Goal: Transaction & Acquisition: Obtain resource

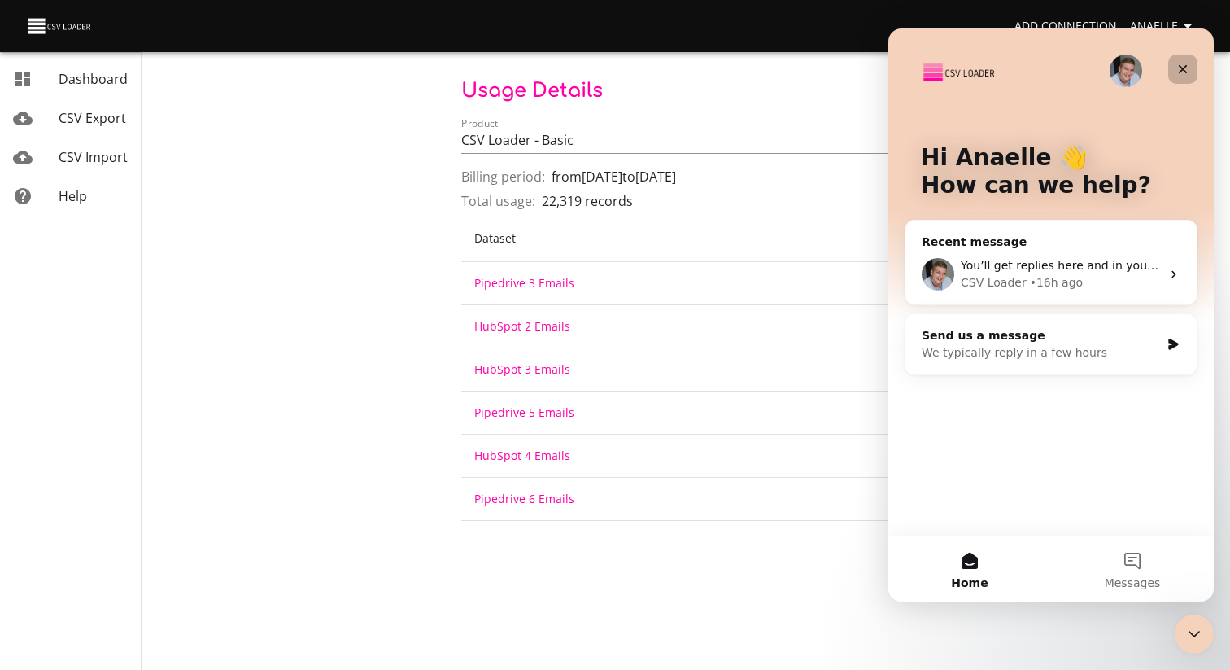
click at [1188, 71] on icon "Close" at bounding box center [1183, 69] width 13 height 13
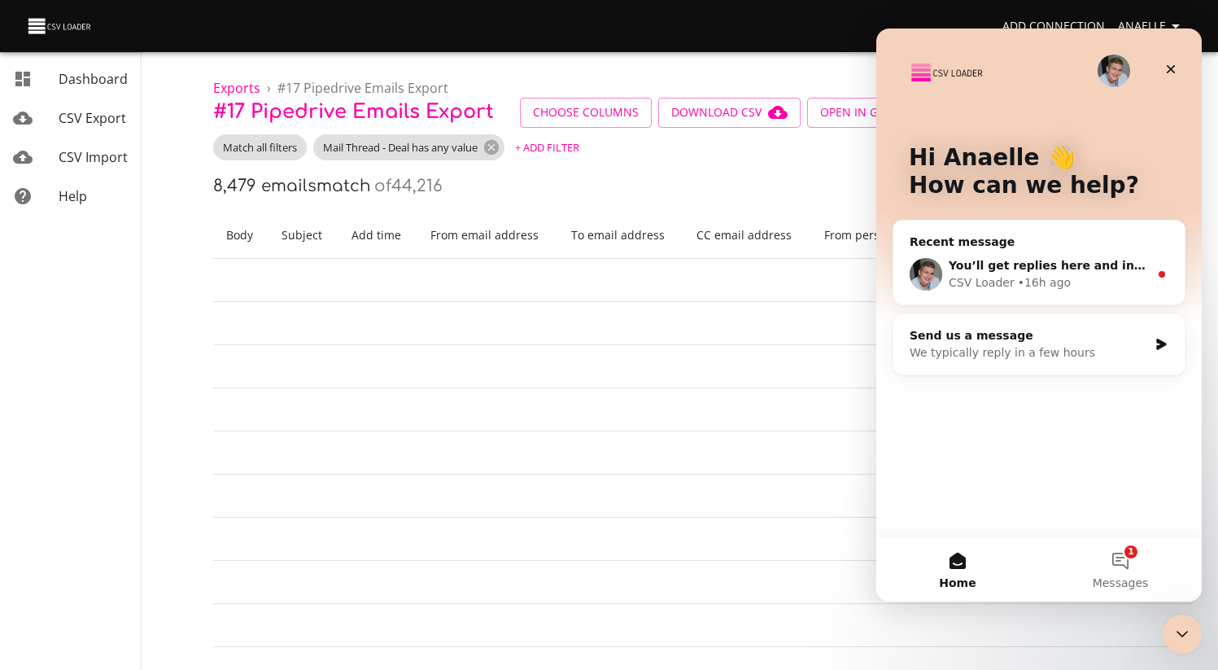
scroll to position [0, 2673]
click at [536, 195] on div "8,479 emails match of 44,216" at bounding box center [702, 186] width 979 height 26
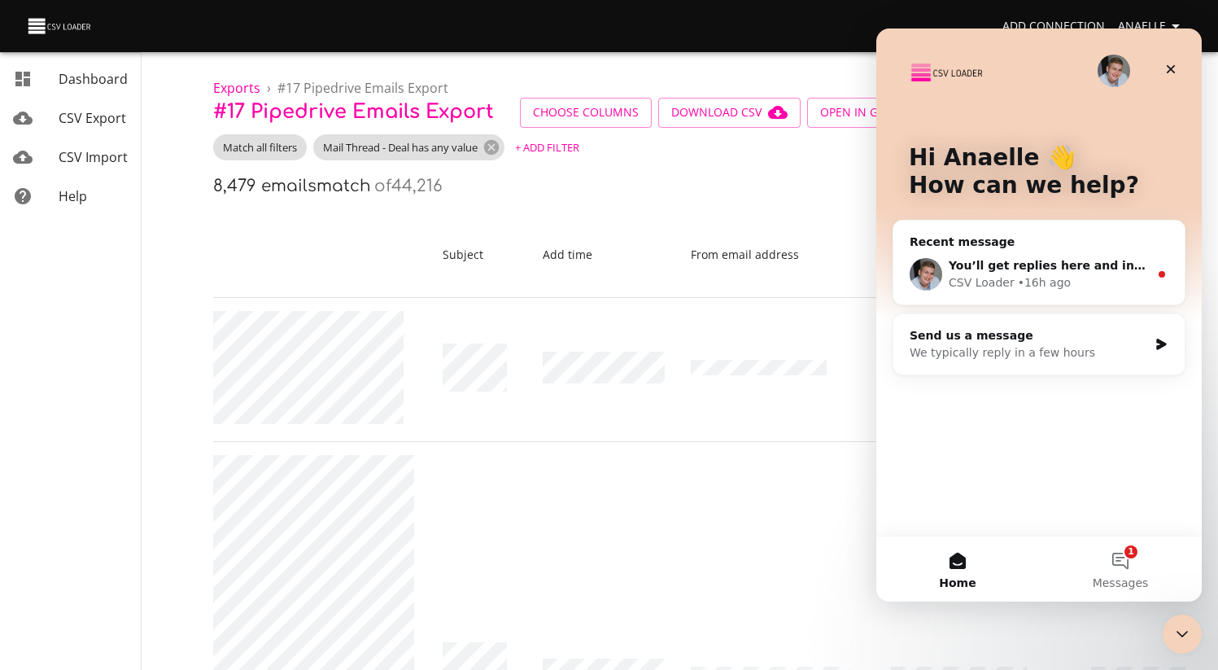
click at [999, 283] on div "CSV Loader" at bounding box center [982, 282] width 66 height 17
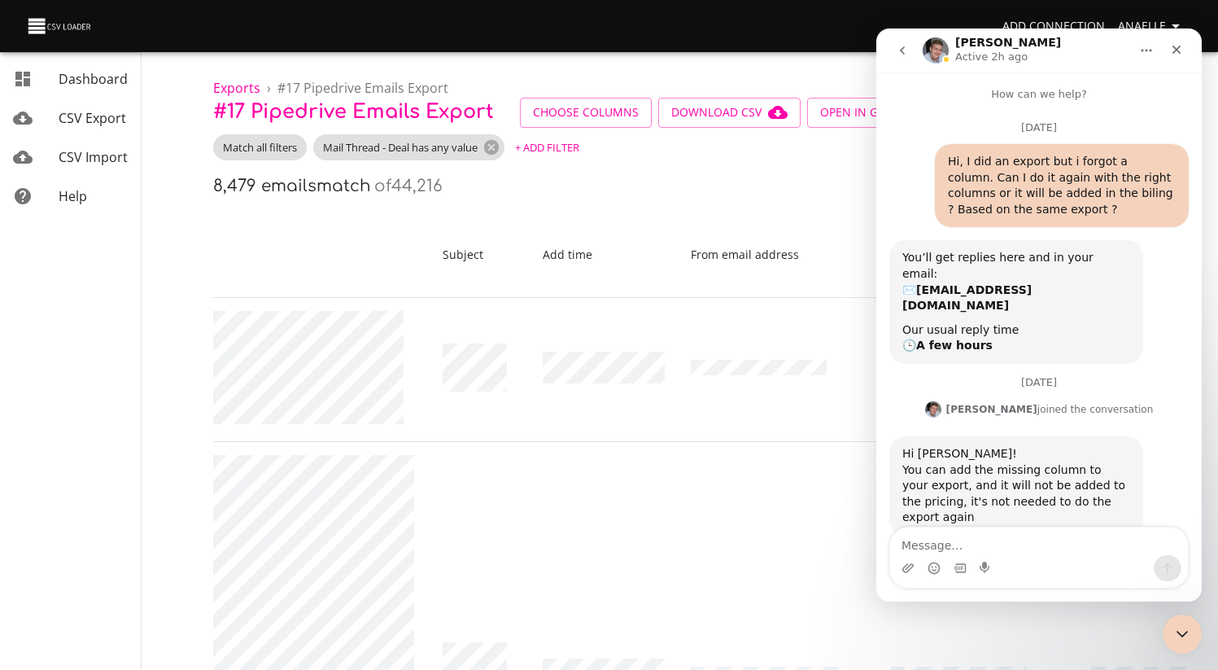
scroll to position [10, 0]
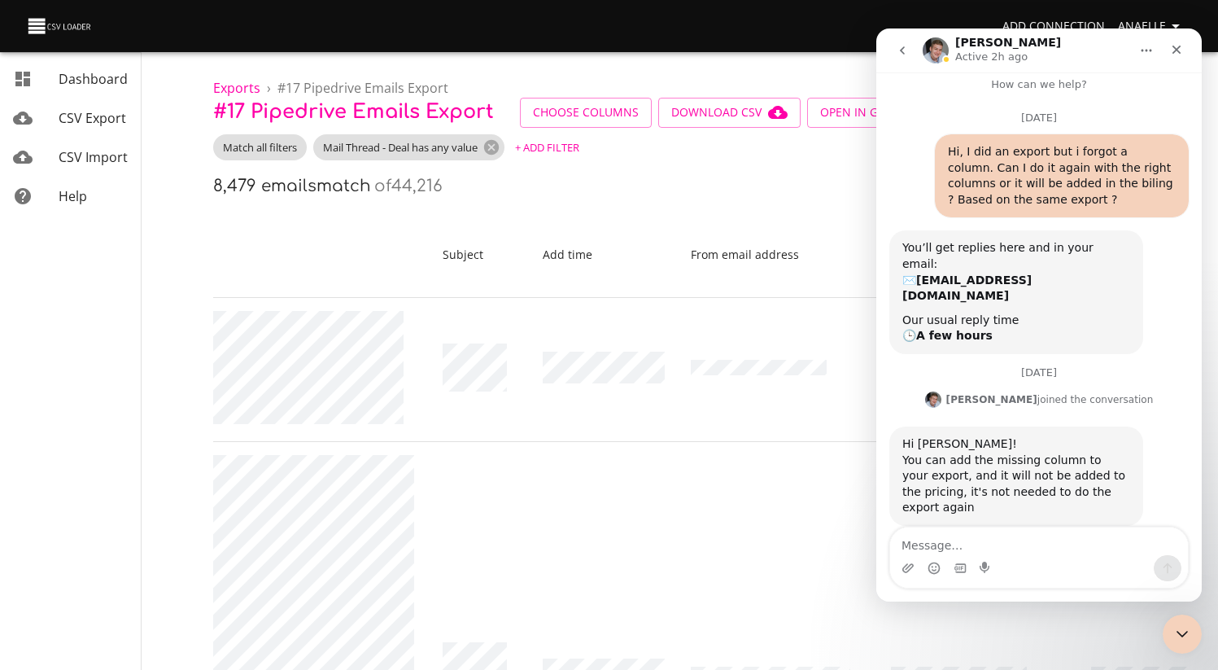
click at [999, 531] on textarea "Message…" at bounding box center [1039, 541] width 298 height 28
click at [1184, 52] on div "Close" at bounding box center [1176, 49] width 29 height 29
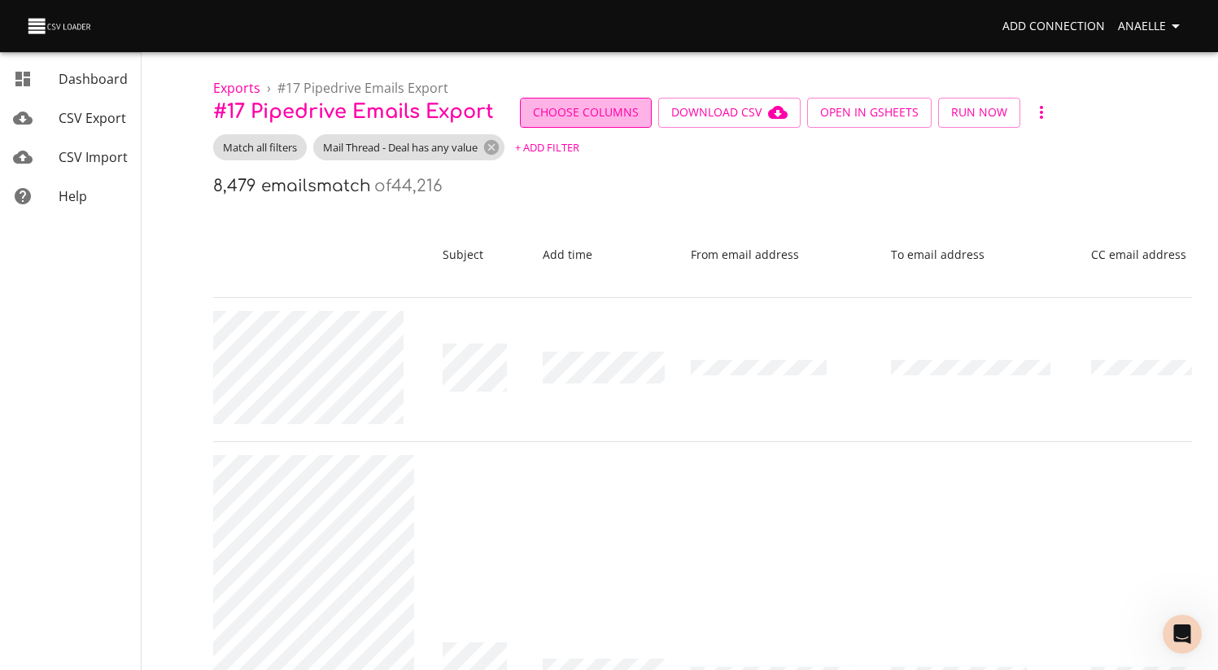
click at [557, 100] on button "Choose Columns" at bounding box center [586, 113] width 132 height 30
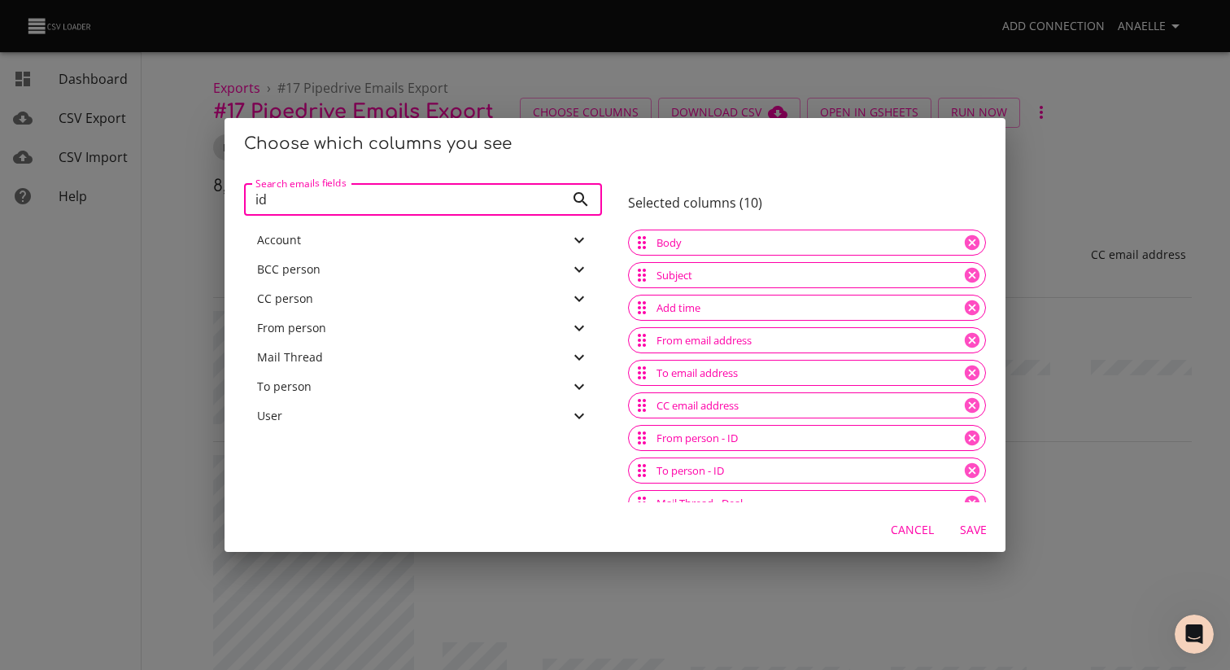
click at [550, 202] on input "id" at bounding box center [404, 199] width 321 height 33
click at [411, 203] on input "Search emails fields" at bounding box center [404, 199] width 321 height 33
type input "id"
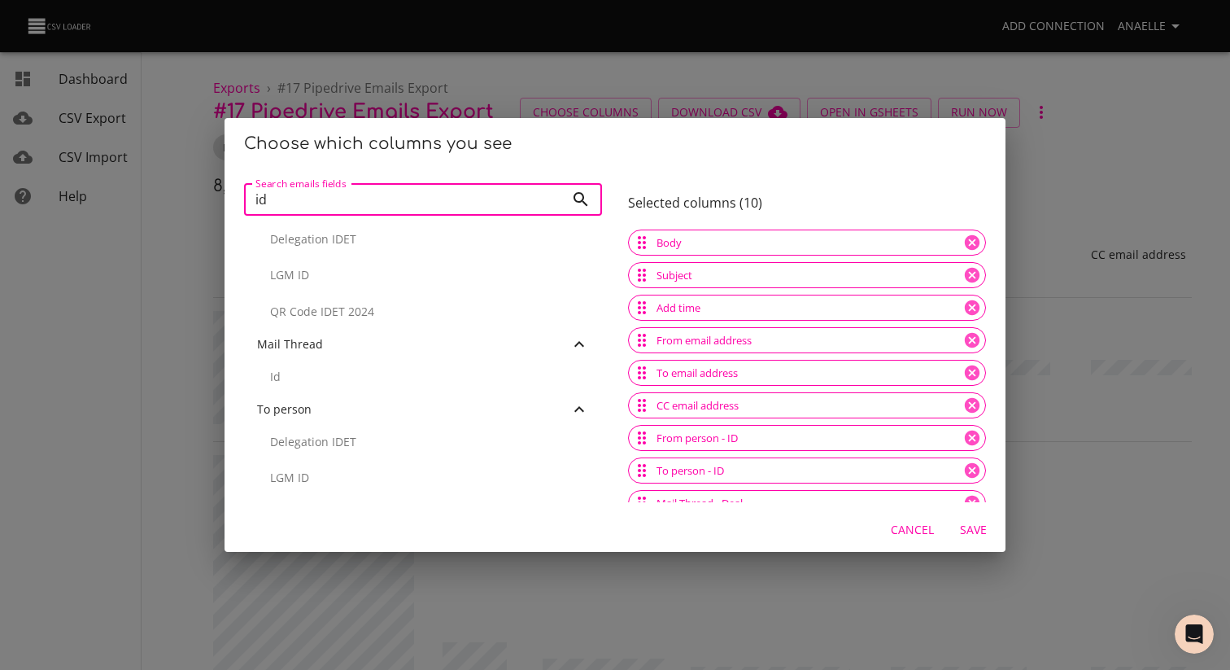
scroll to position [50, 0]
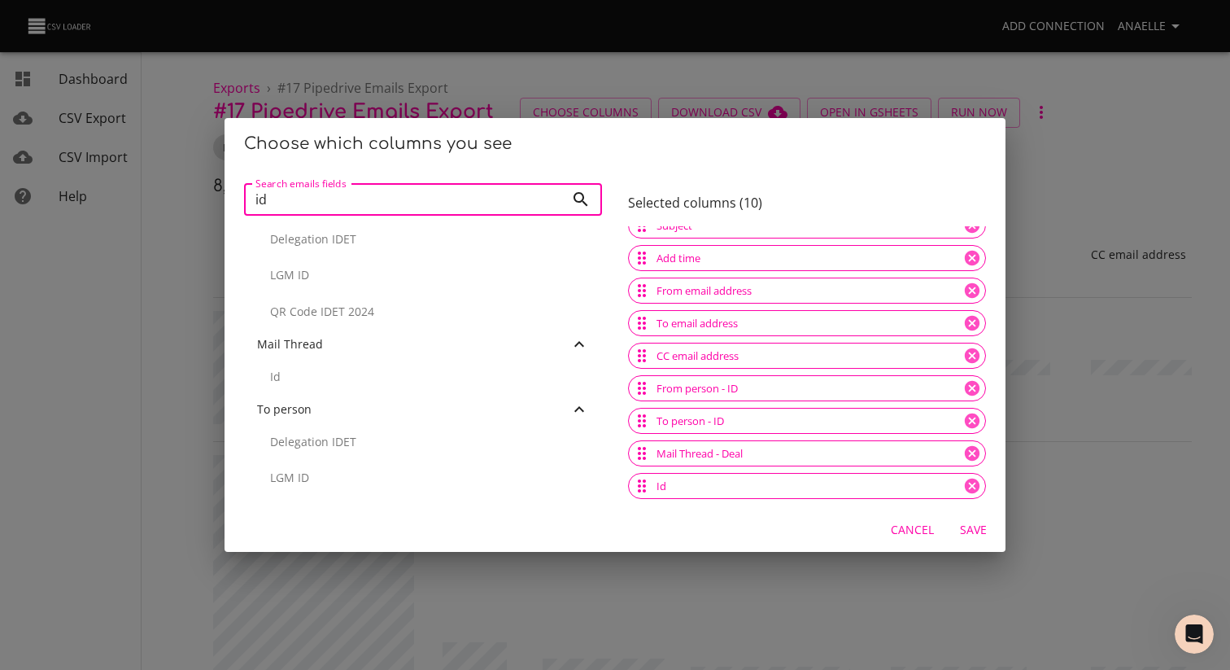
click at [982, 532] on span "Save" at bounding box center [973, 530] width 39 height 20
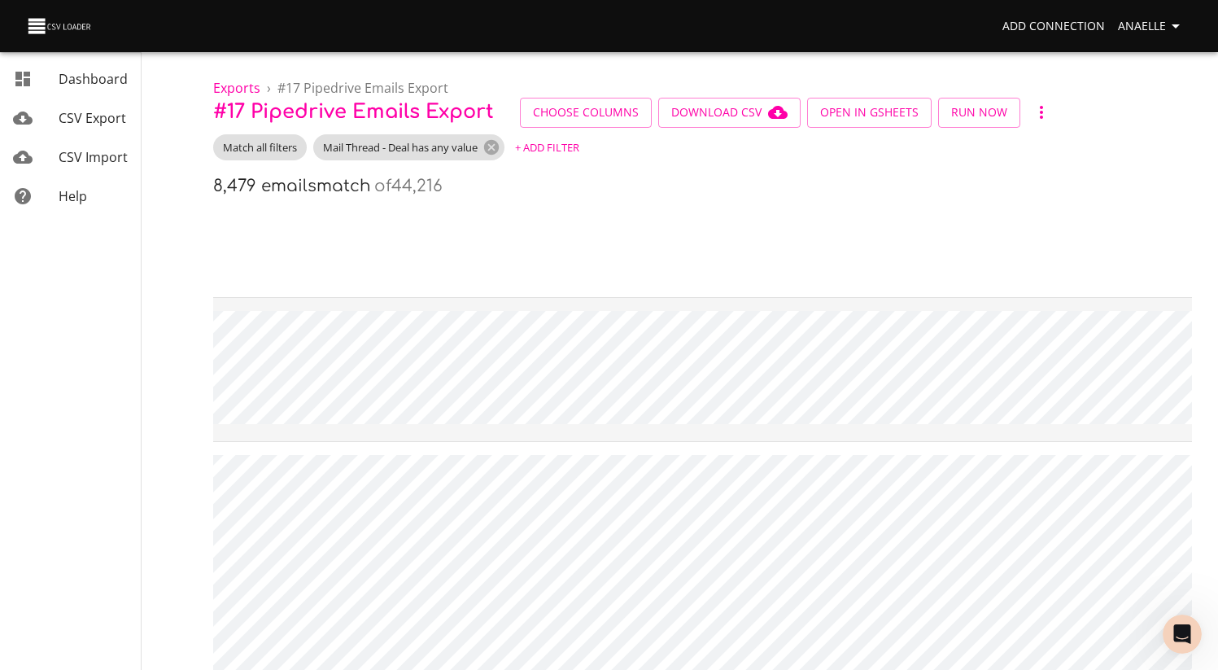
scroll to position [0, 0]
click at [714, 107] on span "Download CSV" at bounding box center [729, 113] width 116 height 20
click at [727, 88] on ol "Exports › # 17 Pipedrive Emails Export" at bounding box center [702, 88] width 979 height 20
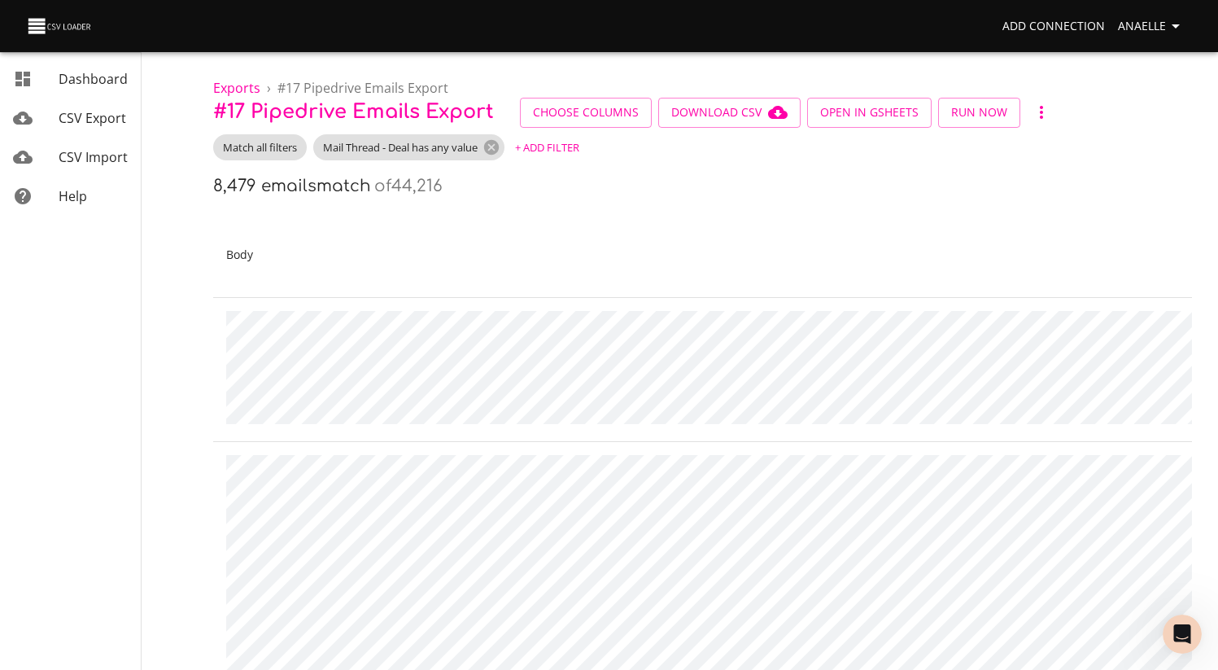
click at [77, 110] on span "CSV Export" at bounding box center [93, 118] width 68 height 18
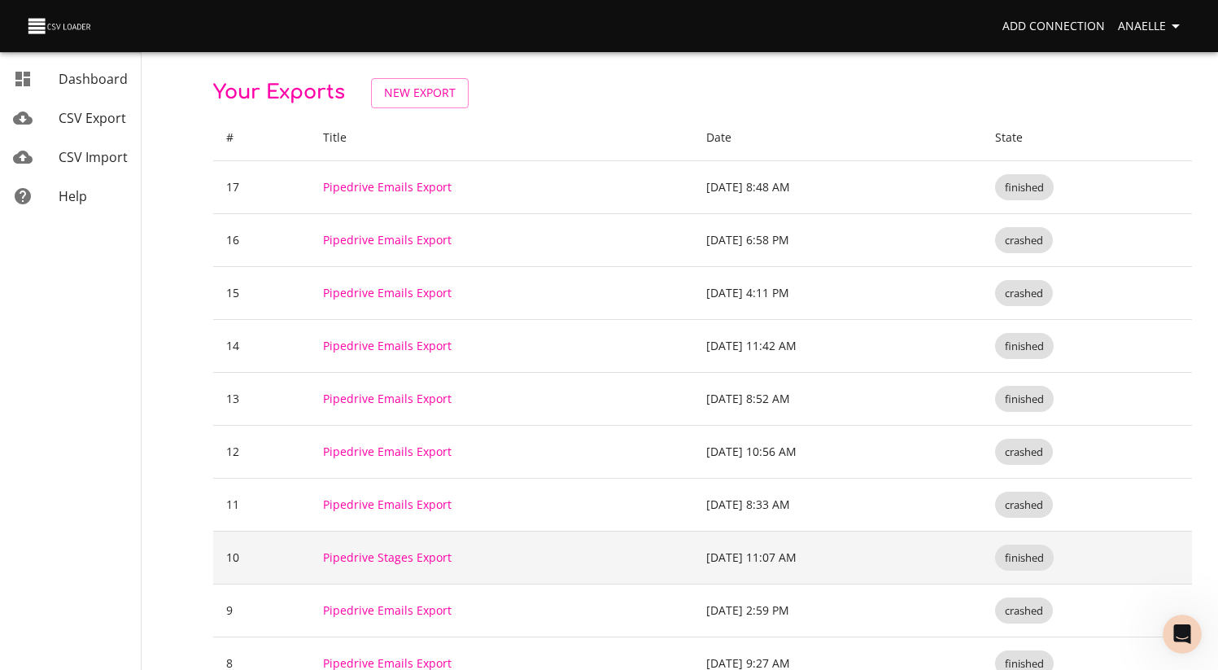
scroll to position [380, 0]
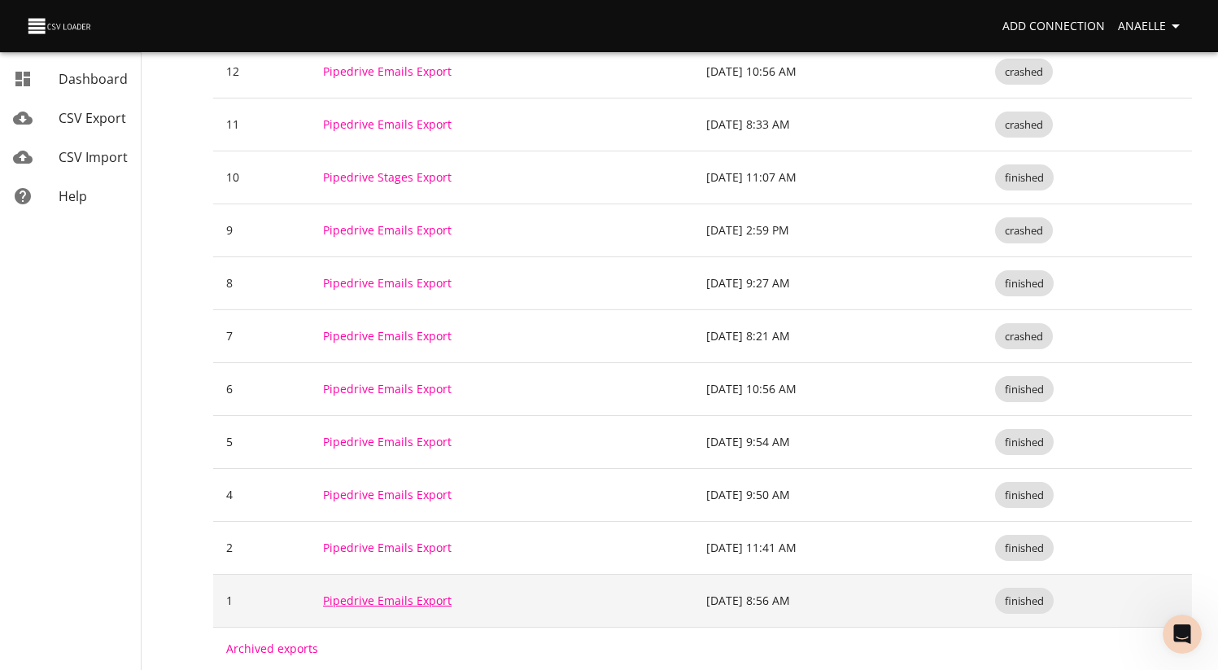
click at [421, 604] on link "Pipedrive Emails Export" at bounding box center [387, 599] width 129 height 15
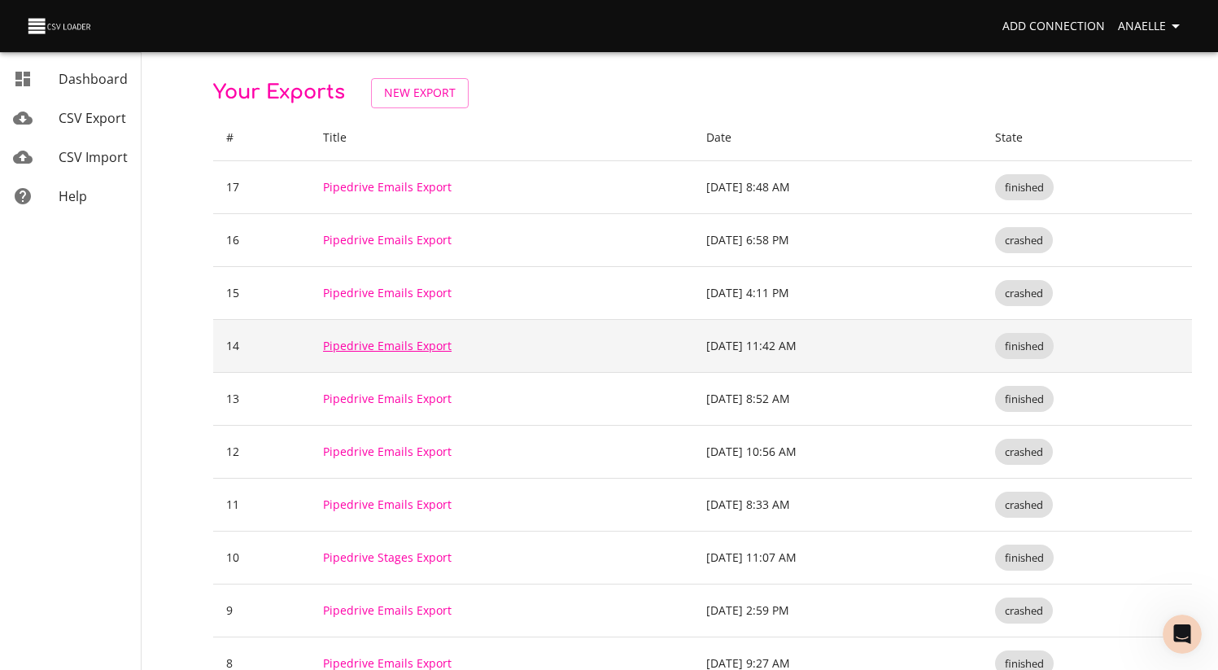
click at [404, 343] on link "Pipedrive Emails Export" at bounding box center [387, 345] width 129 height 15
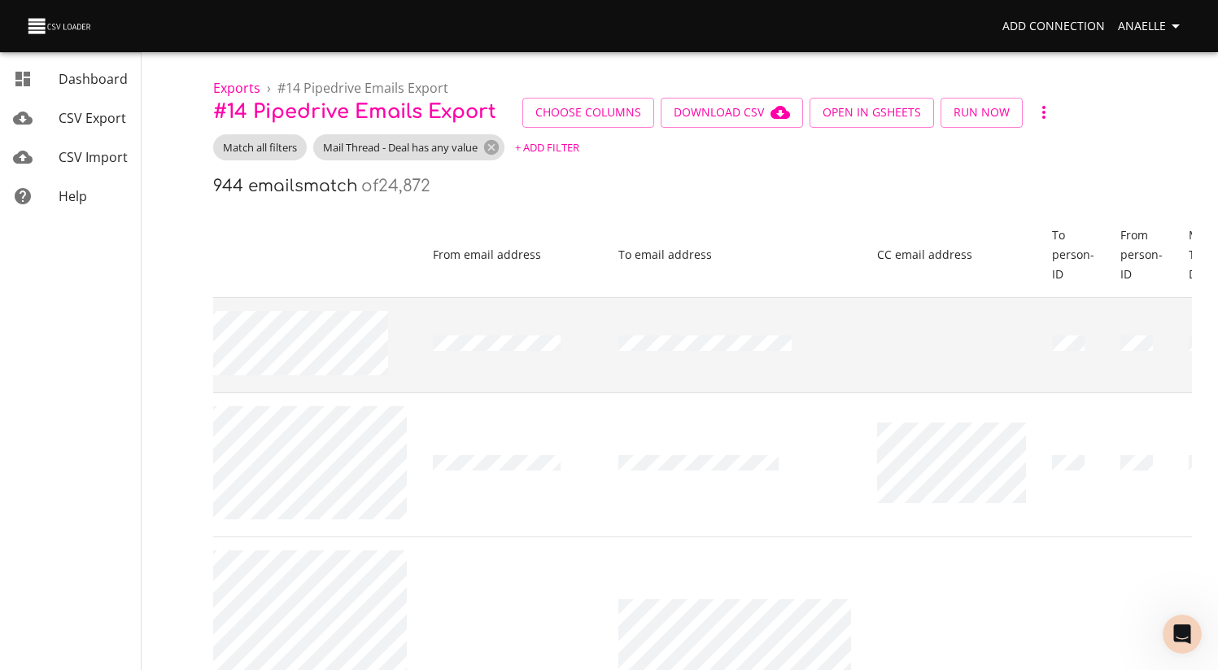
scroll to position [0, 3722]
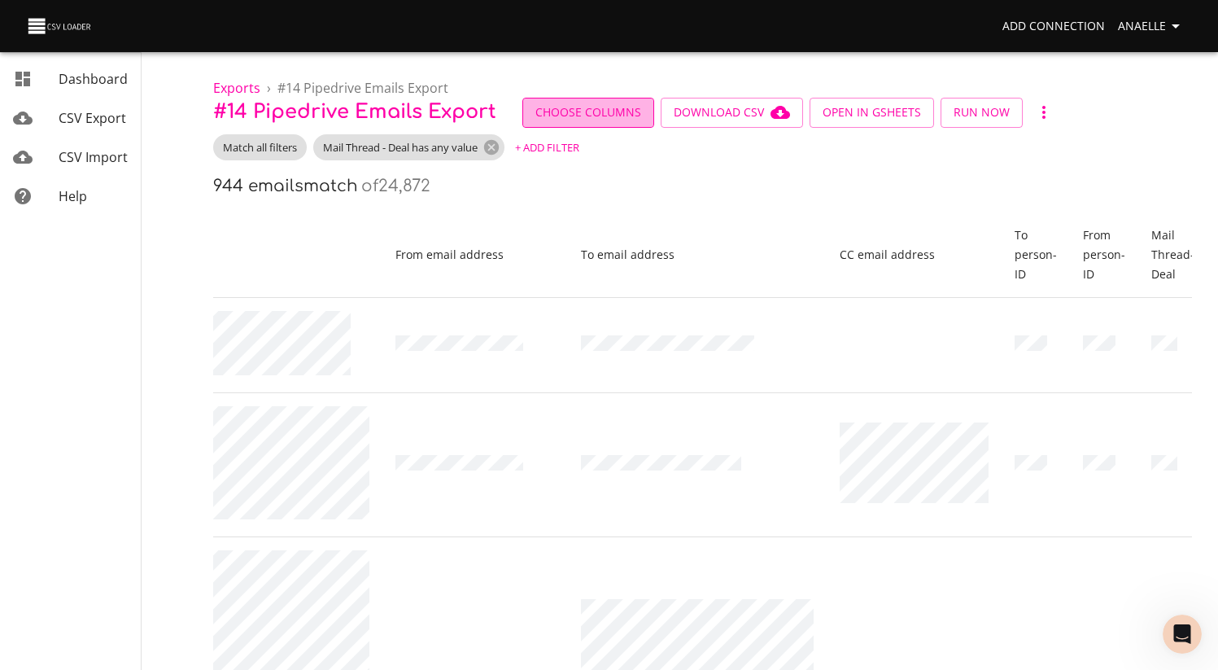
click at [617, 116] on span "Choose Columns" at bounding box center [588, 113] width 106 height 20
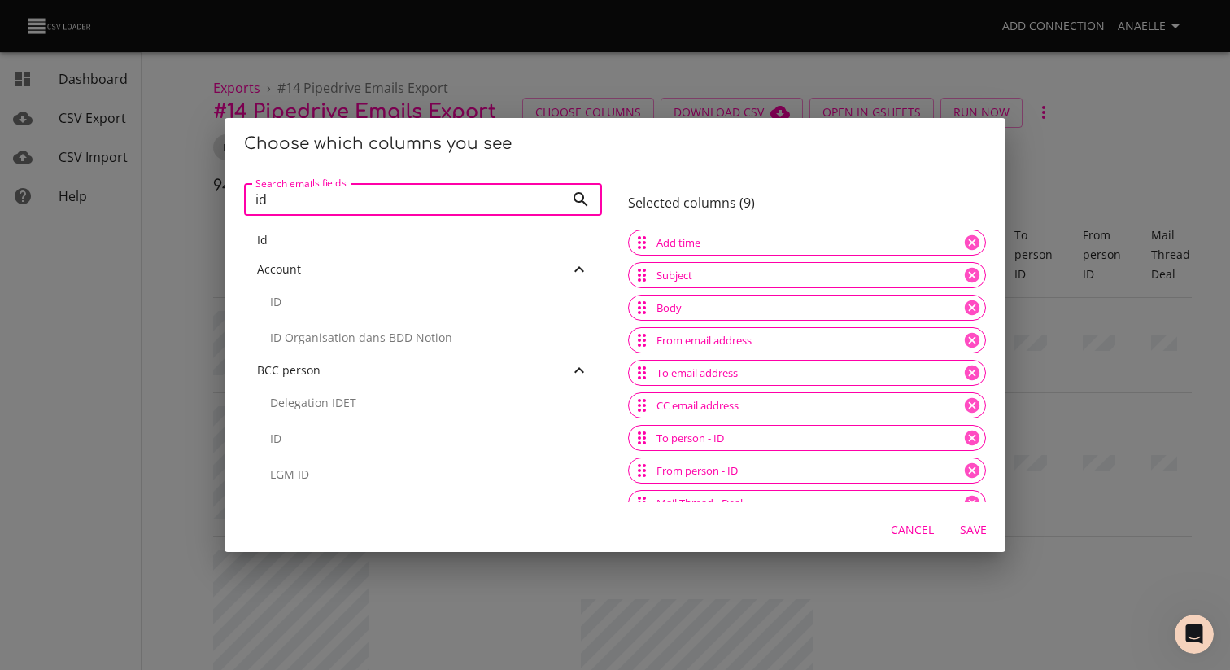
type input "id"
click at [338, 249] on div "Id" at bounding box center [423, 239] width 358 height 29
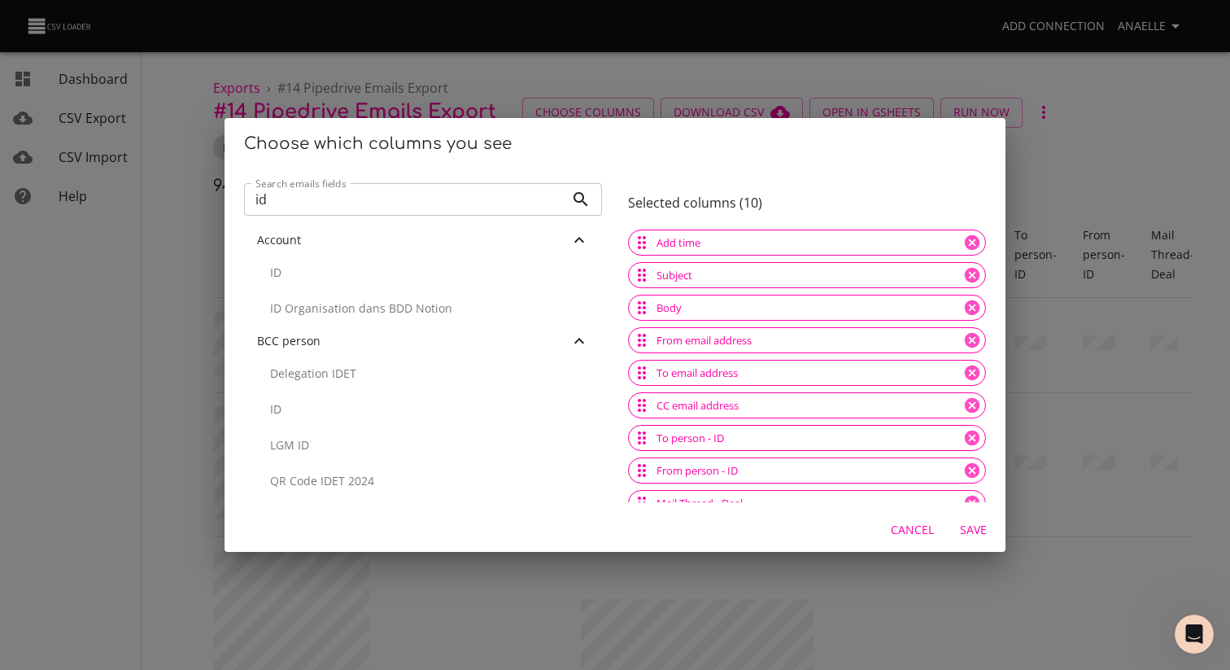
click at [954, 531] on span "Save" at bounding box center [973, 530] width 39 height 20
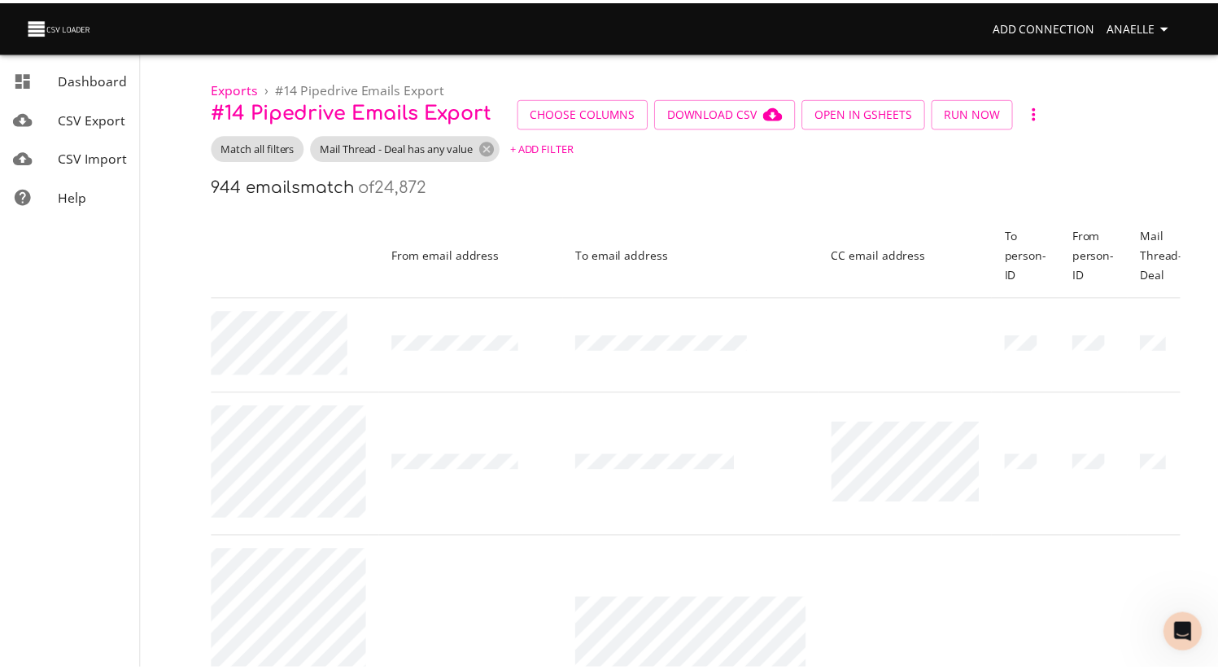
scroll to position [0, 3710]
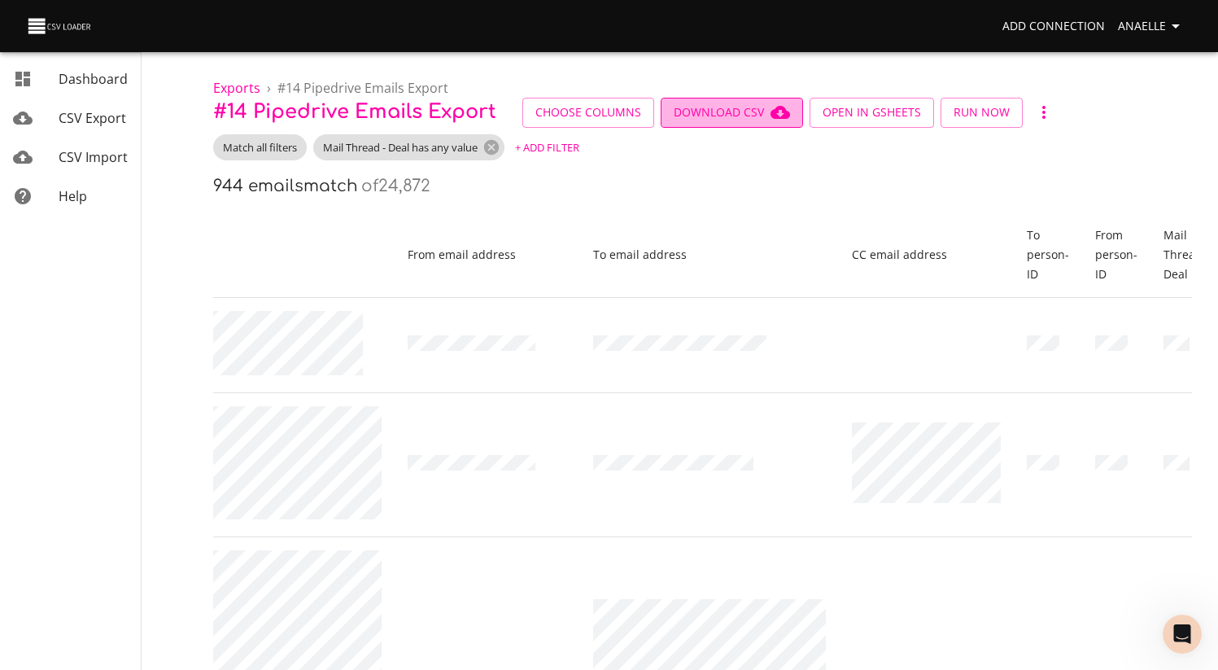
click at [748, 103] on span "Download CSV" at bounding box center [732, 113] width 116 height 20
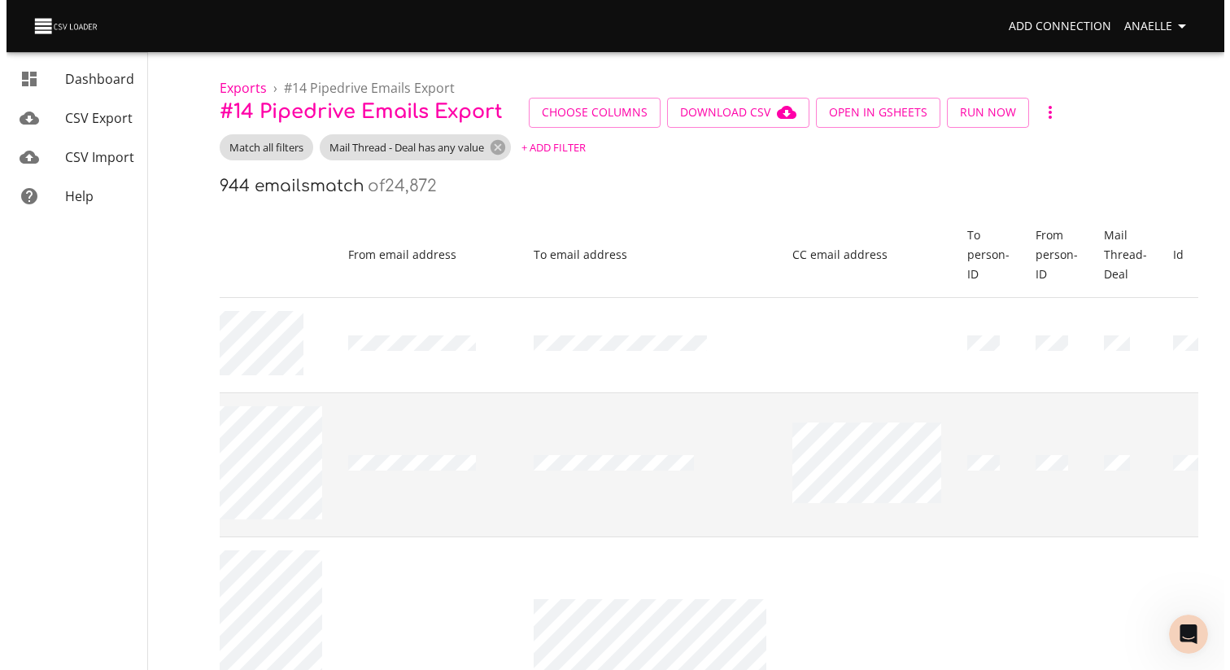
scroll to position [0, 3794]
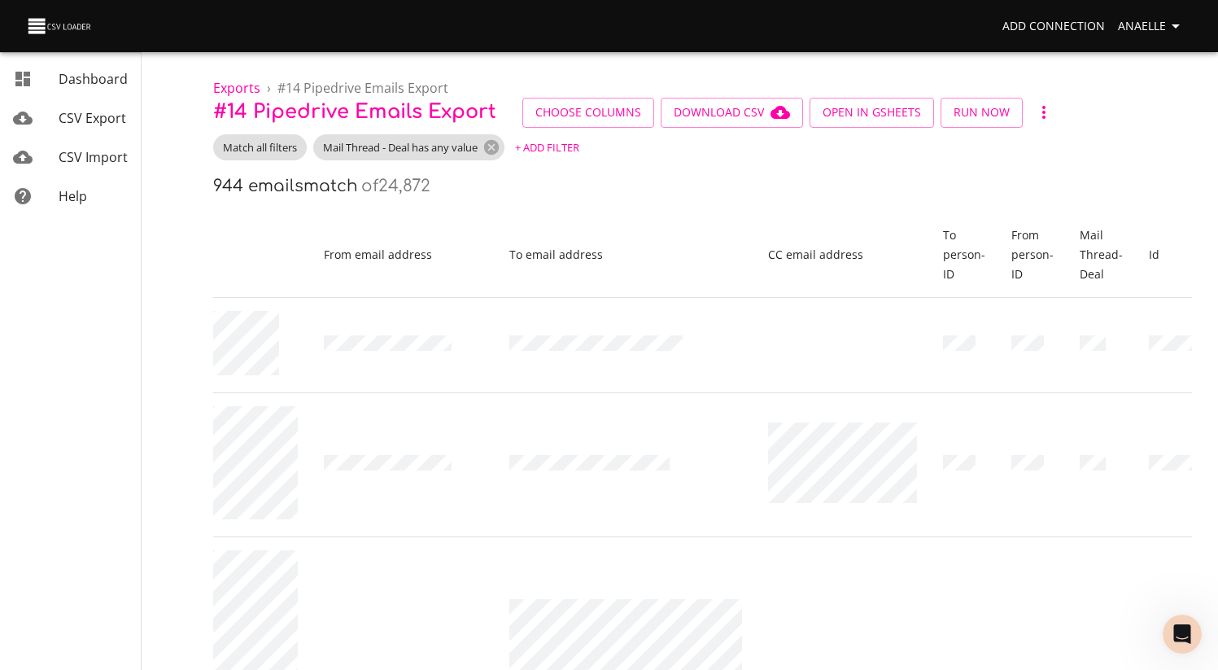
click at [85, 120] on span "CSV Export" at bounding box center [93, 118] width 68 height 18
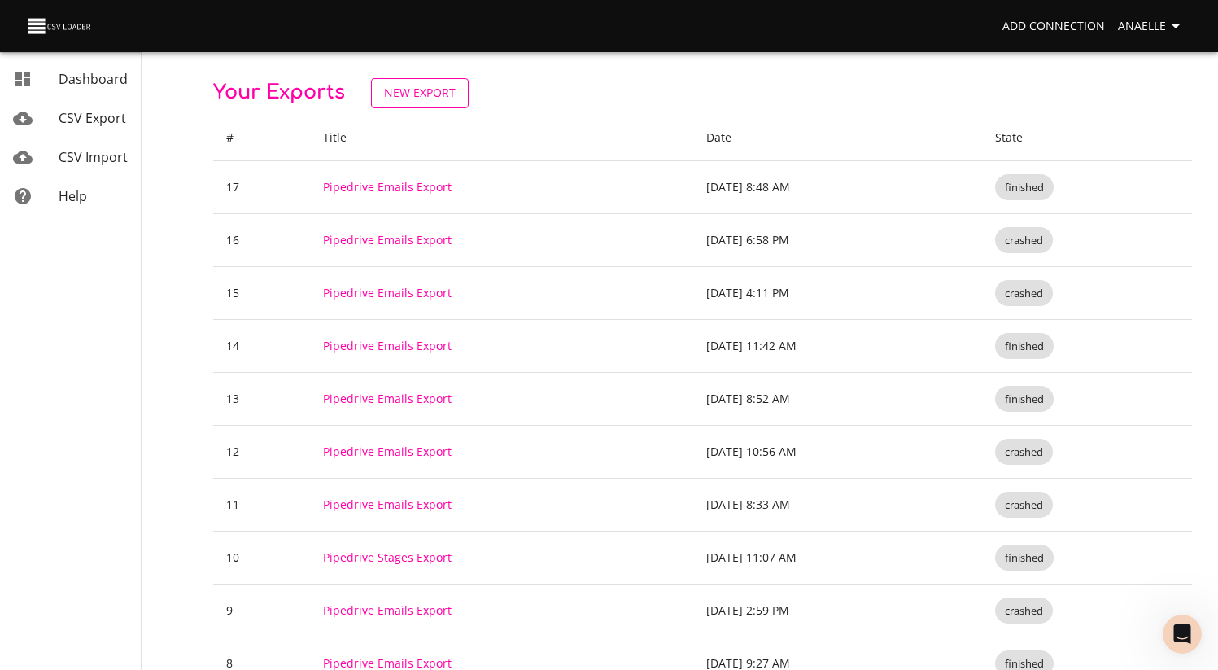
click at [437, 106] on link "New Export" at bounding box center [420, 93] width 98 height 30
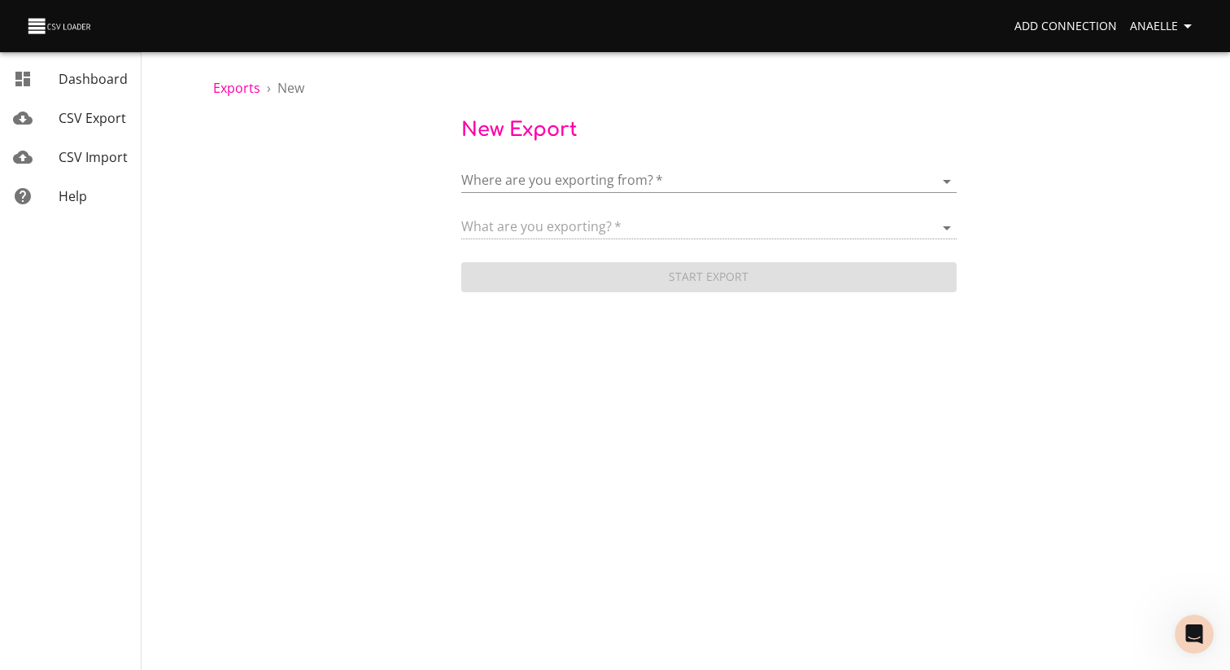
click at [601, 190] on body "Add Connection Anaelle Dashboard CSV Export CSV Import Help Exports › New New E…" at bounding box center [615, 335] width 1230 height 670
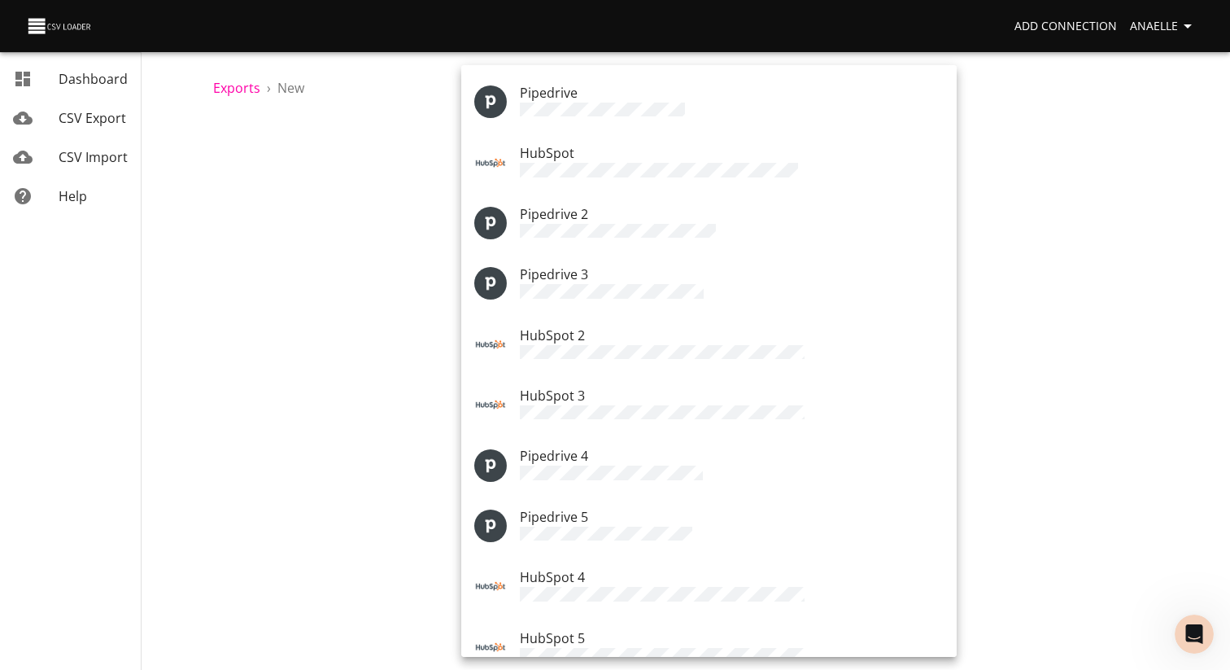
scroll to position [170, 0]
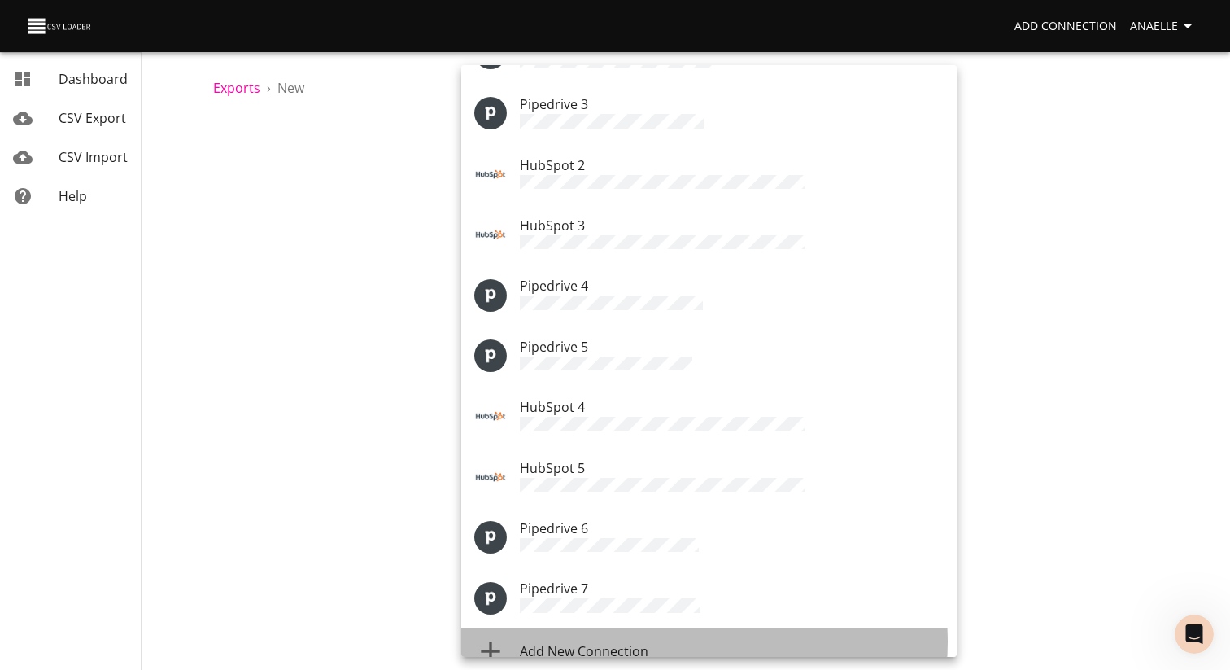
click at [695, 641] on div "Add New Connection" at bounding box center [732, 651] width 424 height 20
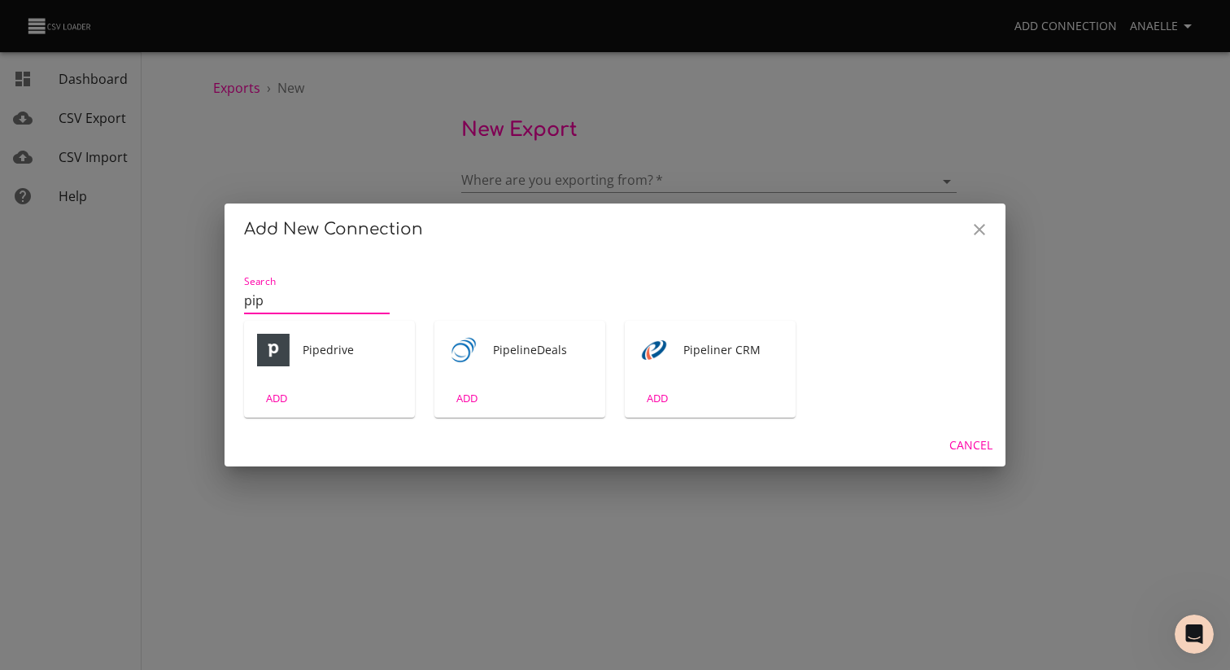
type input "pip"
click at [375, 336] on div "Pipedrive" at bounding box center [329, 350] width 171 height 59
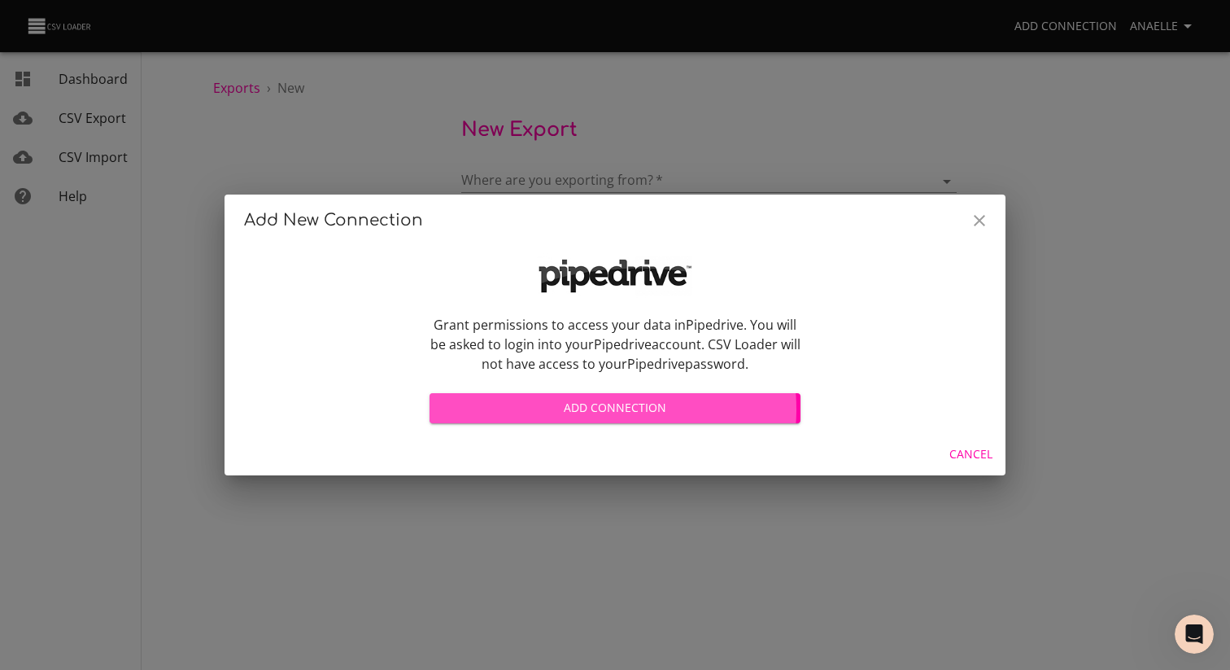
click at [586, 409] on span "Add Connection" at bounding box center [615, 408] width 345 height 20
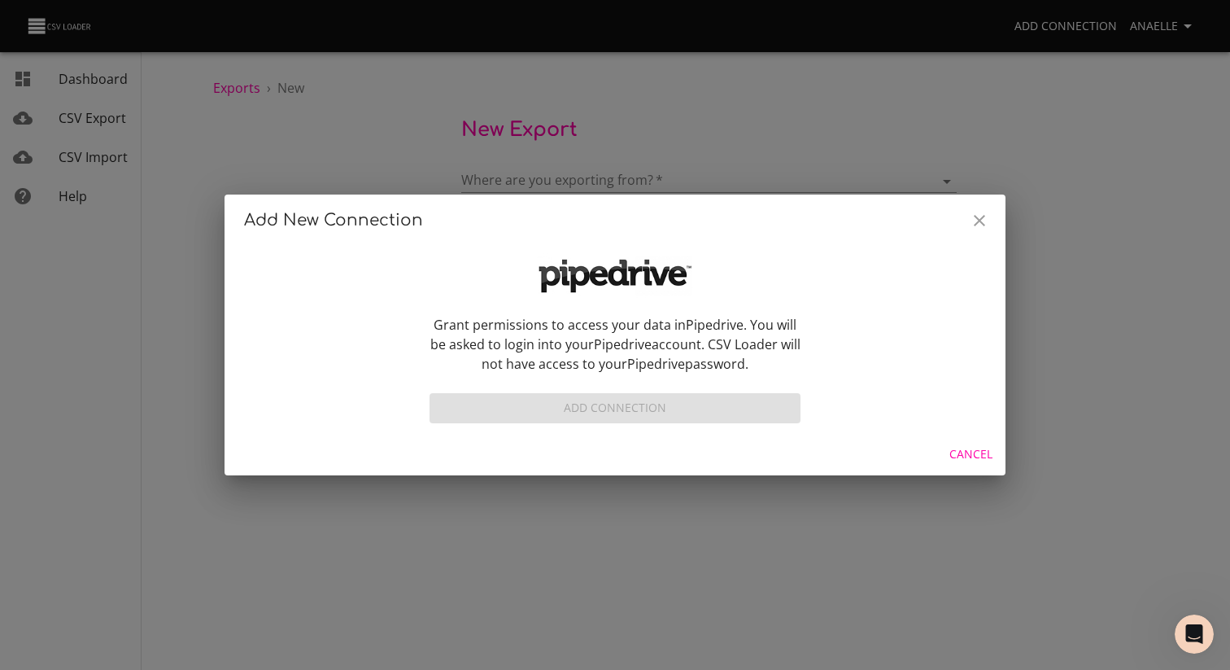
click at [596, 363] on p "Grant permissions to access your data in Pipedrive . You will be asked to login…" at bounding box center [615, 344] width 371 height 59
click at [699, 362] on p "Grant permissions to access your data in Pipedrive . You will be asked to login…" at bounding box center [615, 344] width 371 height 59
click at [640, 404] on div "Add Connection" at bounding box center [615, 401] width 371 height 43
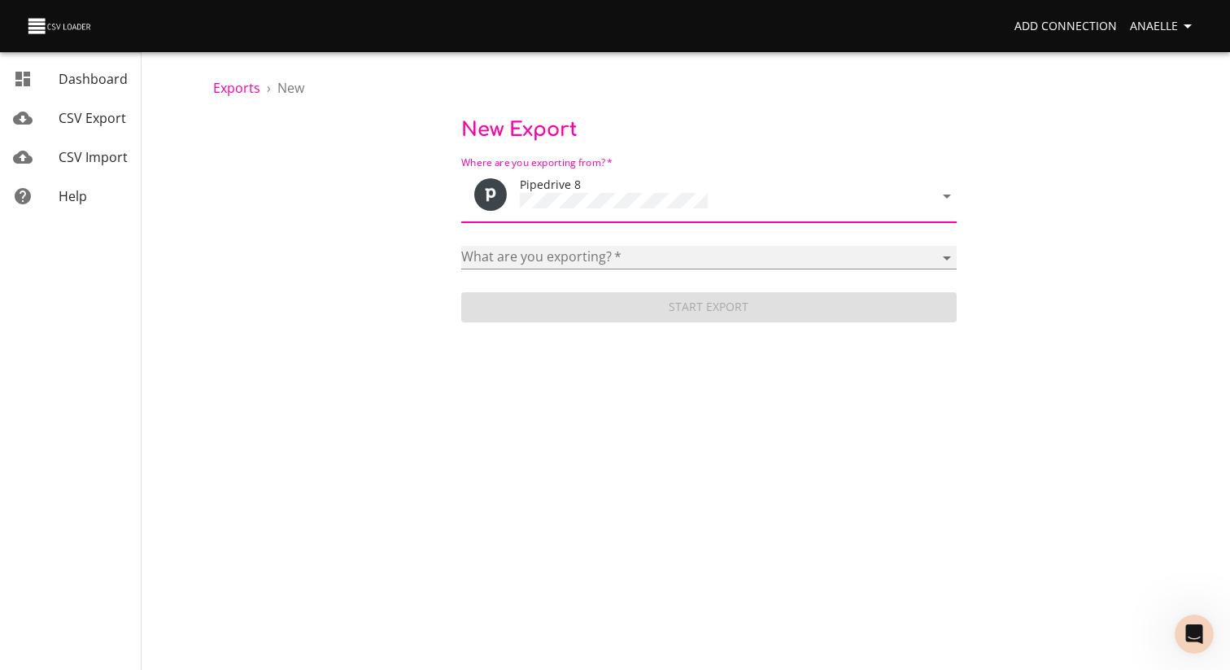
click at [653, 253] on select "Activities Activity Types Deal Products Deals Email Threads Emails Notes Organi…" at bounding box center [709, 258] width 496 height 24
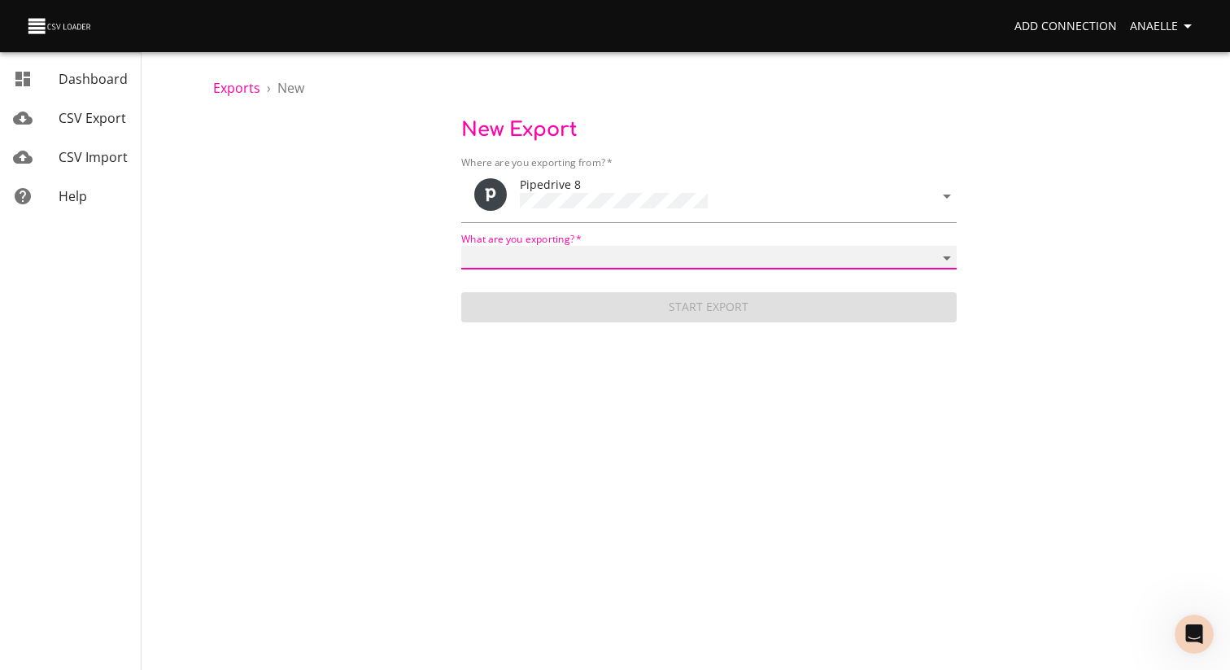
select select "mail_messages"
click at [461, 246] on select "Activities Activity Types Deal Products Deals Email Threads Emails Notes Organi…" at bounding box center [709, 258] width 496 height 24
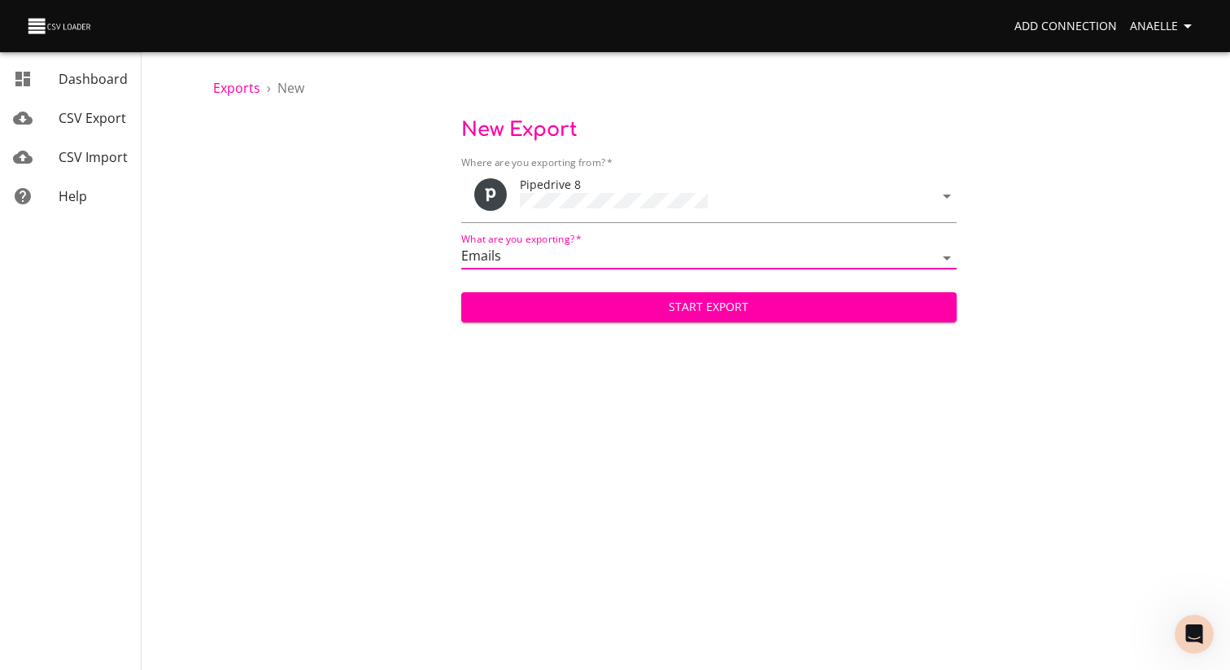
click at [640, 312] on span "Start Export" at bounding box center [709, 307] width 470 height 20
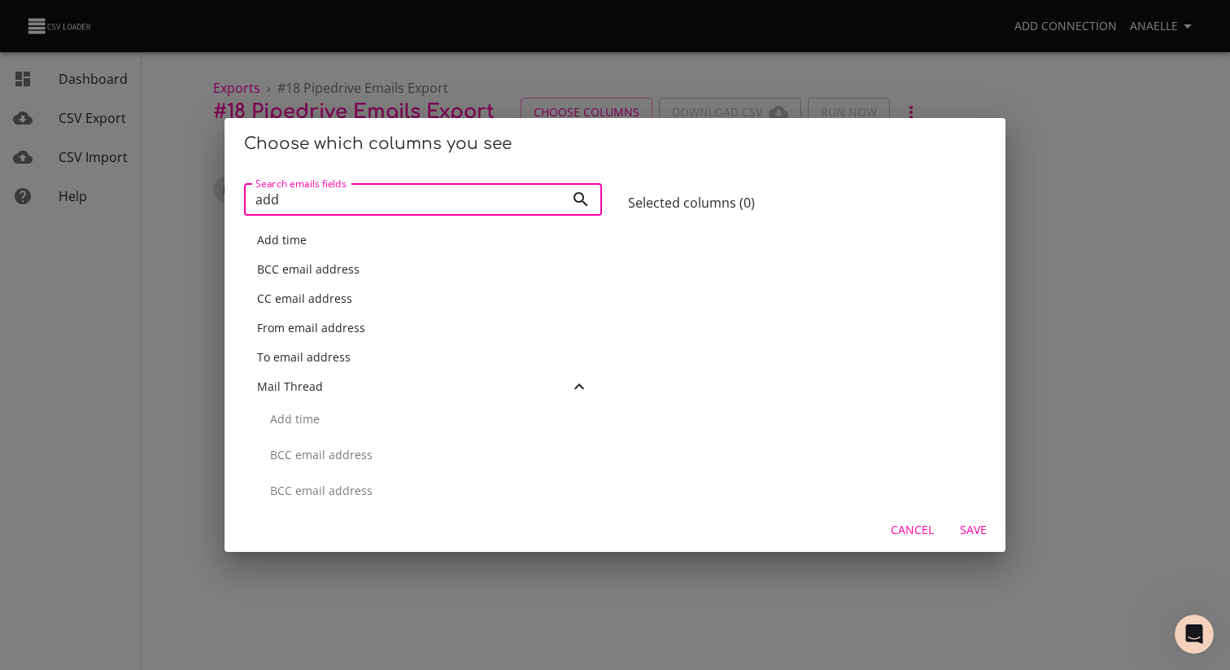
click at [286, 252] on div "Add time" at bounding box center [423, 239] width 358 height 29
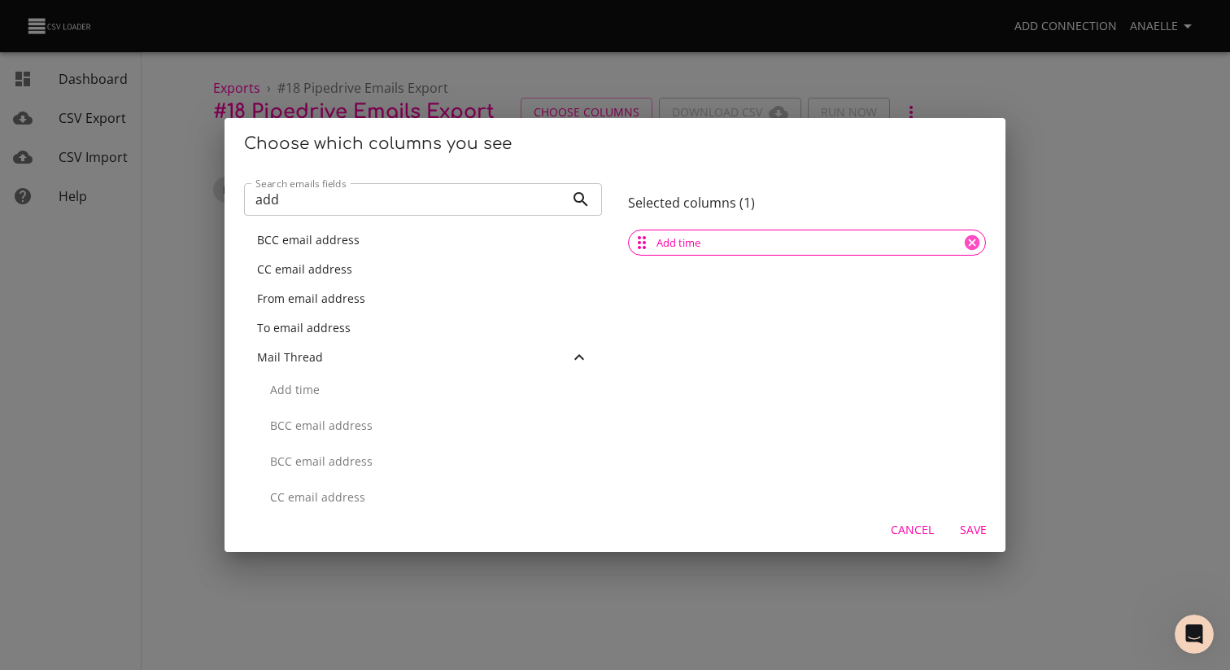
click at [308, 195] on input "add" at bounding box center [404, 199] width 321 height 33
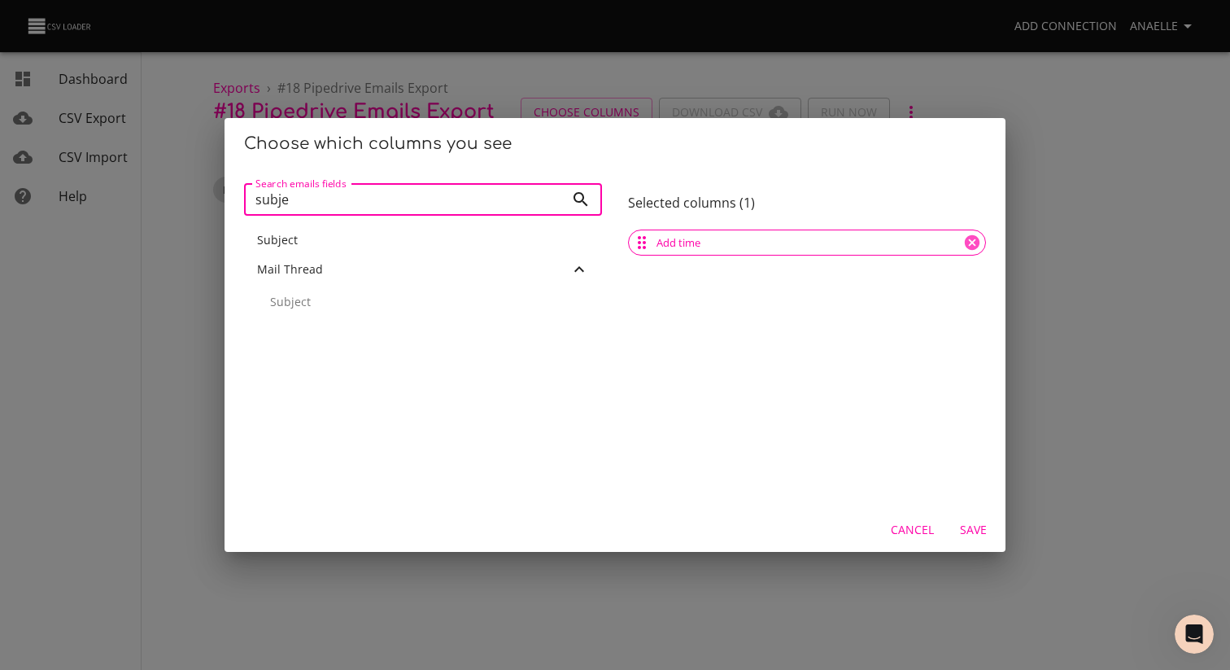
click at [294, 244] on span "Subject" at bounding box center [277, 239] width 41 height 15
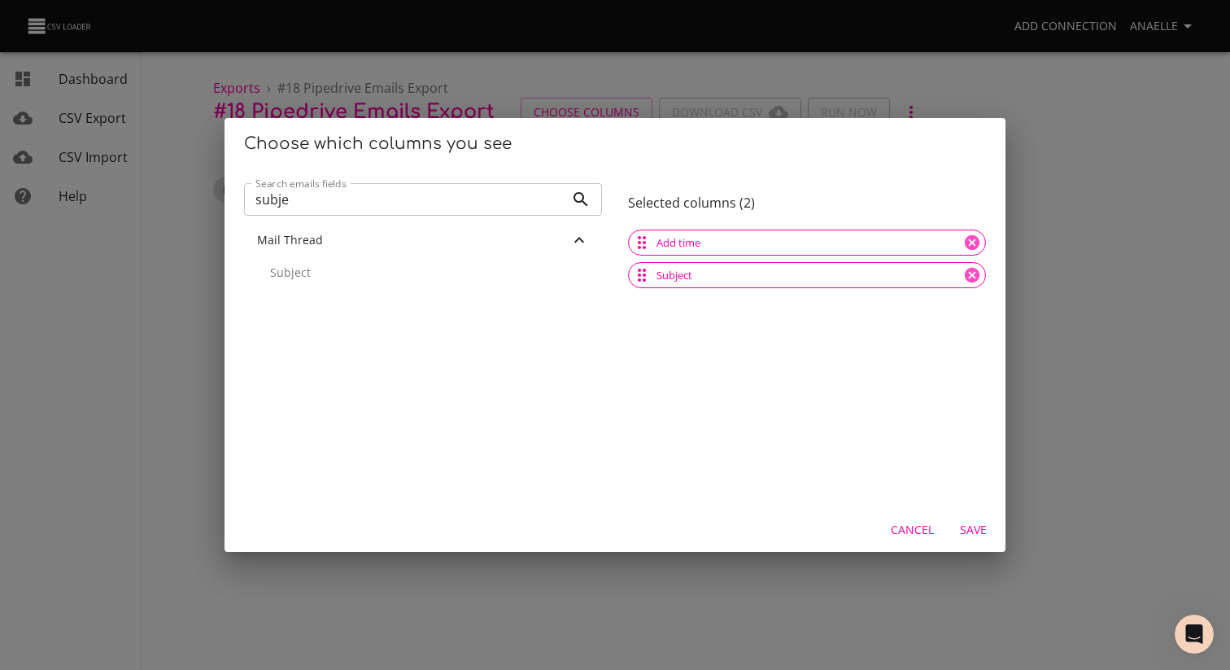
click at [295, 209] on input "subje" at bounding box center [404, 199] width 321 height 33
click at [273, 238] on span "Body" at bounding box center [270, 239] width 27 height 15
click at [297, 192] on input "body" at bounding box center [404, 199] width 321 height 33
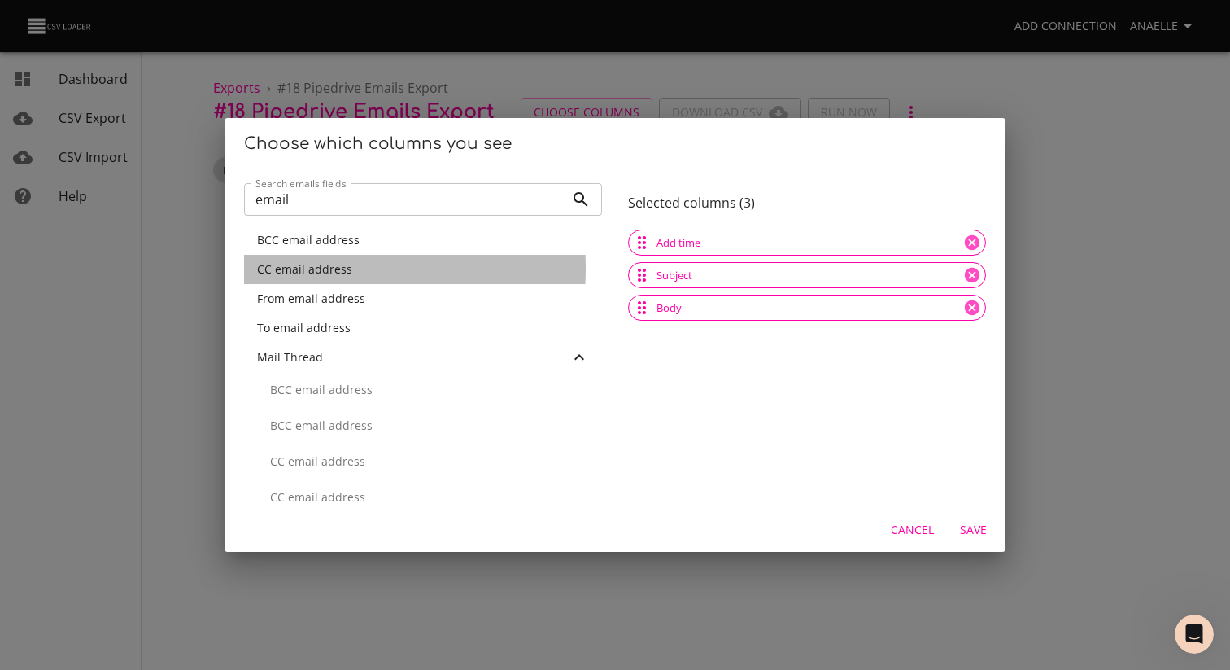
click at [297, 268] on span "CC email address" at bounding box center [304, 268] width 95 height 15
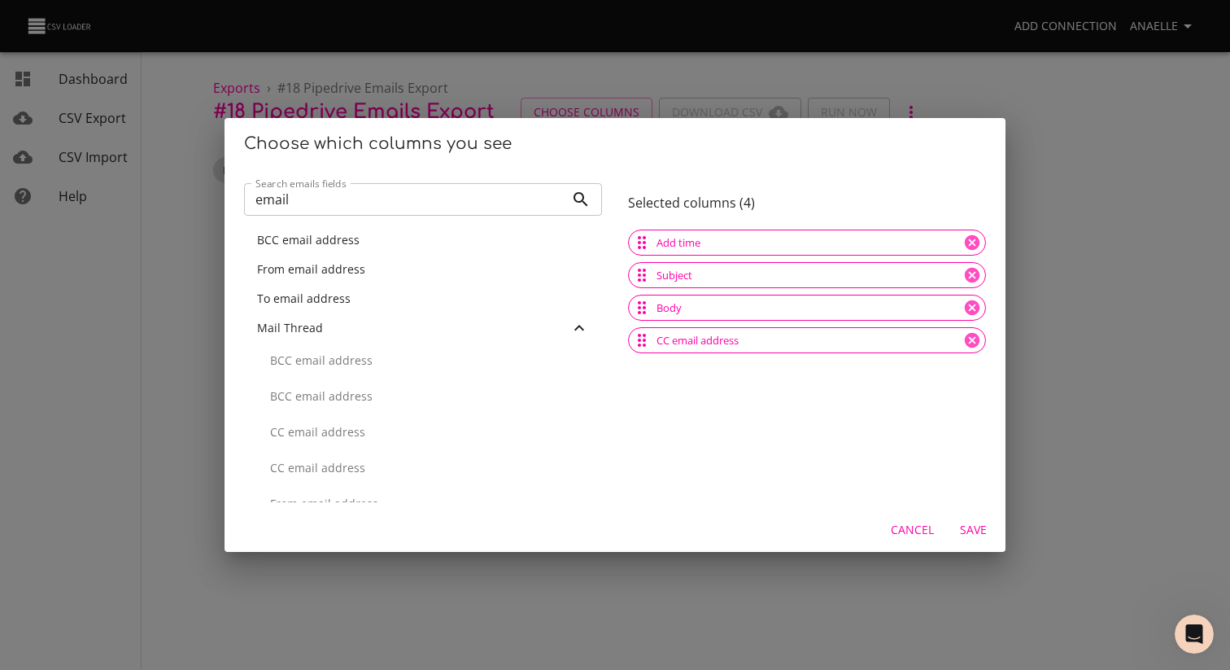
click at [303, 263] on span "From email address" at bounding box center [311, 268] width 108 height 15
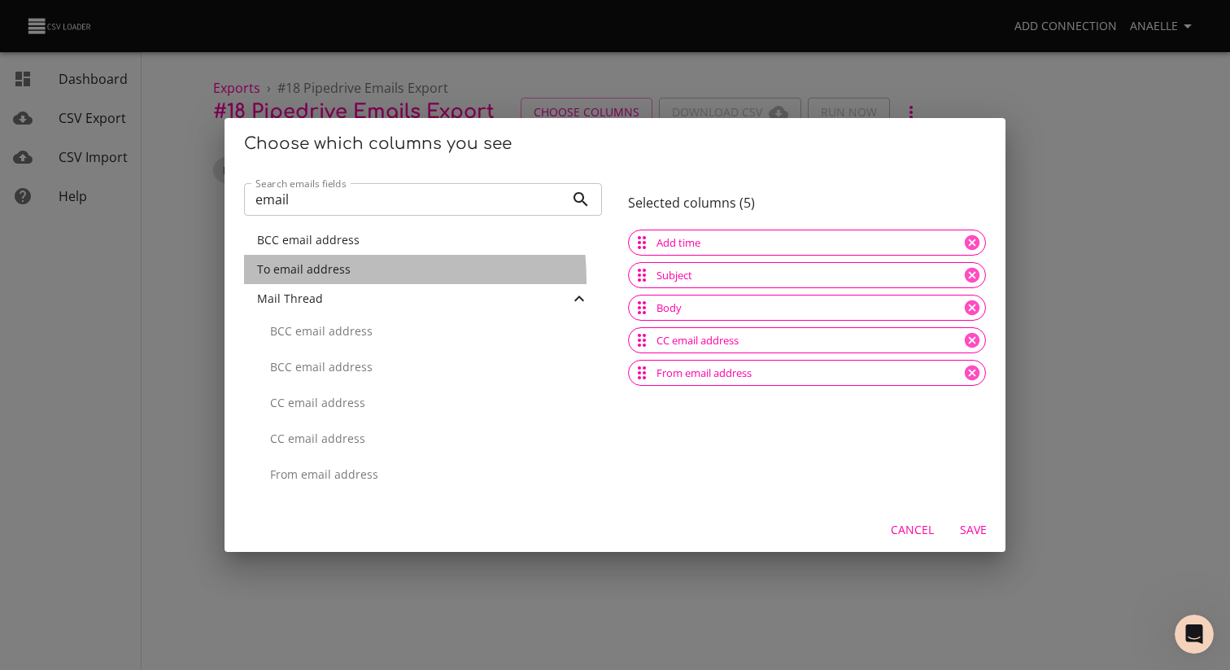
click at [298, 281] on div "To email address" at bounding box center [423, 269] width 358 height 29
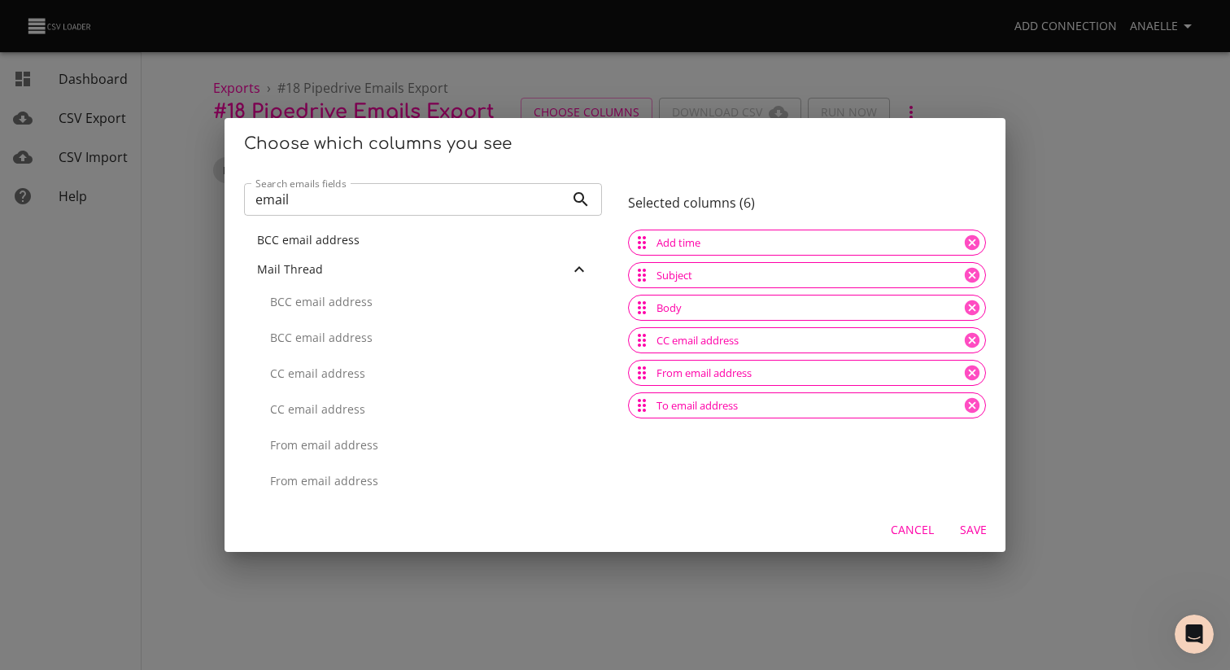
click at [312, 190] on input "email" at bounding box center [404, 199] width 321 height 33
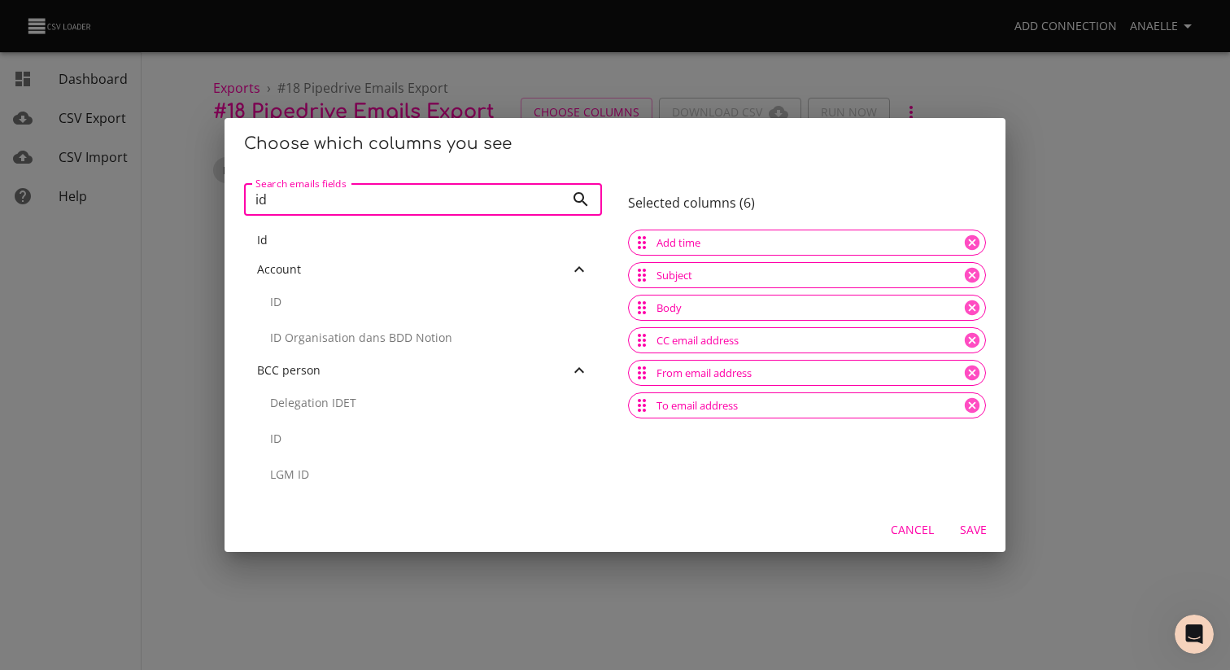
click at [309, 242] on div "Id" at bounding box center [423, 240] width 332 height 16
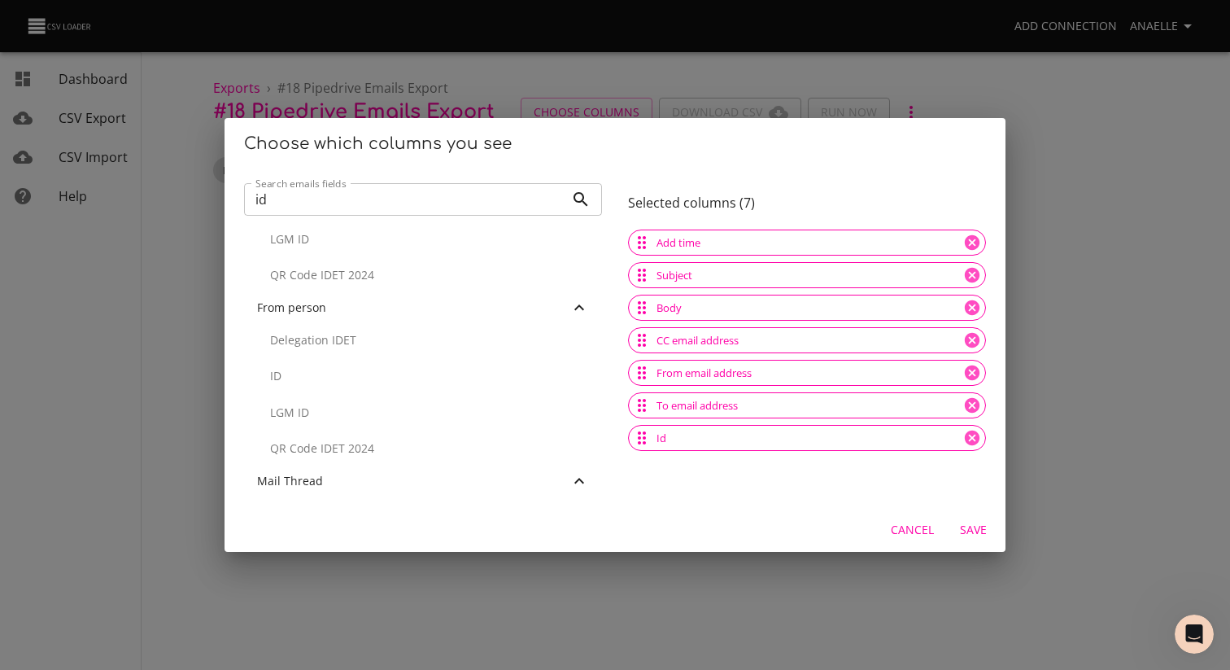
scroll to position [687, 0]
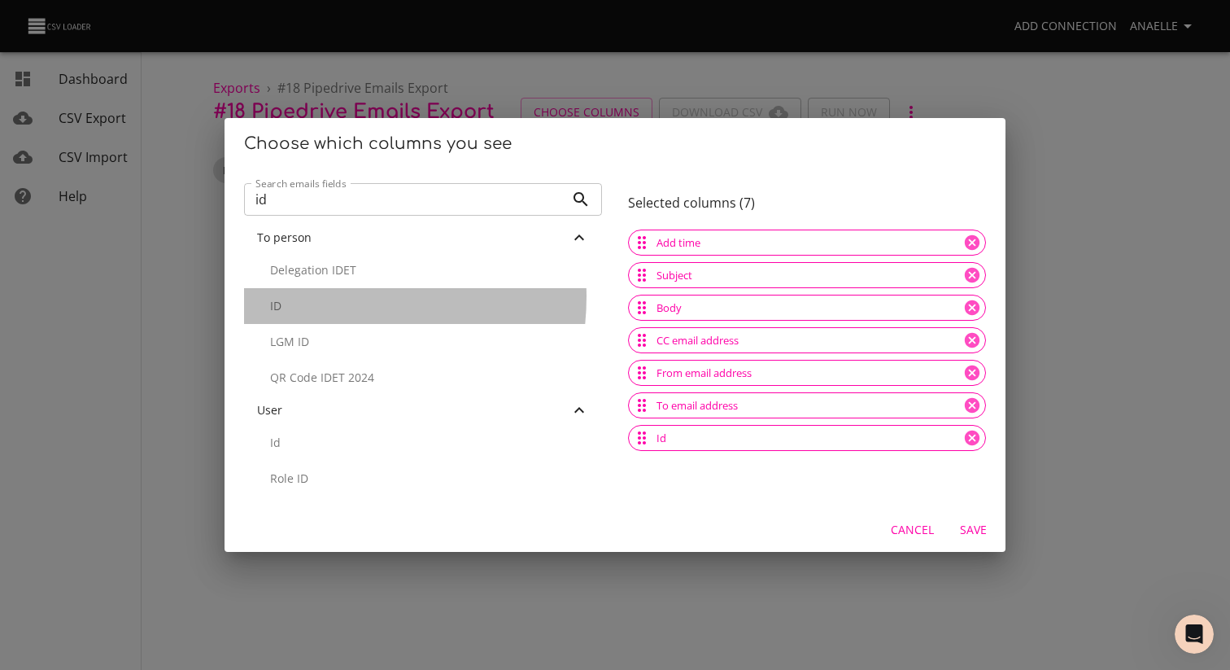
click at [321, 297] on div "ID" at bounding box center [423, 306] width 358 height 36
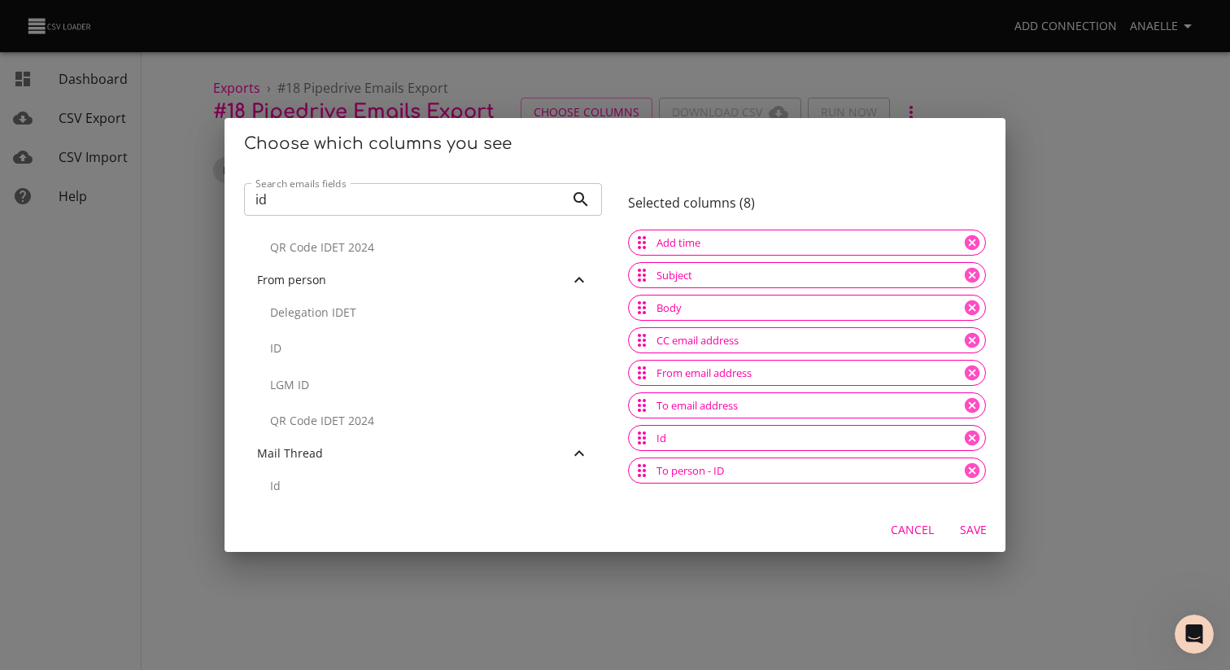
click at [287, 347] on p "ID" at bounding box center [429, 348] width 319 height 16
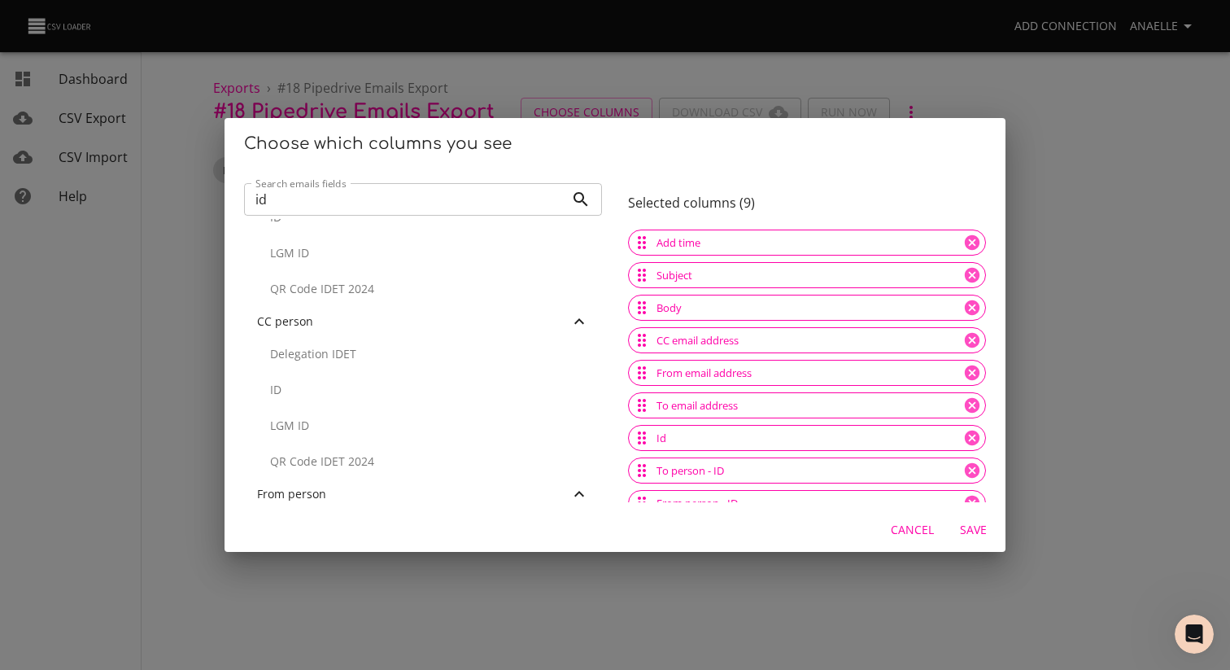
scroll to position [190, 0]
click at [314, 195] on input "id" at bounding box center [404, 199] width 321 height 33
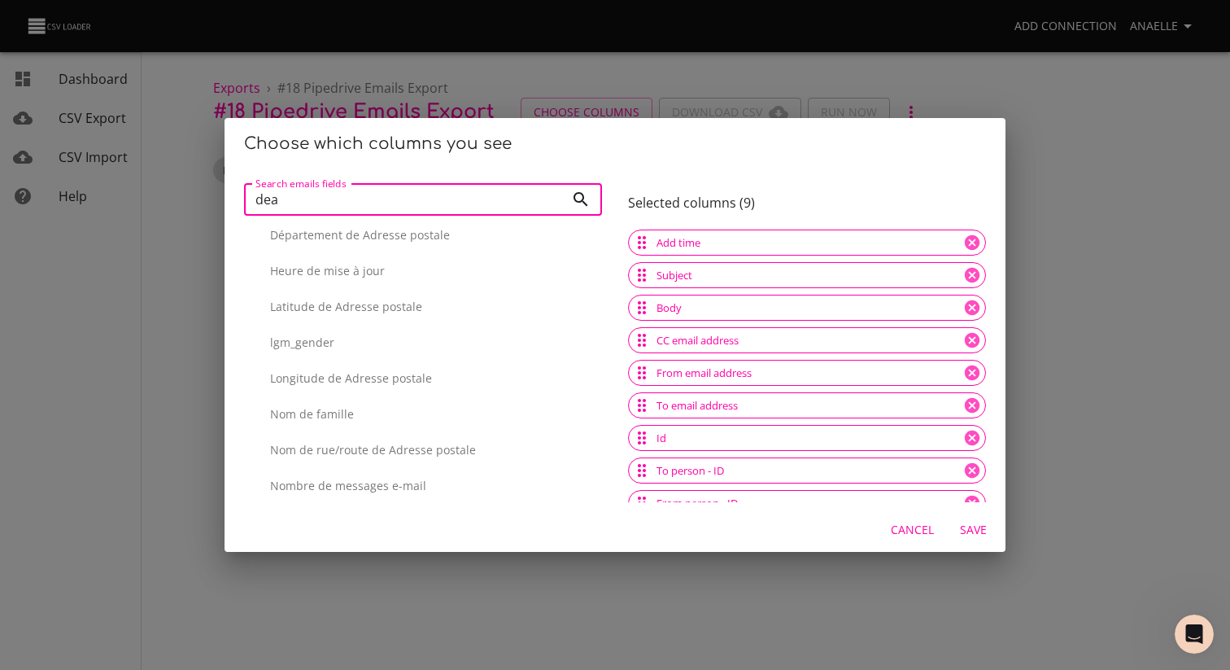
scroll to position [0, 0]
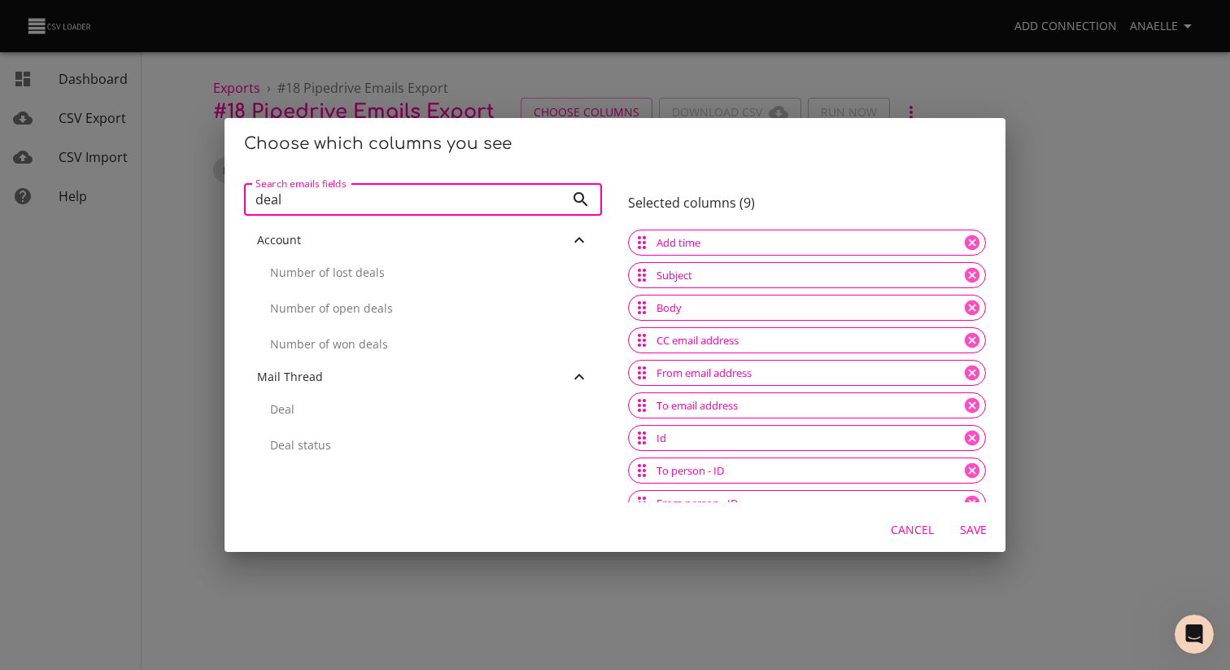
type input "deal"
click at [397, 416] on p "Deal" at bounding box center [429, 409] width 319 height 16
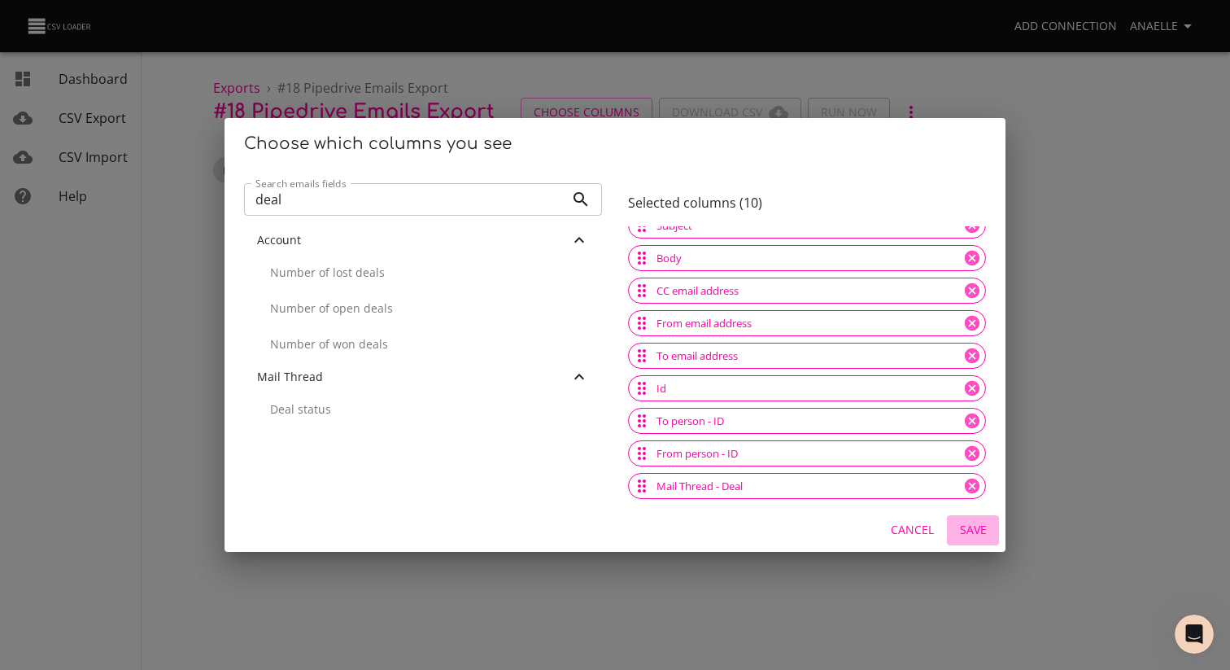
click at [967, 527] on span "Save" at bounding box center [973, 530] width 39 height 20
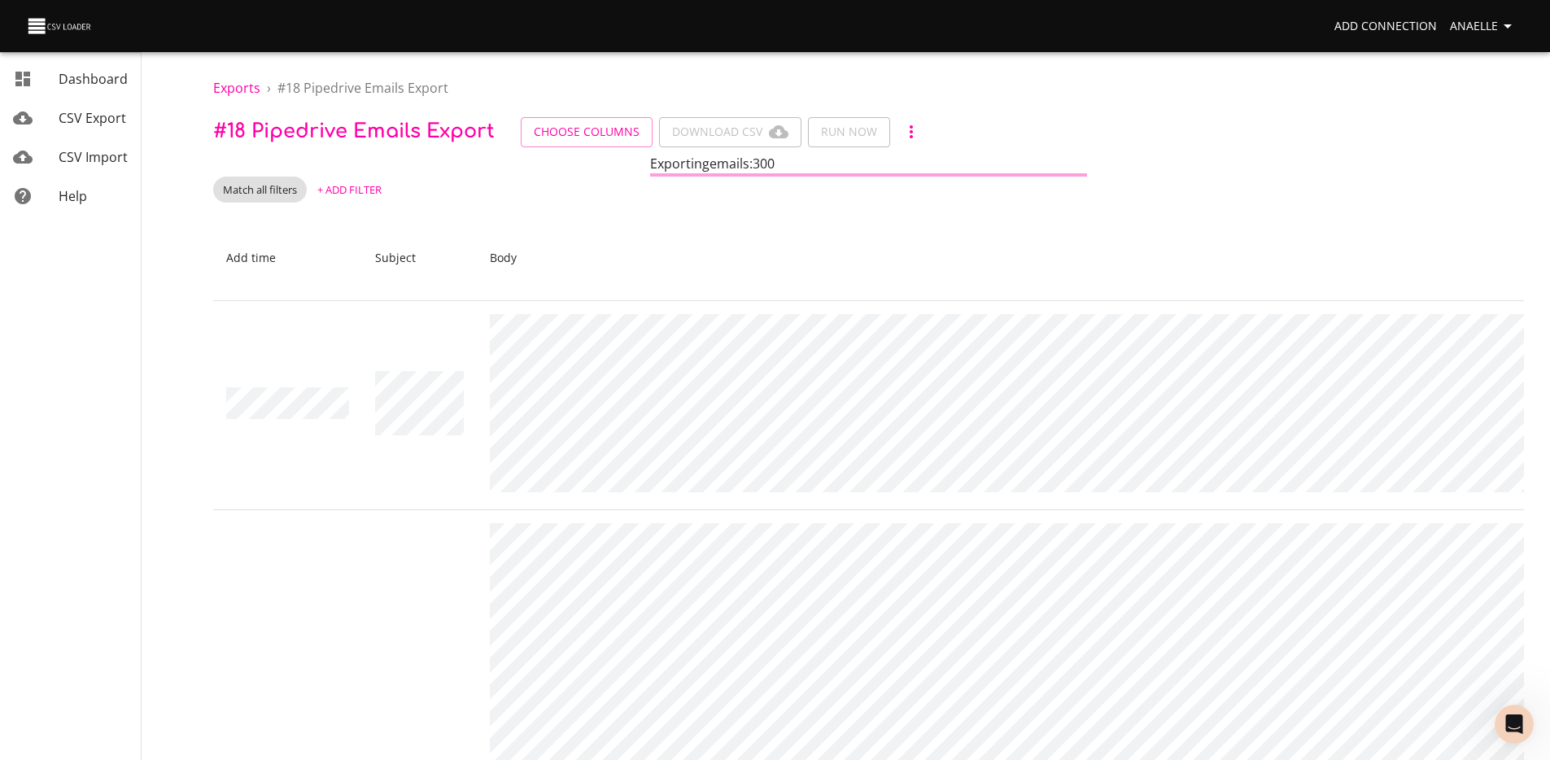
scroll to position [11, 0]
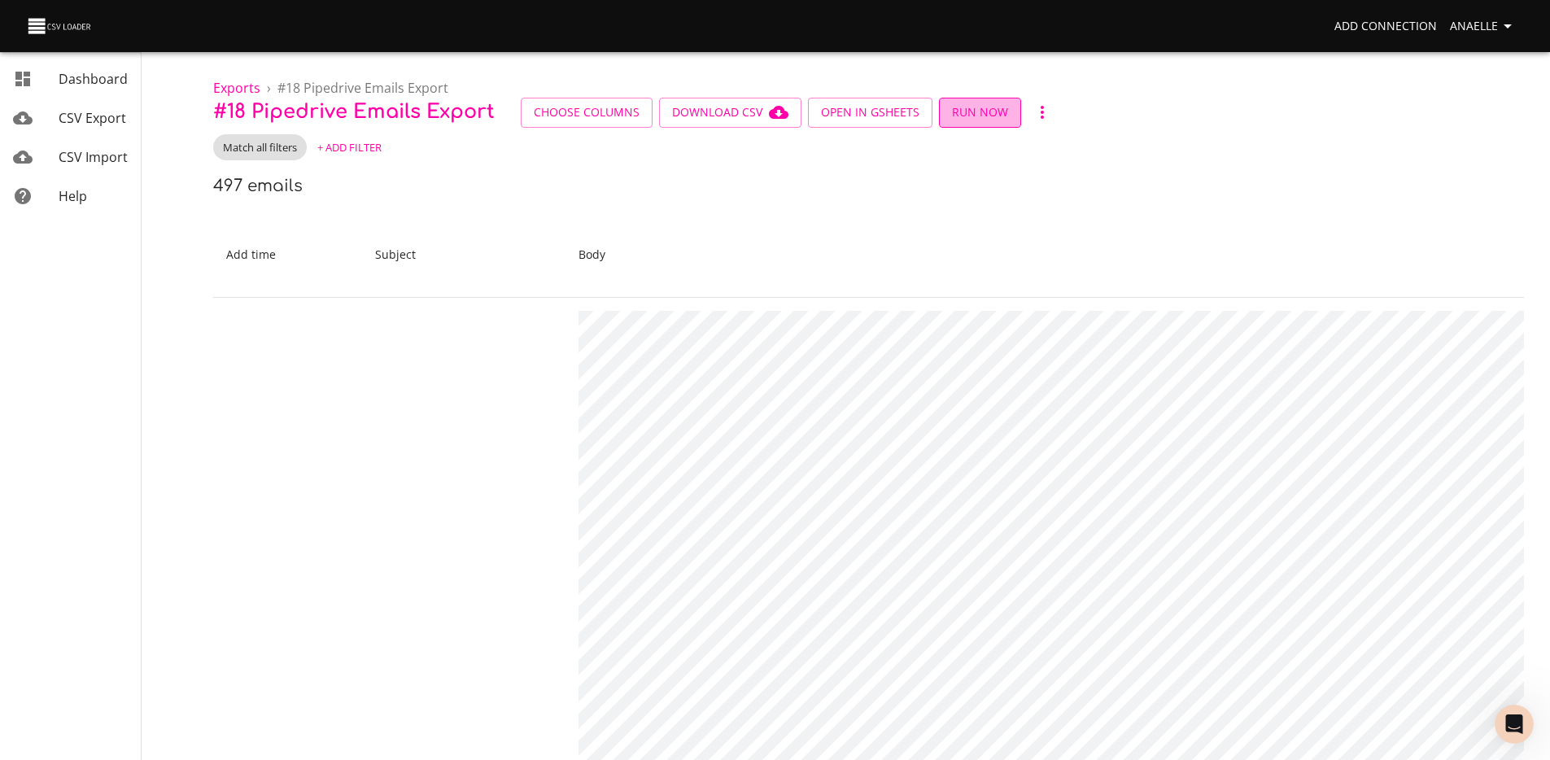
click at [974, 115] on span "Run Now" at bounding box center [980, 113] width 56 height 20
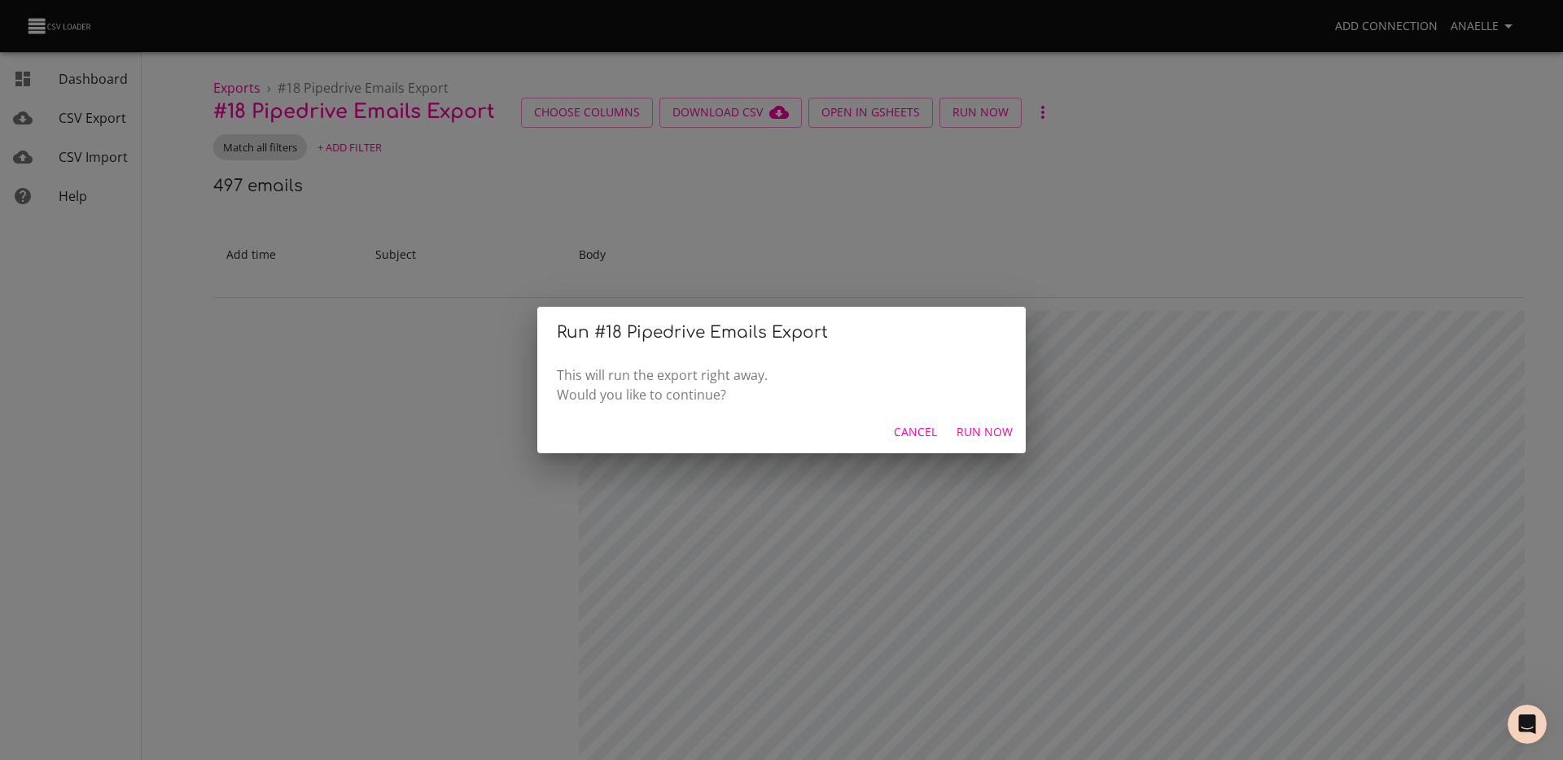
click at [984, 436] on span "Run Now" at bounding box center [984, 432] width 56 height 20
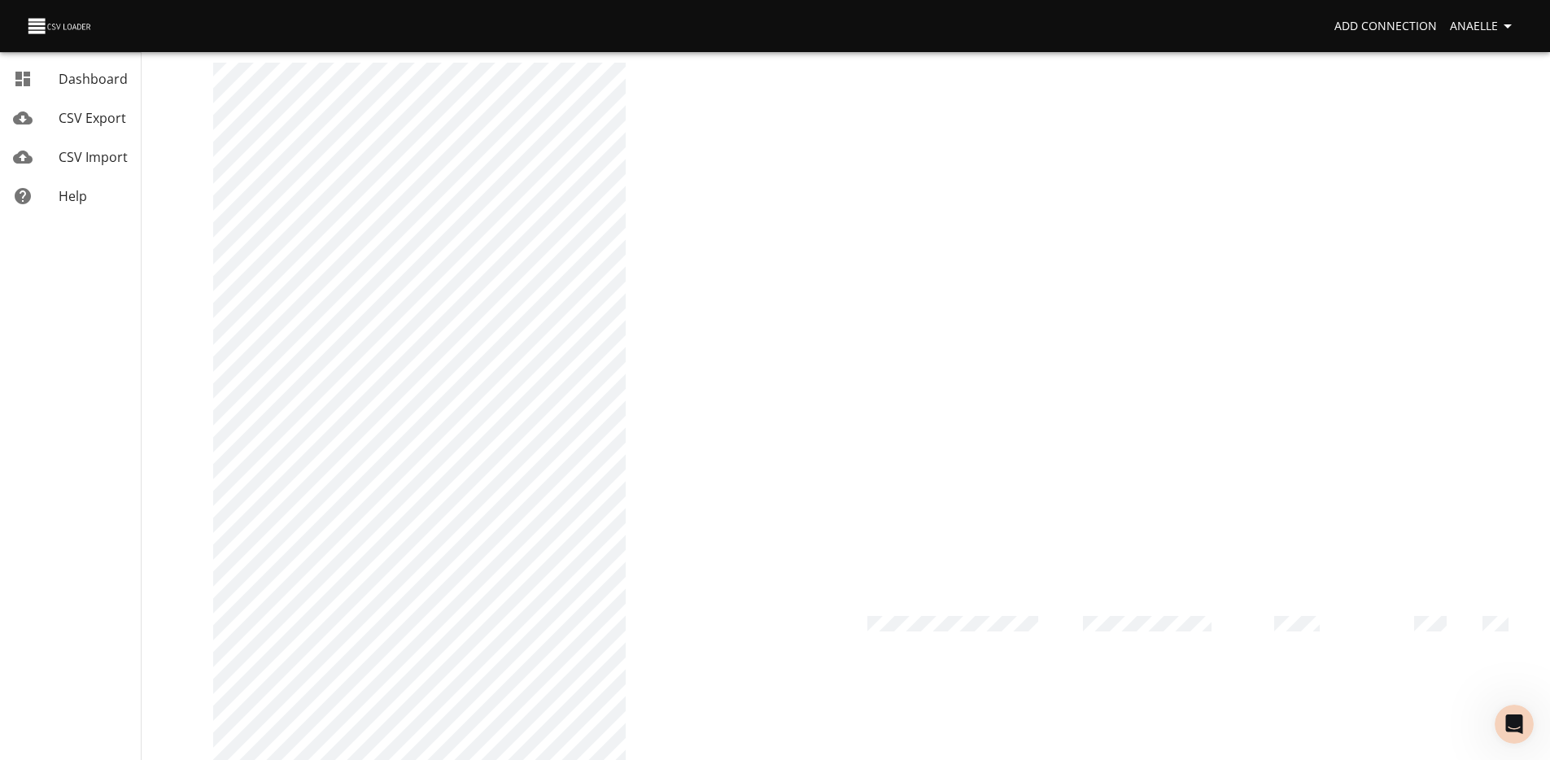
scroll to position [0, 0]
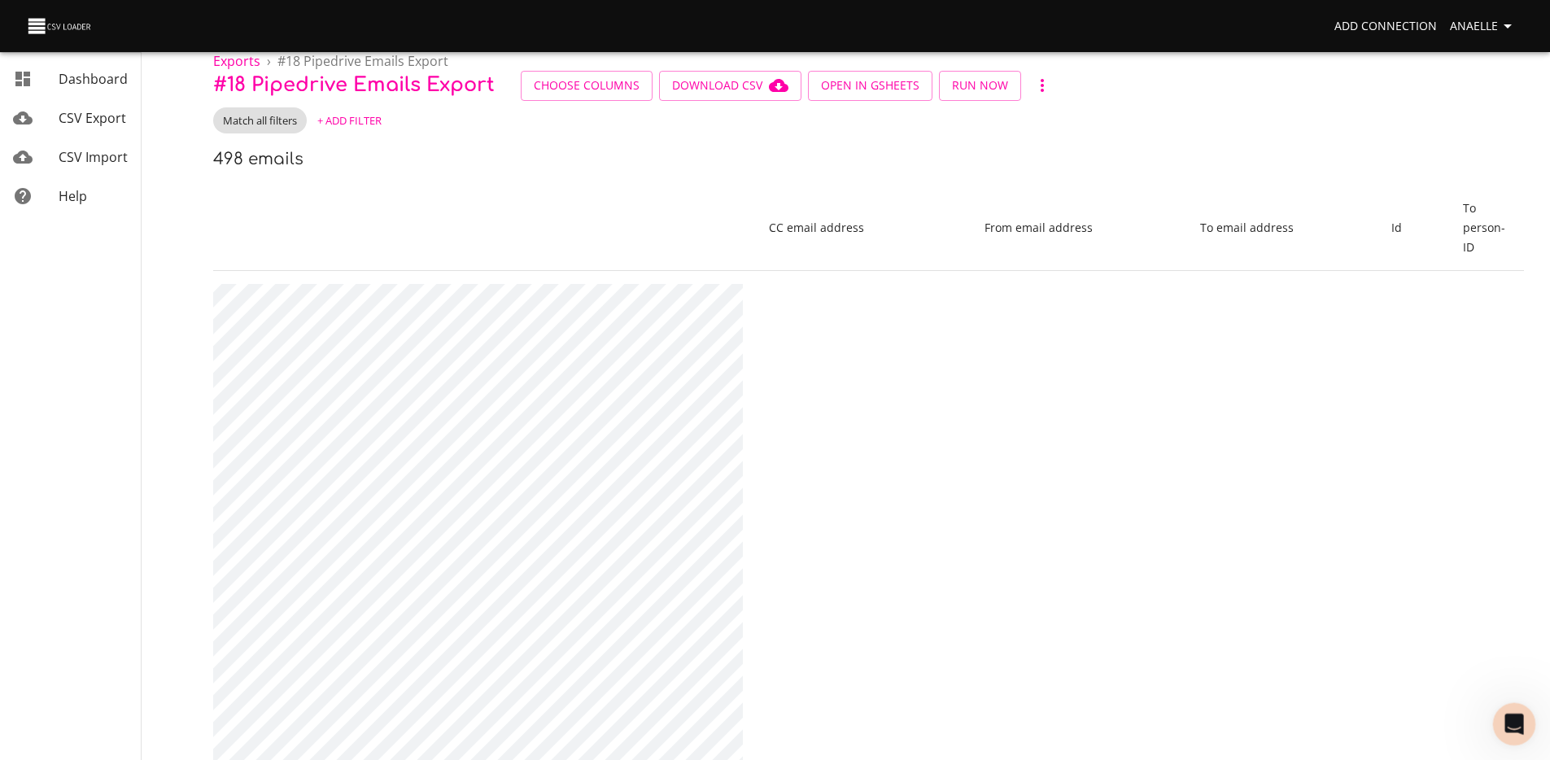
scroll to position [0, 1871]
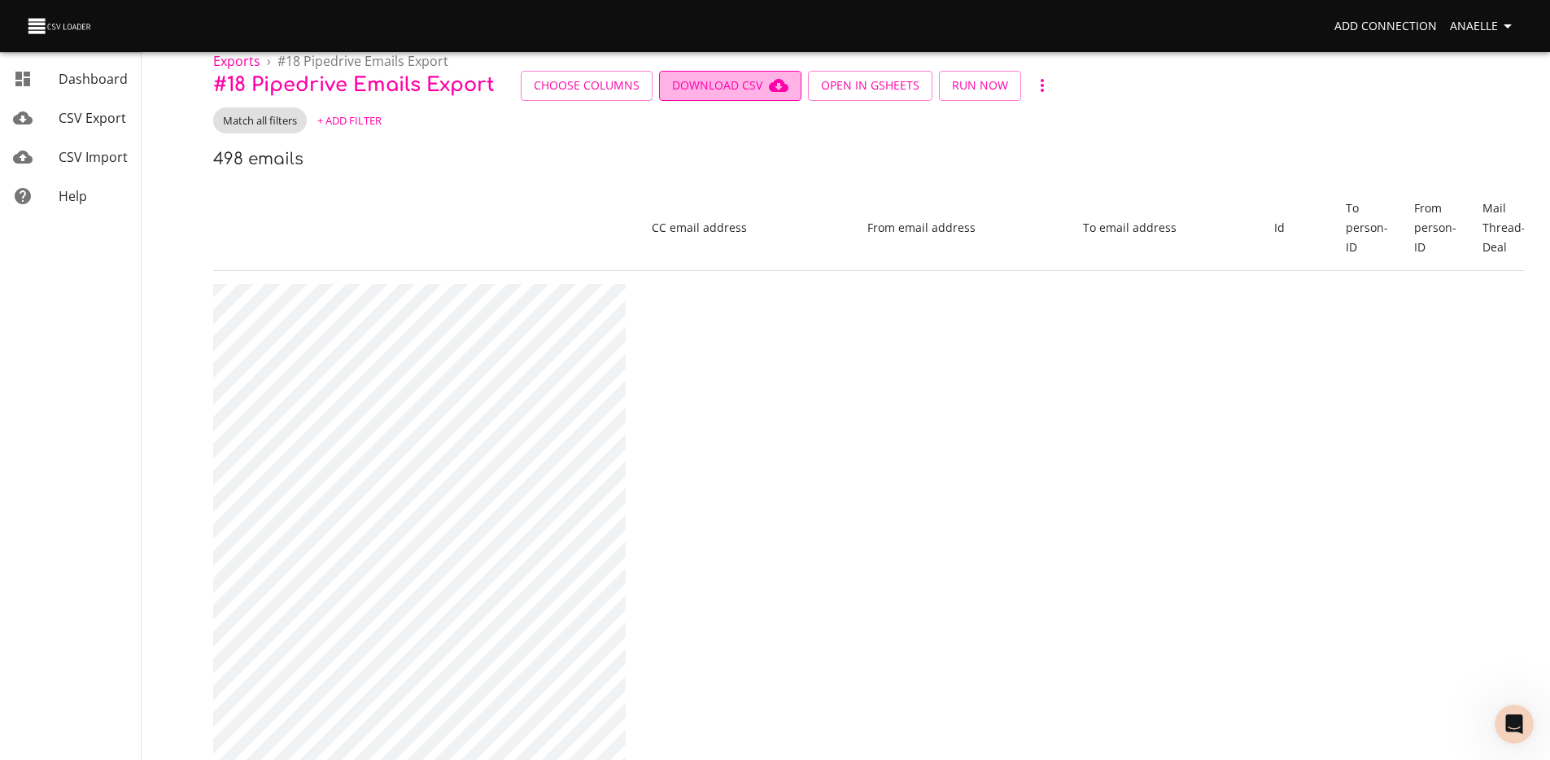
click at [731, 87] on span "Download CSV" at bounding box center [730, 86] width 116 height 20
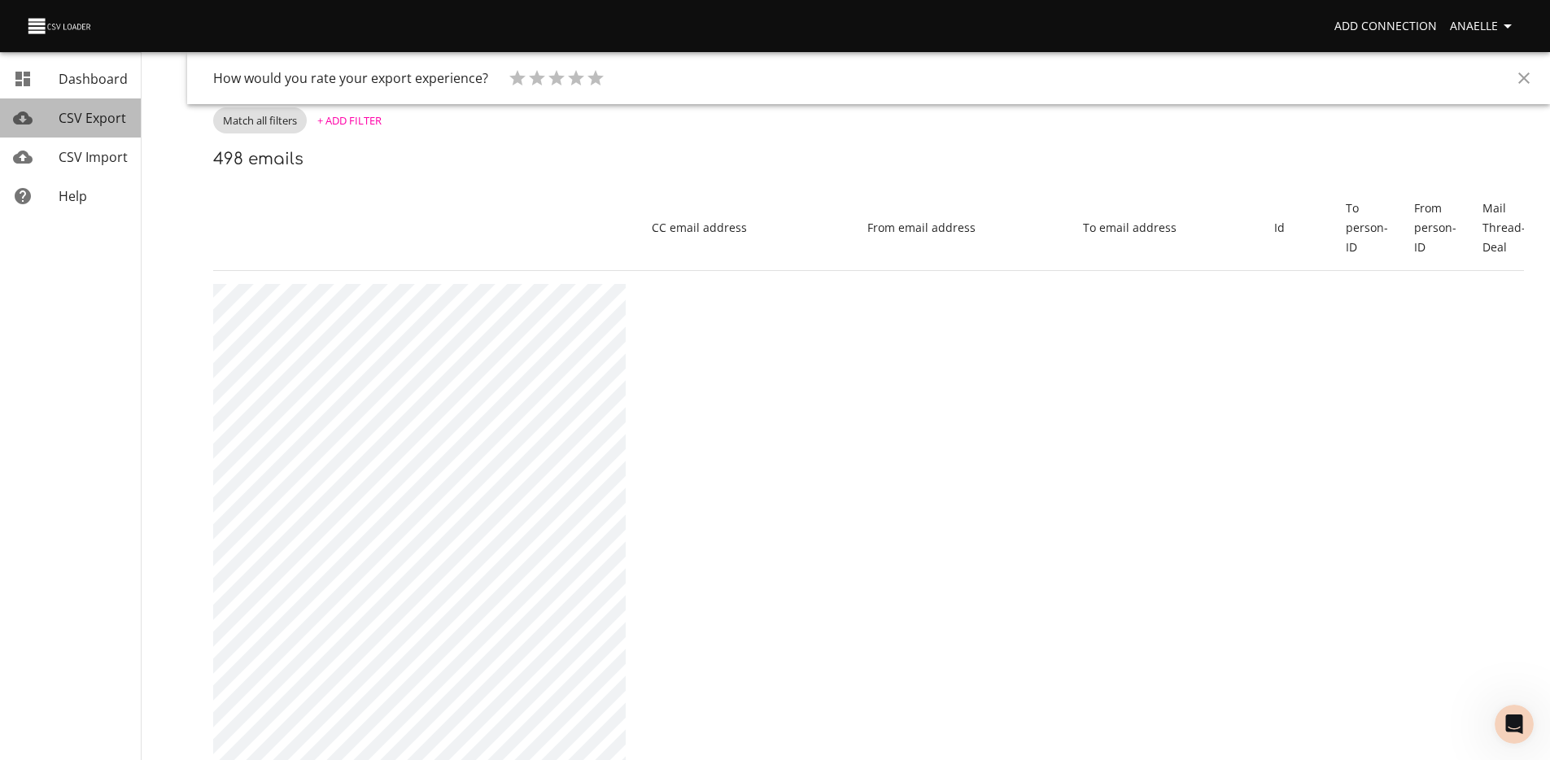
click at [74, 123] on span "CSV Export" at bounding box center [93, 118] width 68 height 18
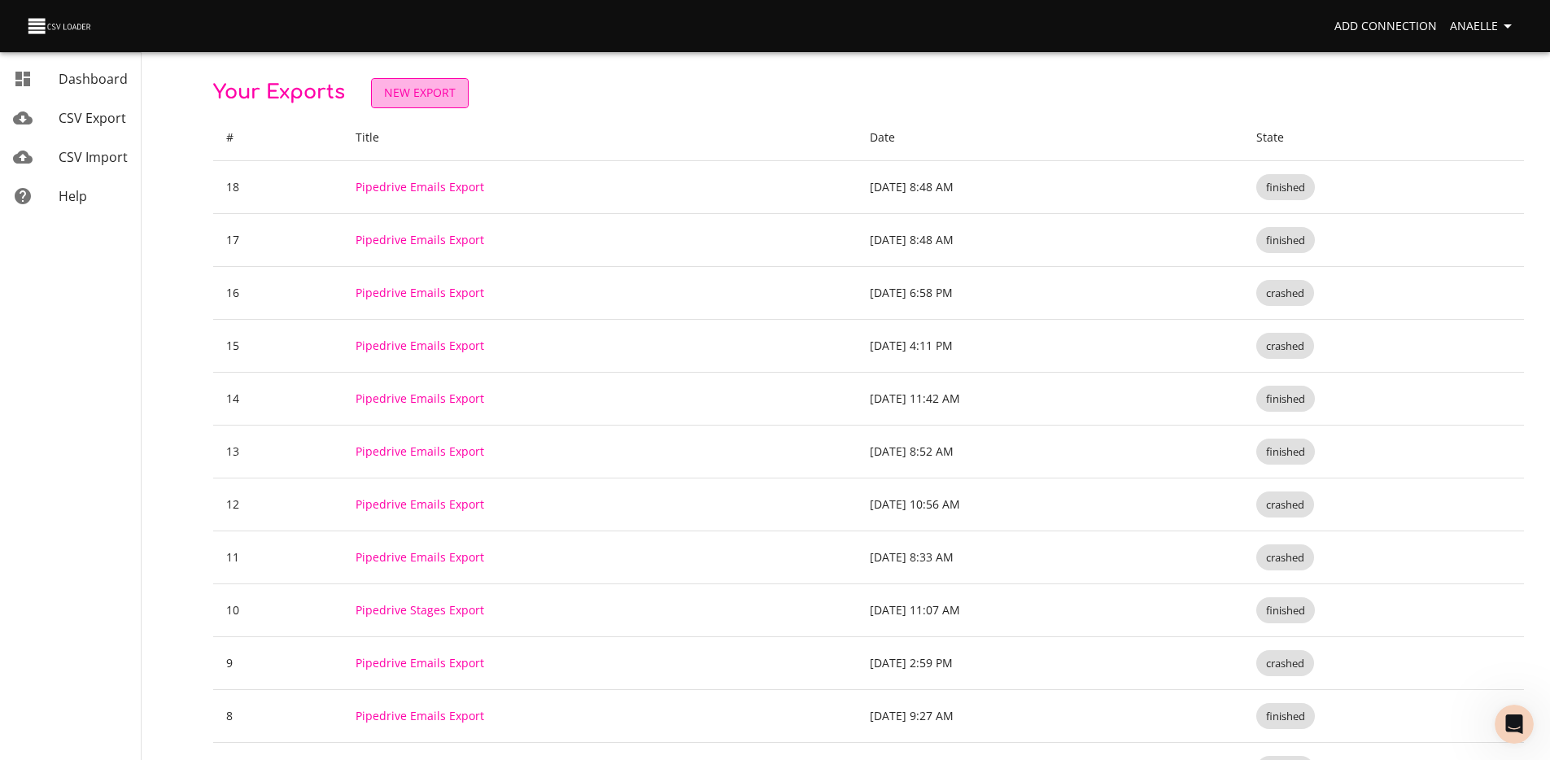
click at [406, 87] on span "New Export" at bounding box center [420, 93] width 72 height 20
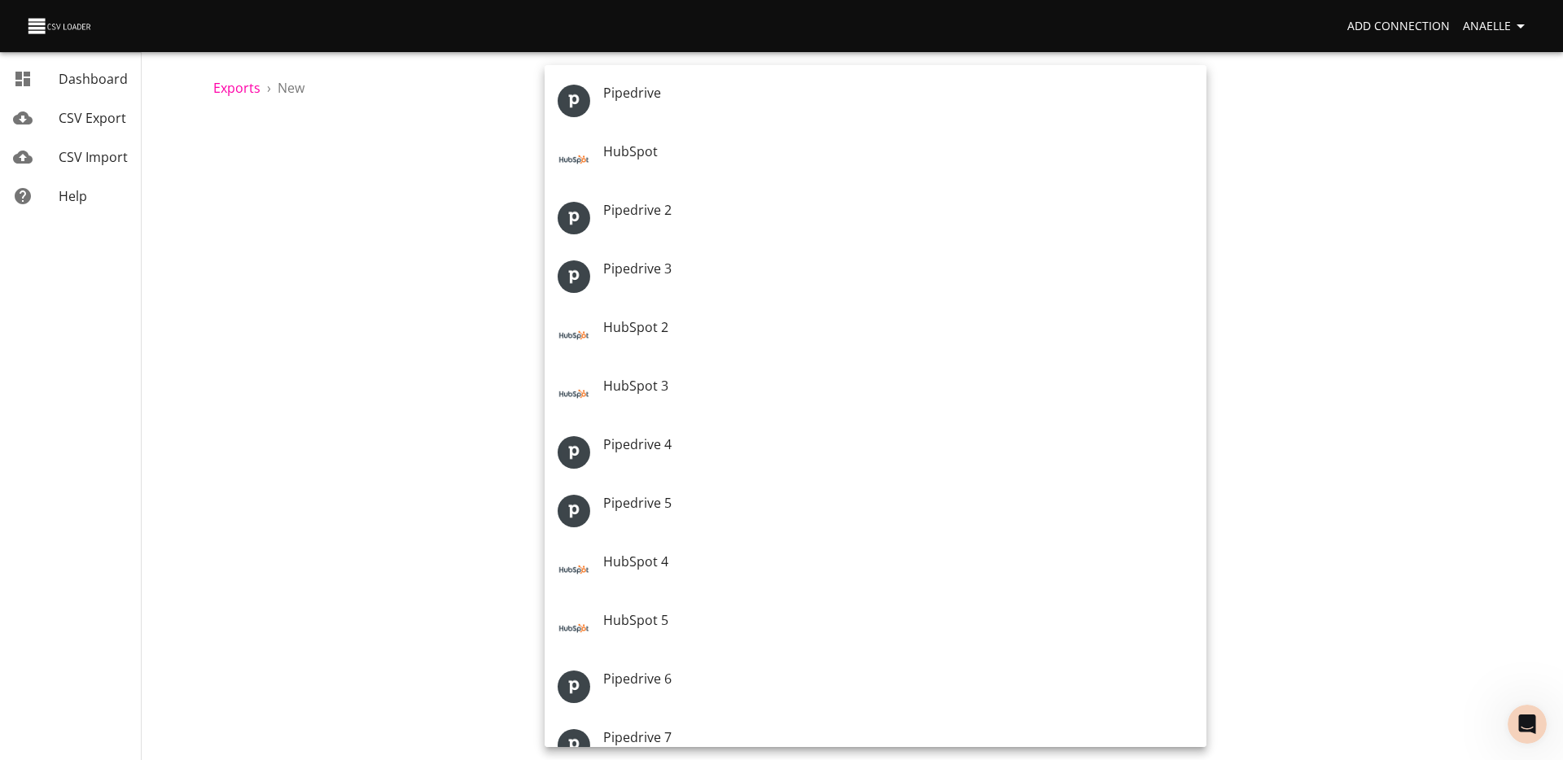
click at [648, 176] on body "Add Connection Anaelle Dashboard CSV Export CSV Import Help Exports › New New E…" at bounding box center [781, 380] width 1563 height 760
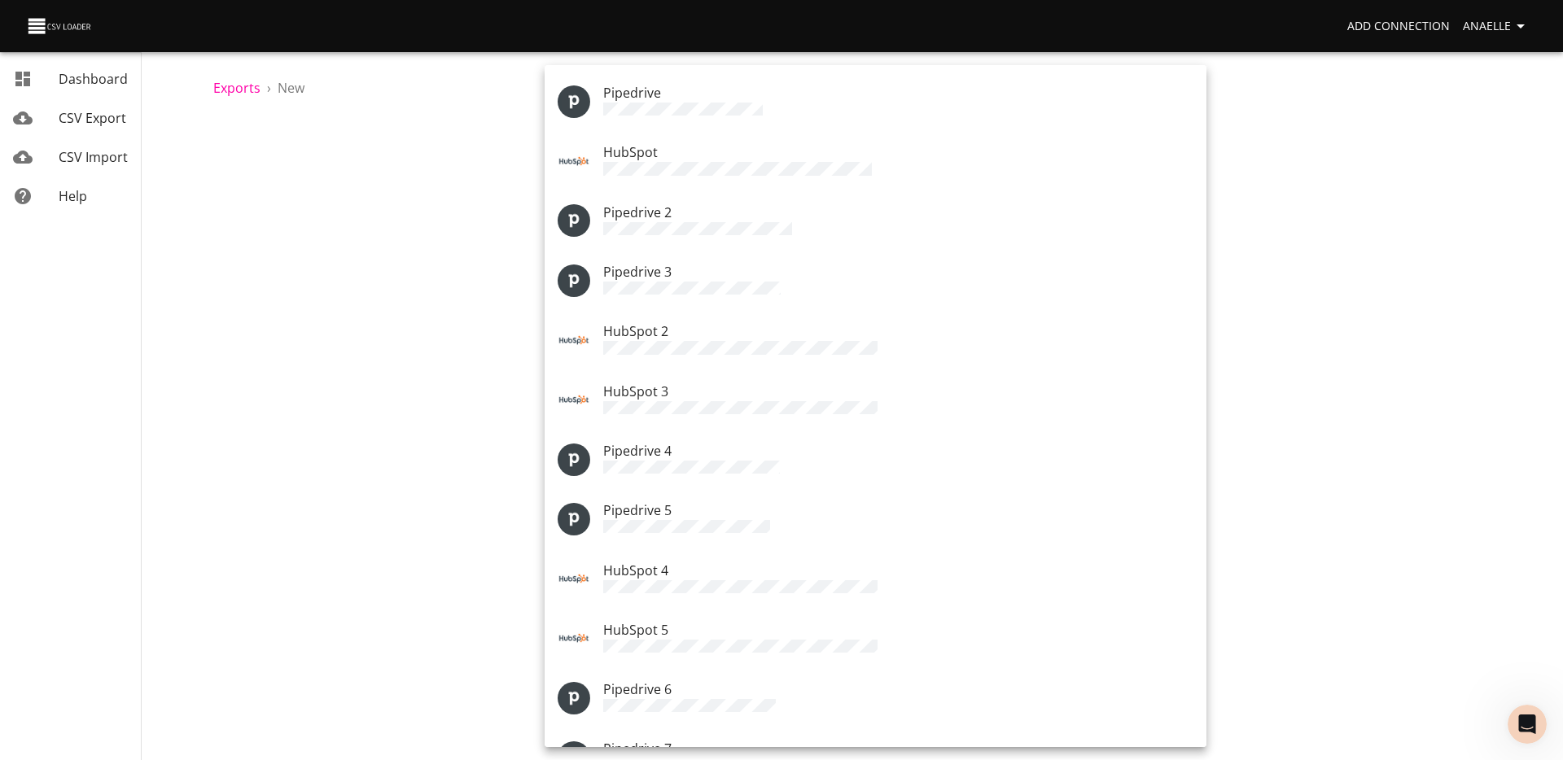
scroll to position [138, 0]
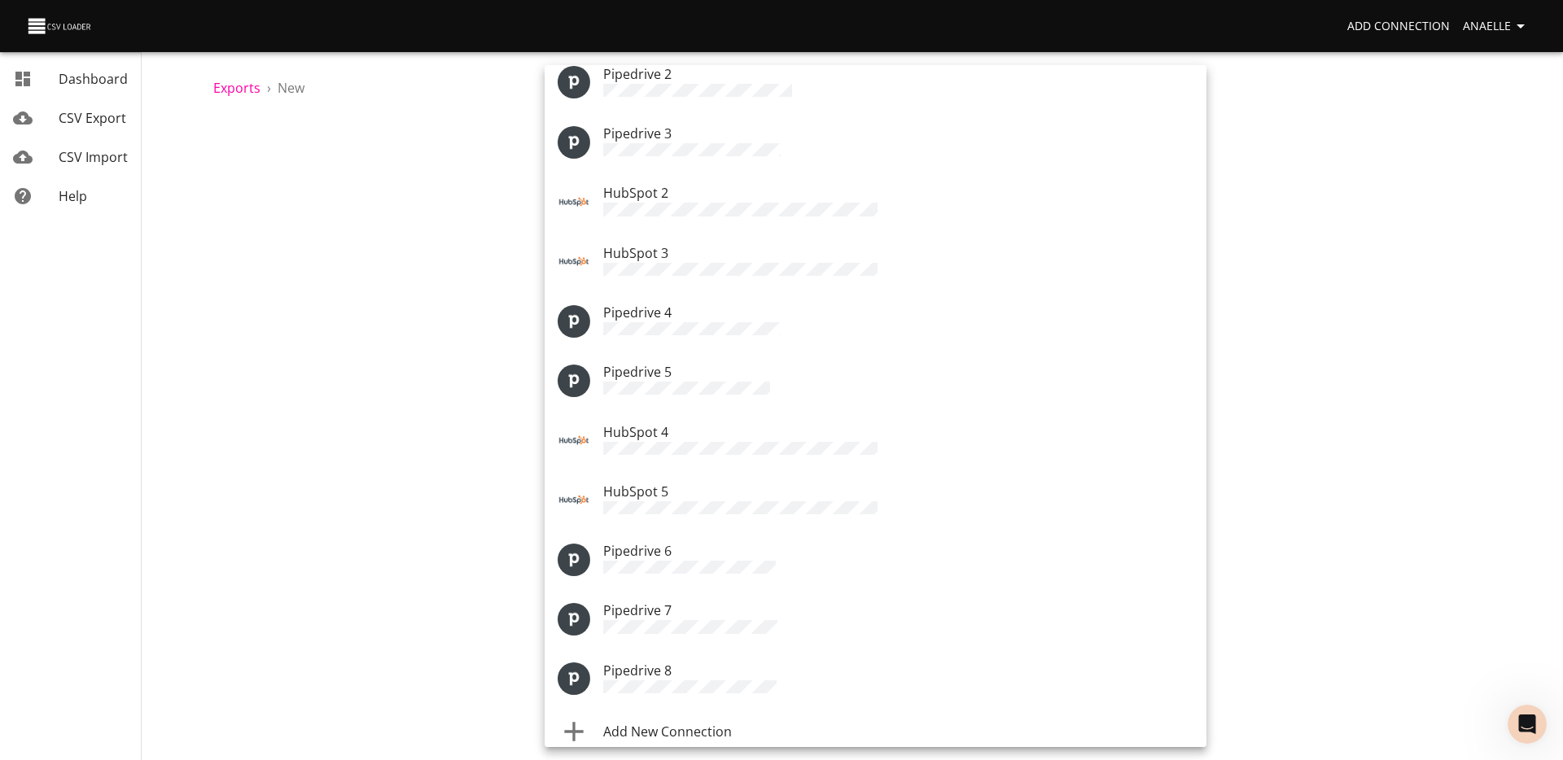
click at [761, 669] on div "Add New Connection" at bounding box center [898, 732] width 590 height 20
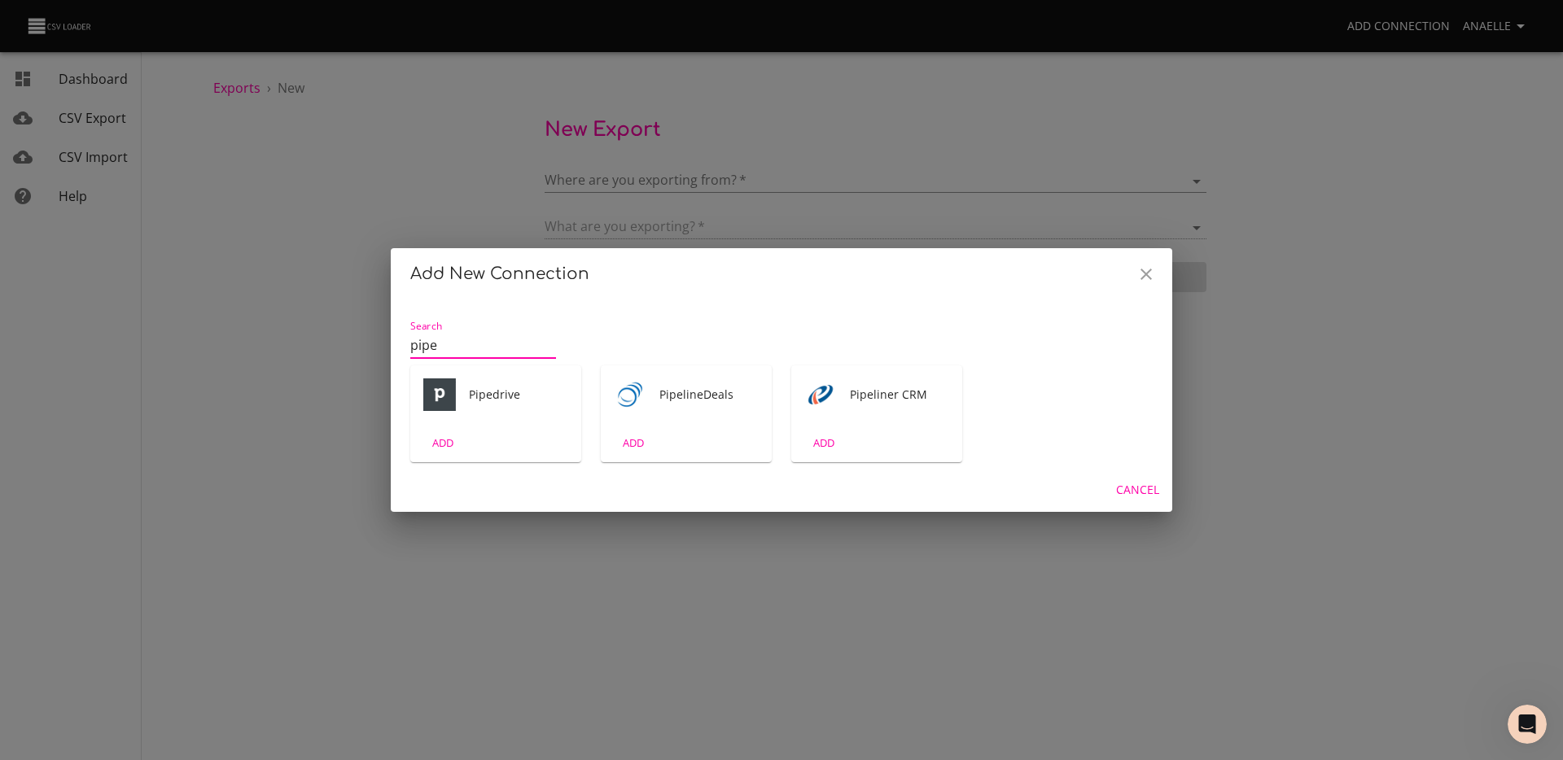
type input "pipe"
click at [462, 400] on div "Pipedrive" at bounding box center [495, 394] width 171 height 59
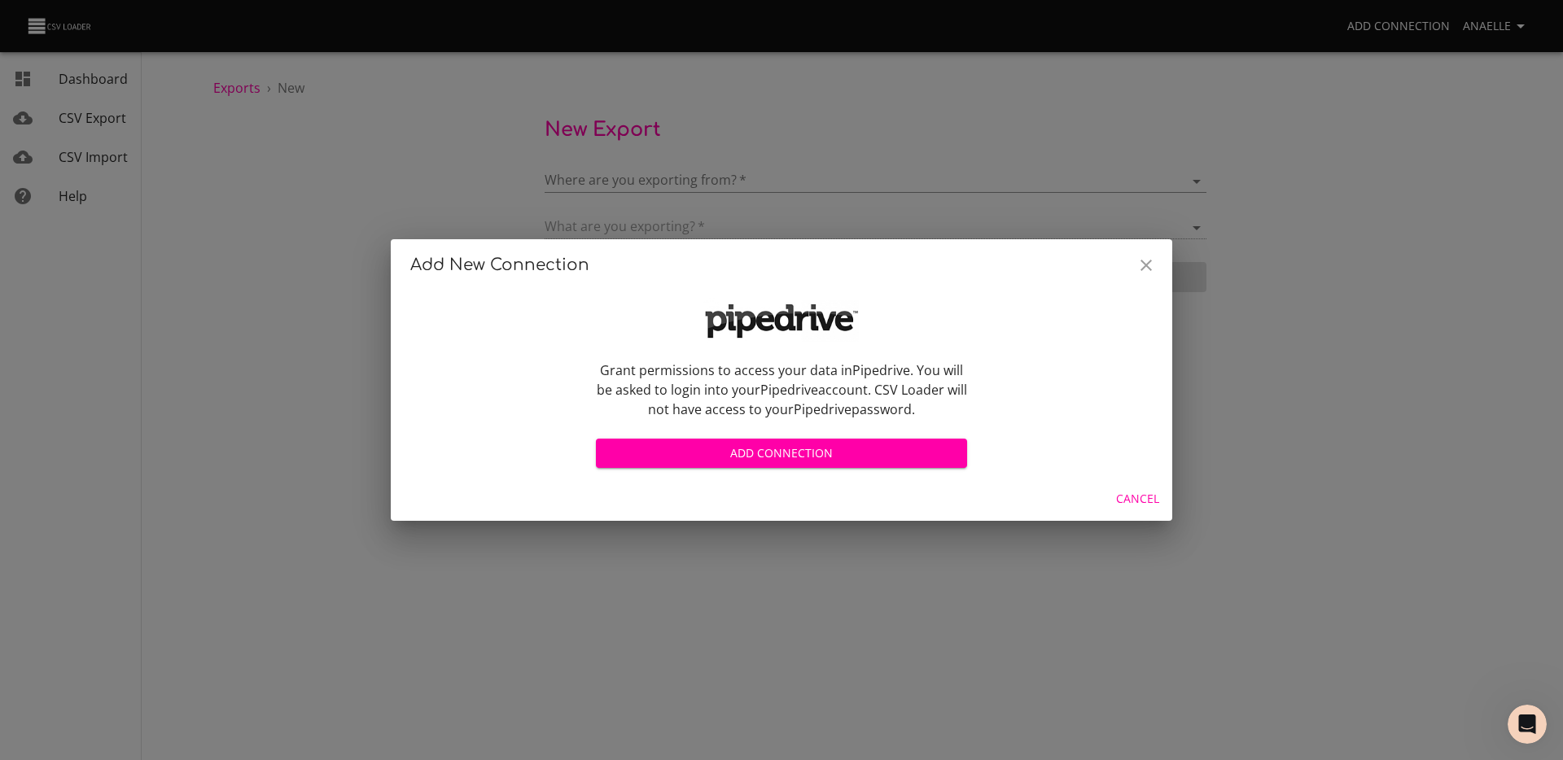
click at [680, 440] on button "Add Connection" at bounding box center [781, 454] width 371 height 30
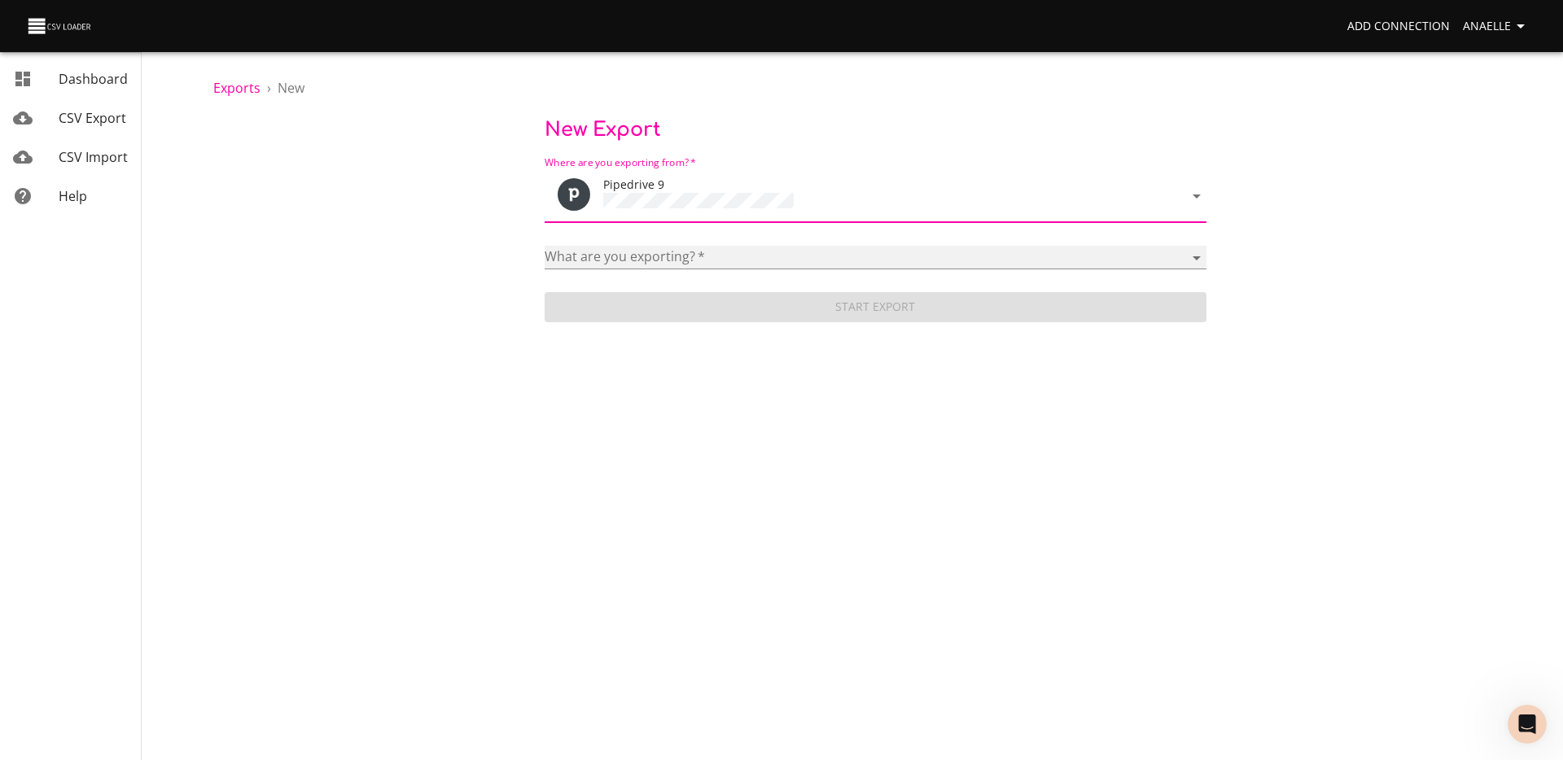
click at [738, 247] on select "Activities Activity Types Deal Products Deals Email Threads Emails Notes Organi…" at bounding box center [875, 258] width 662 height 24
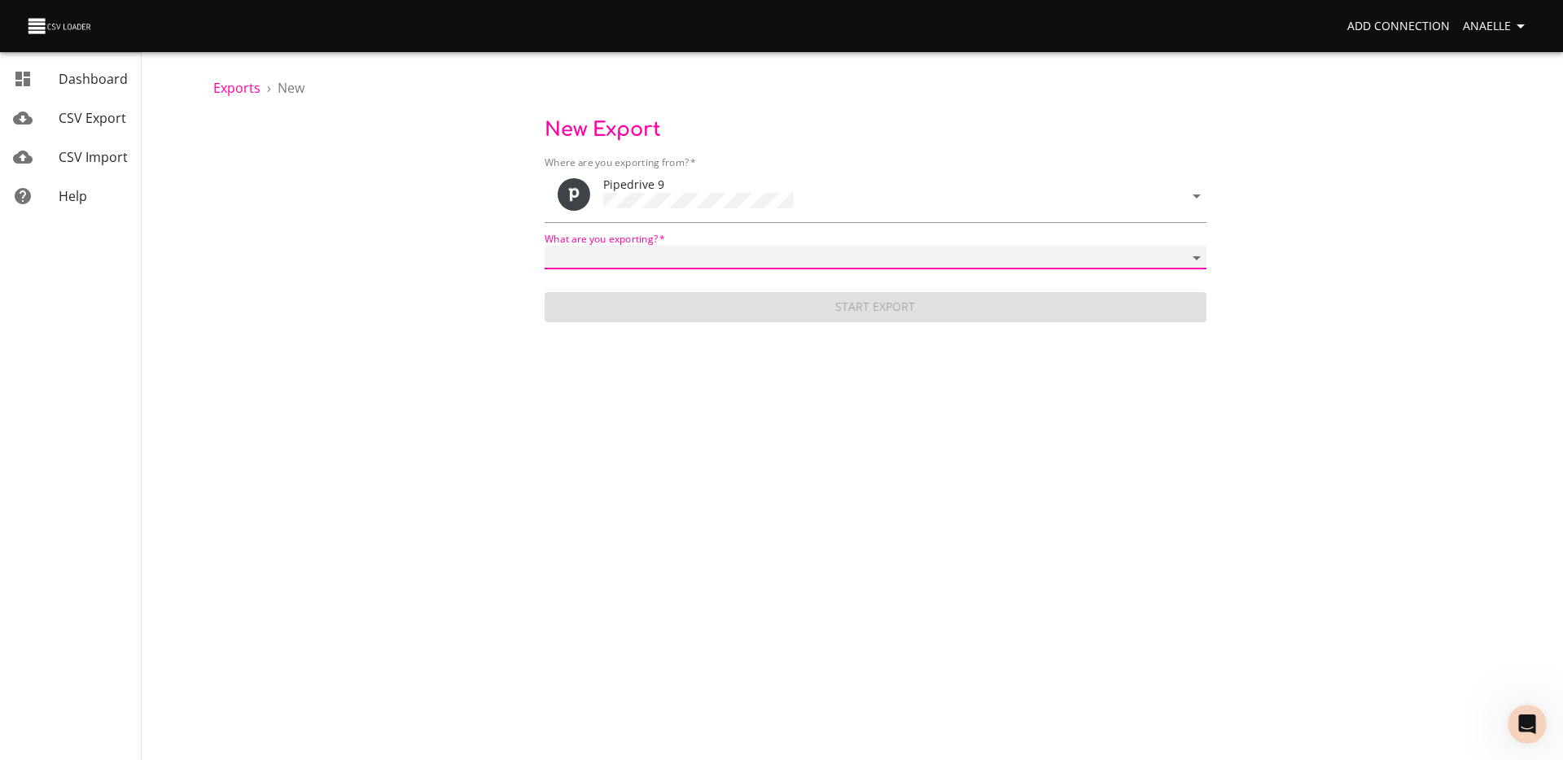
select select "mail_messages"
click at [544, 246] on select "Activities Activity Types Deal Products Deals Email Threads Emails Notes Organi…" at bounding box center [875, 258] width 662 height 24
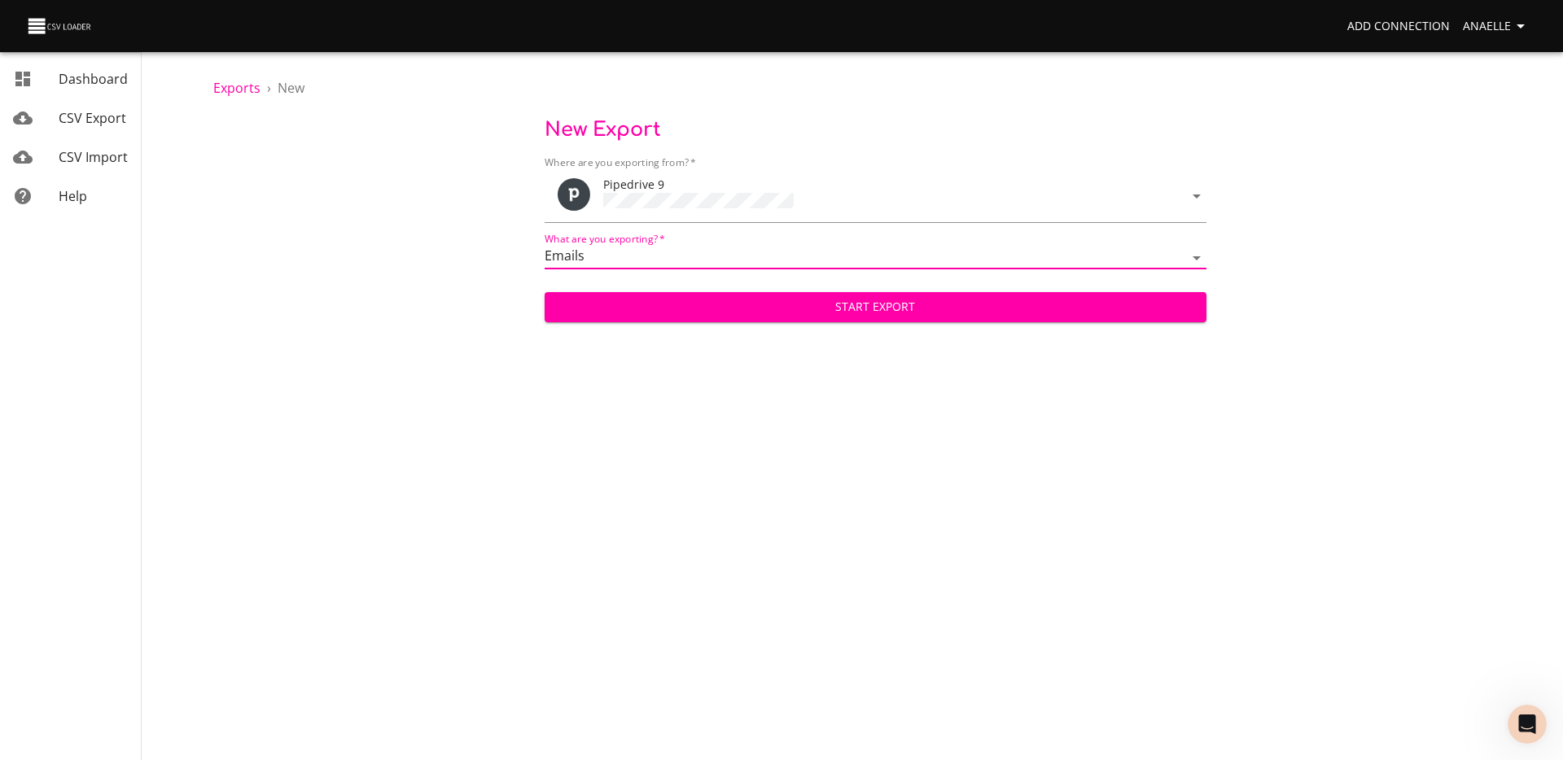
click at [799, 311] on span "Start Export" at bounding box center [875, 307] width 636 height 20
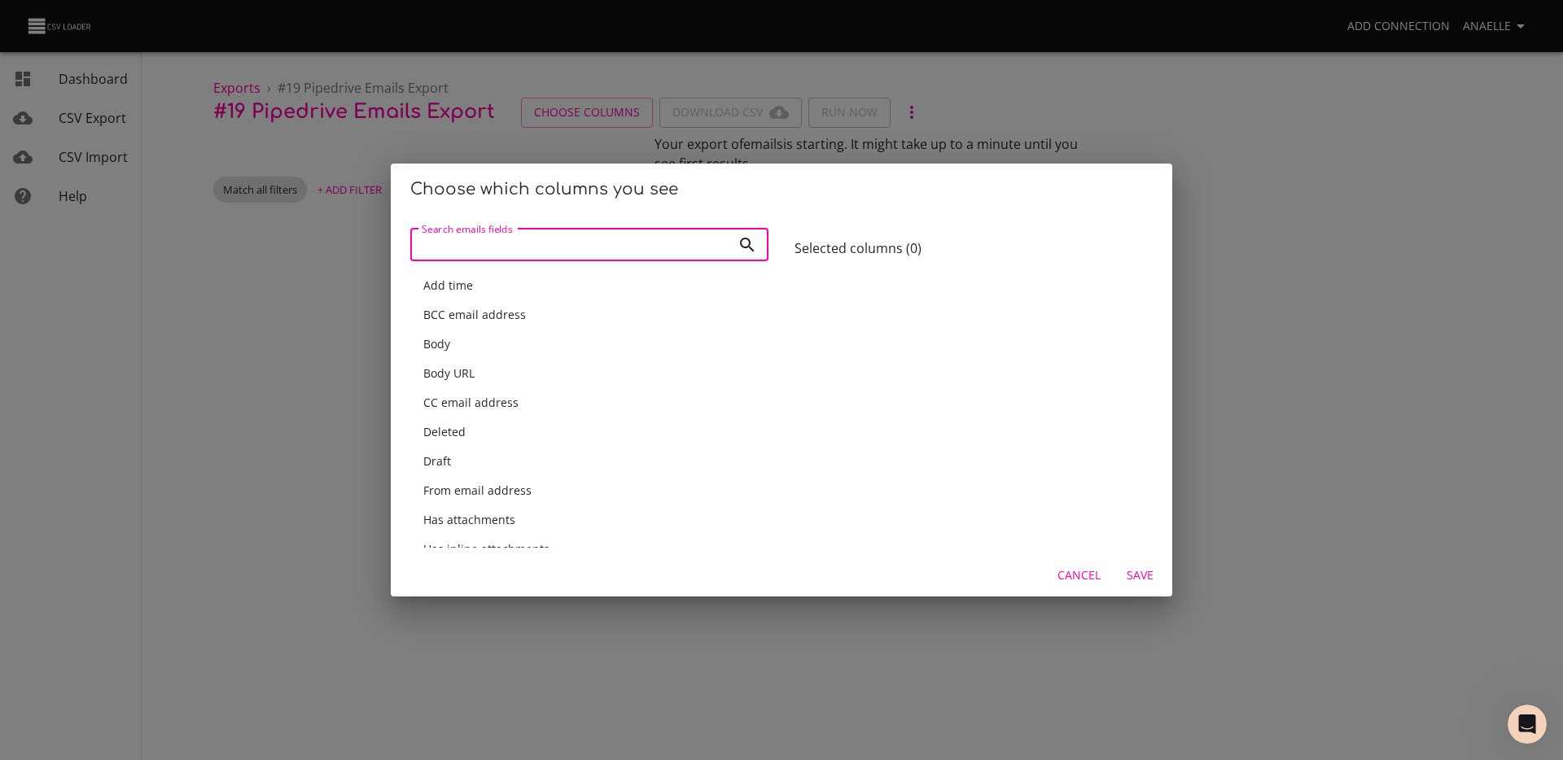
click at [508, 282] on div "Add time" at bounding box center [589, 286] width 332 height 16
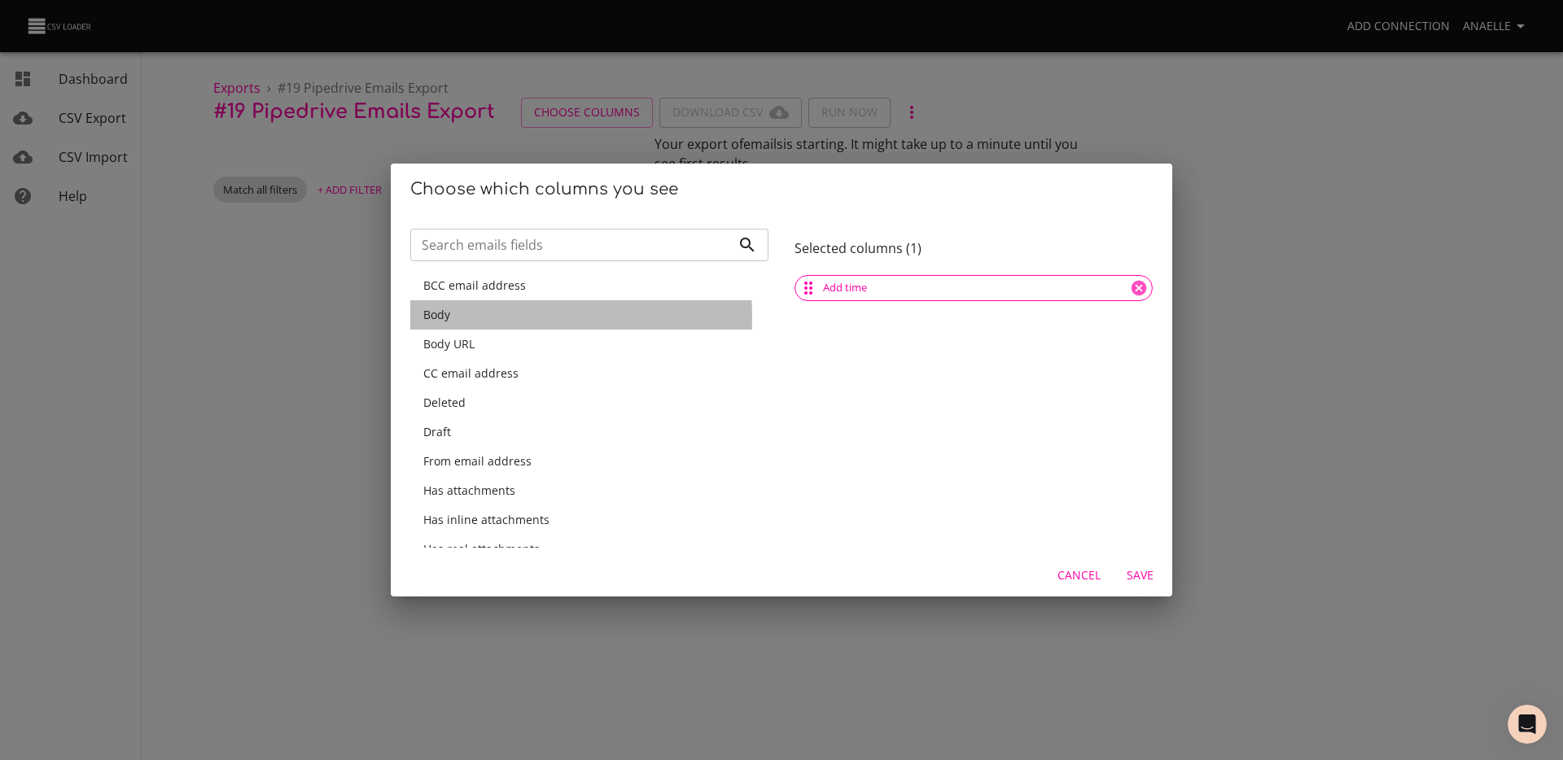
click at [483, 317] on div "Body" at bounding box center [589, 315] width 332 height 16
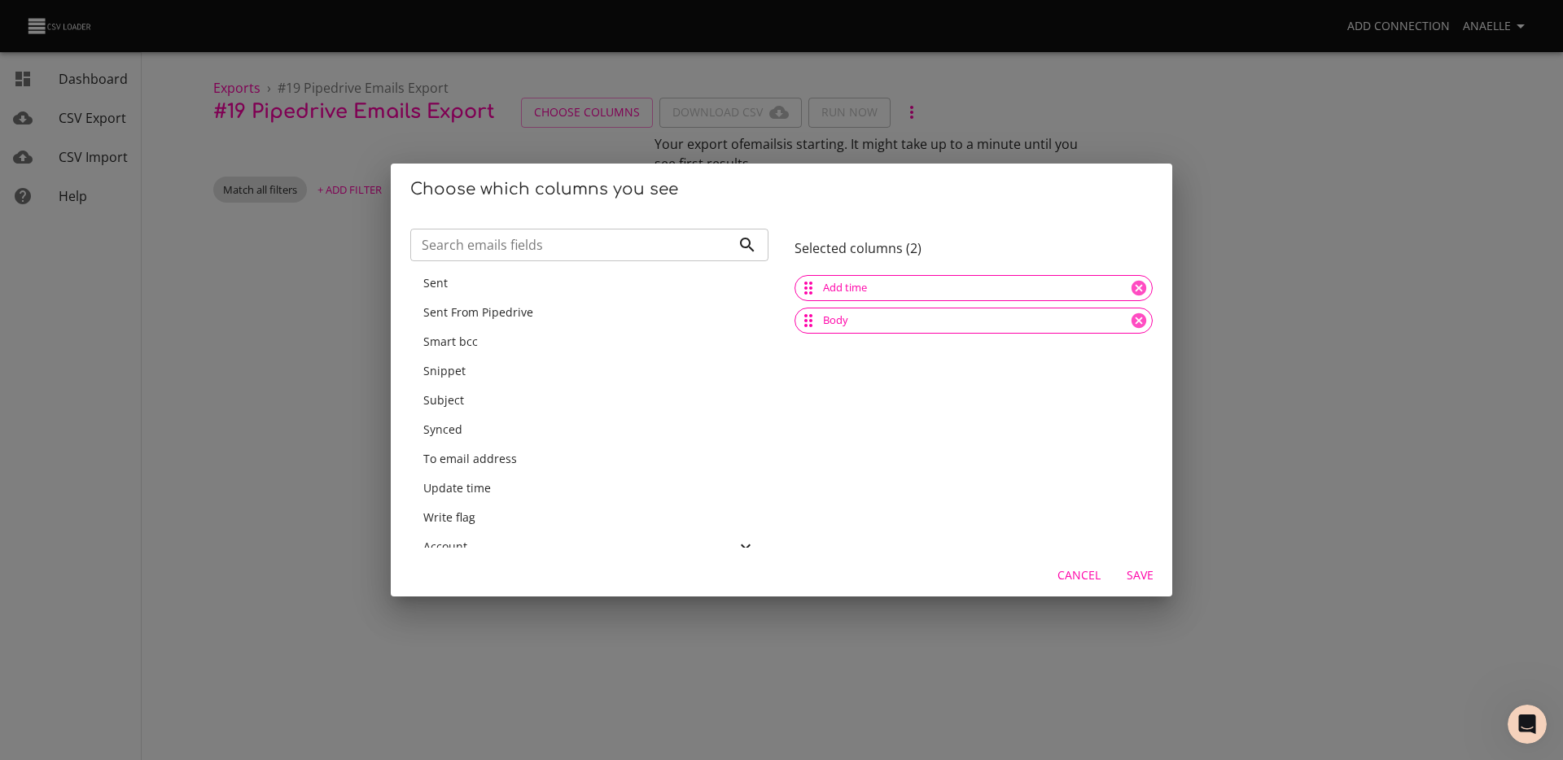
click at [492, 400] on div "Subject" at bounding box center [589, 400] width 332 height 16
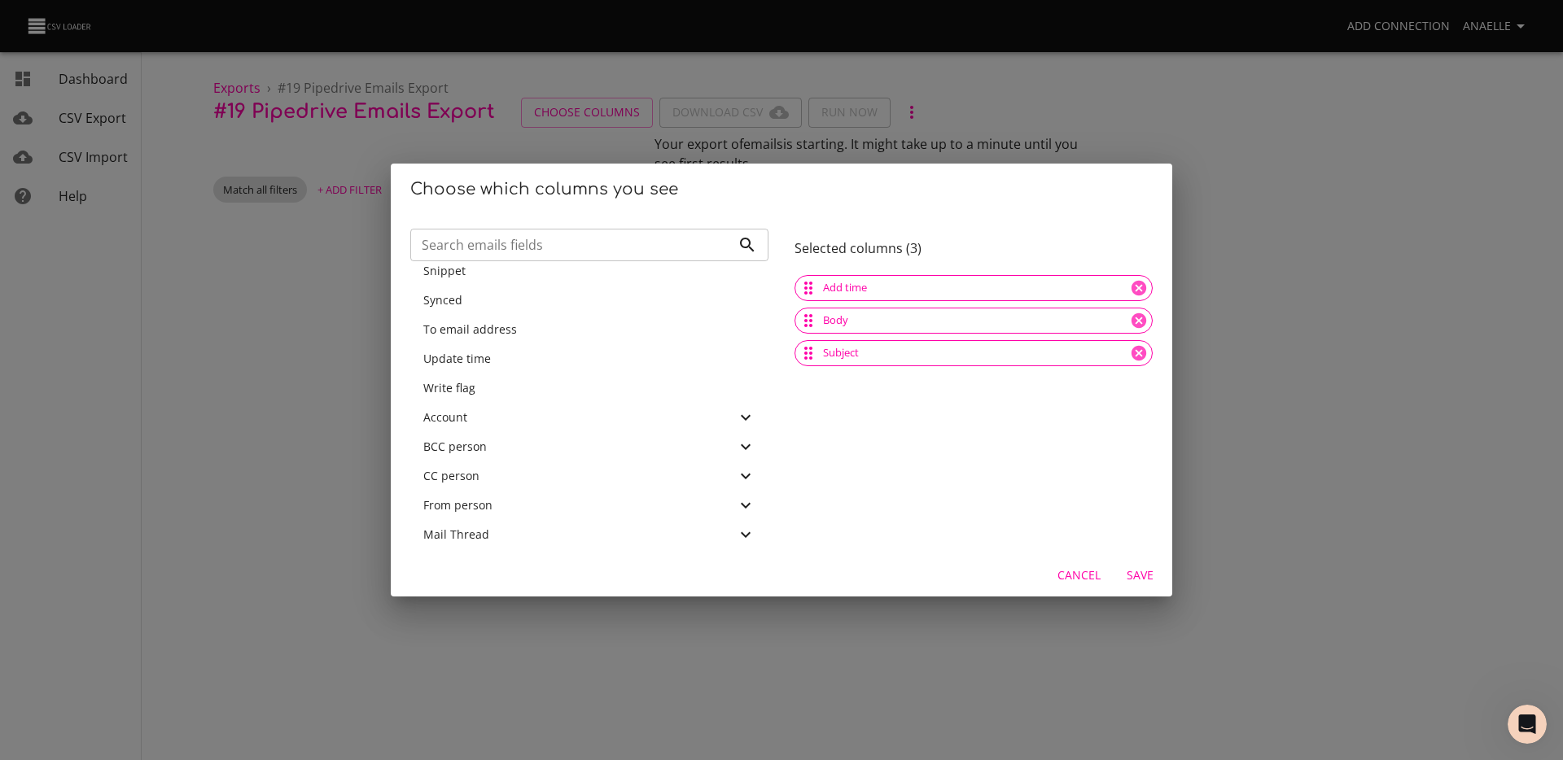
click at [465, 250] on input "Search emails fields" at bounding box center [570, 245] width 321 height 33
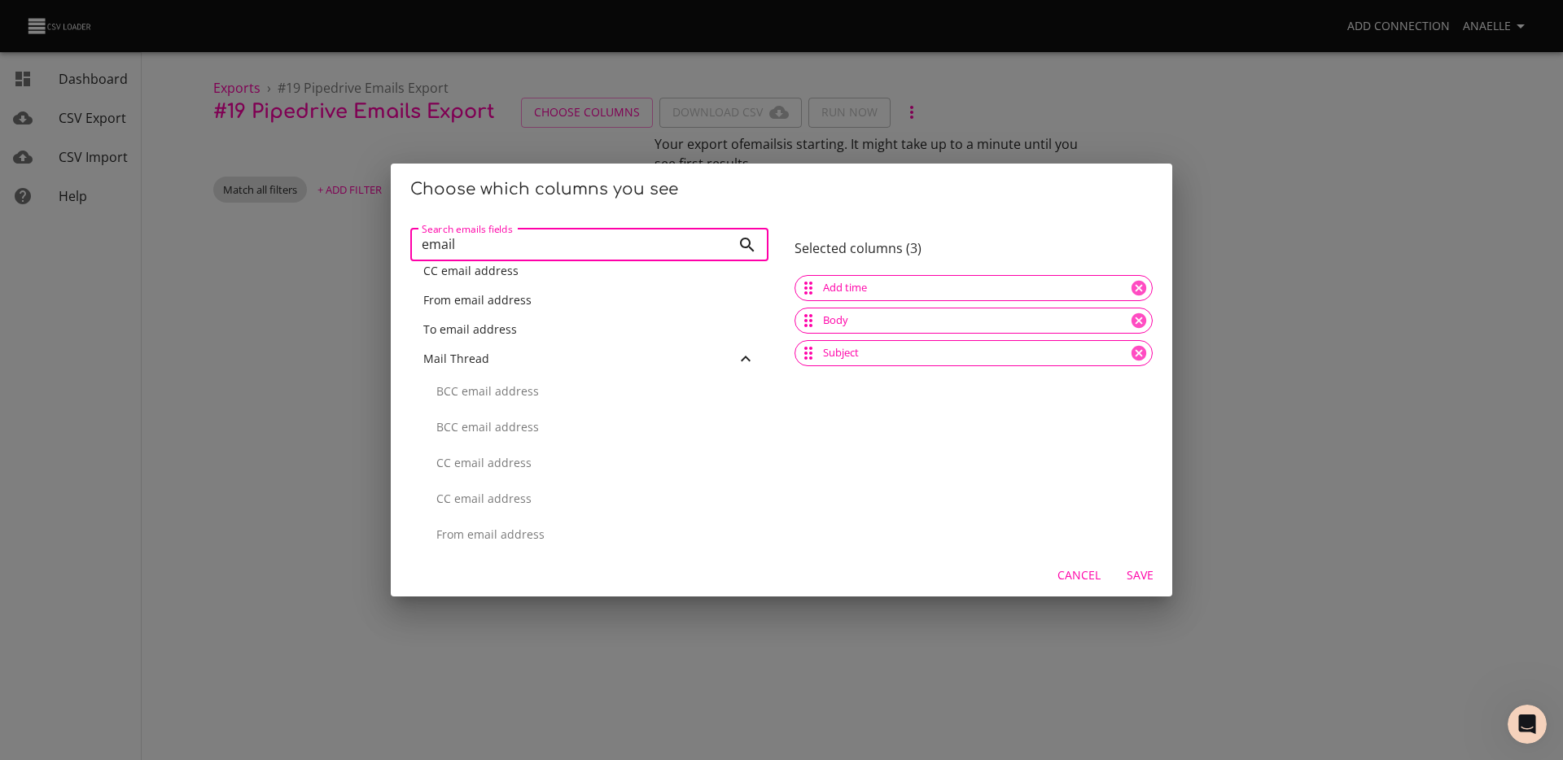
scroll to position [0, 0]
click at [477, 322] on div "CC email address" at bounding box center [589, 315] width 332 height 16
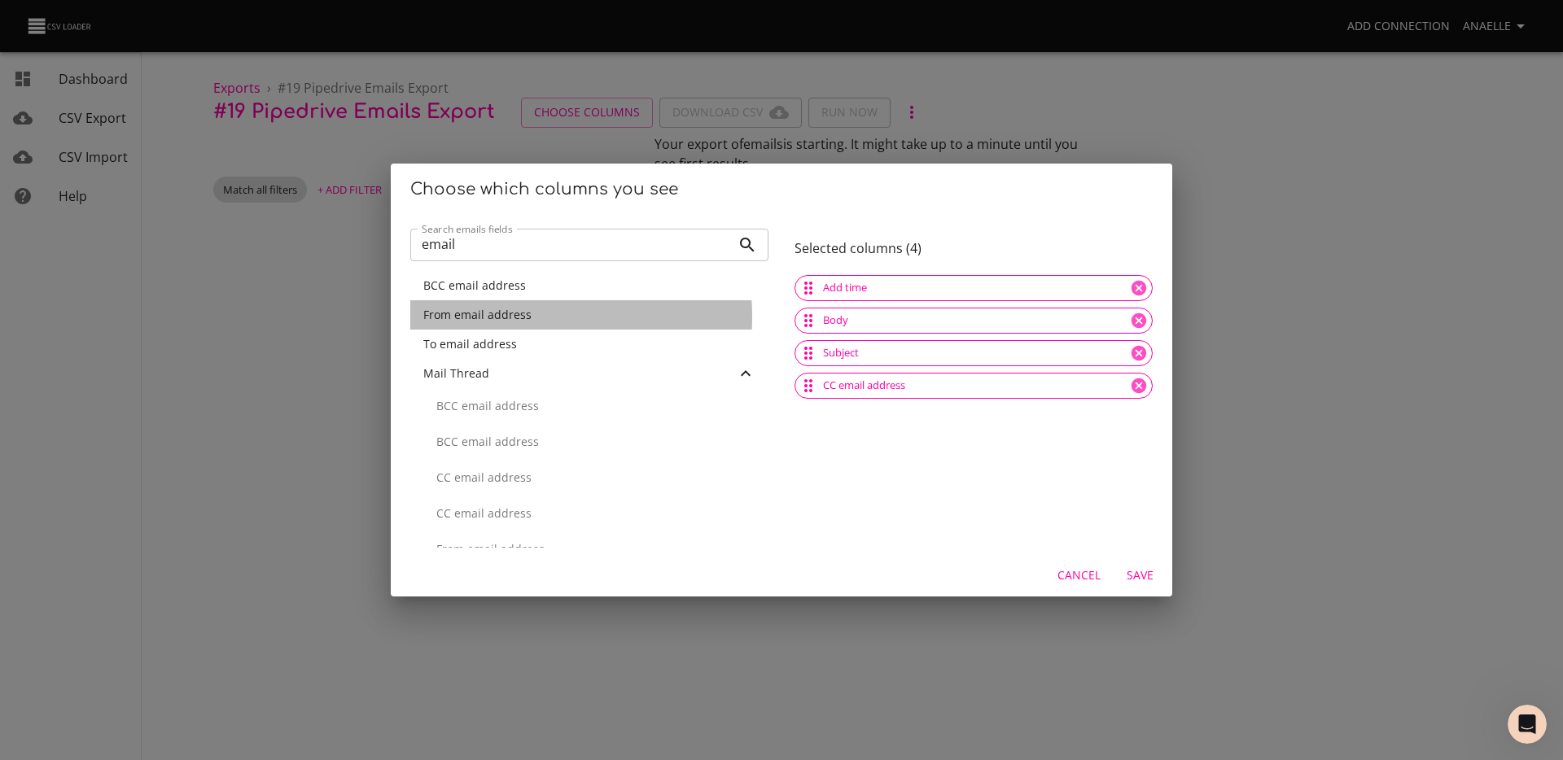
click at [478, 317] on span "From email address" at bounding box center [477, 314] width 108 height 15
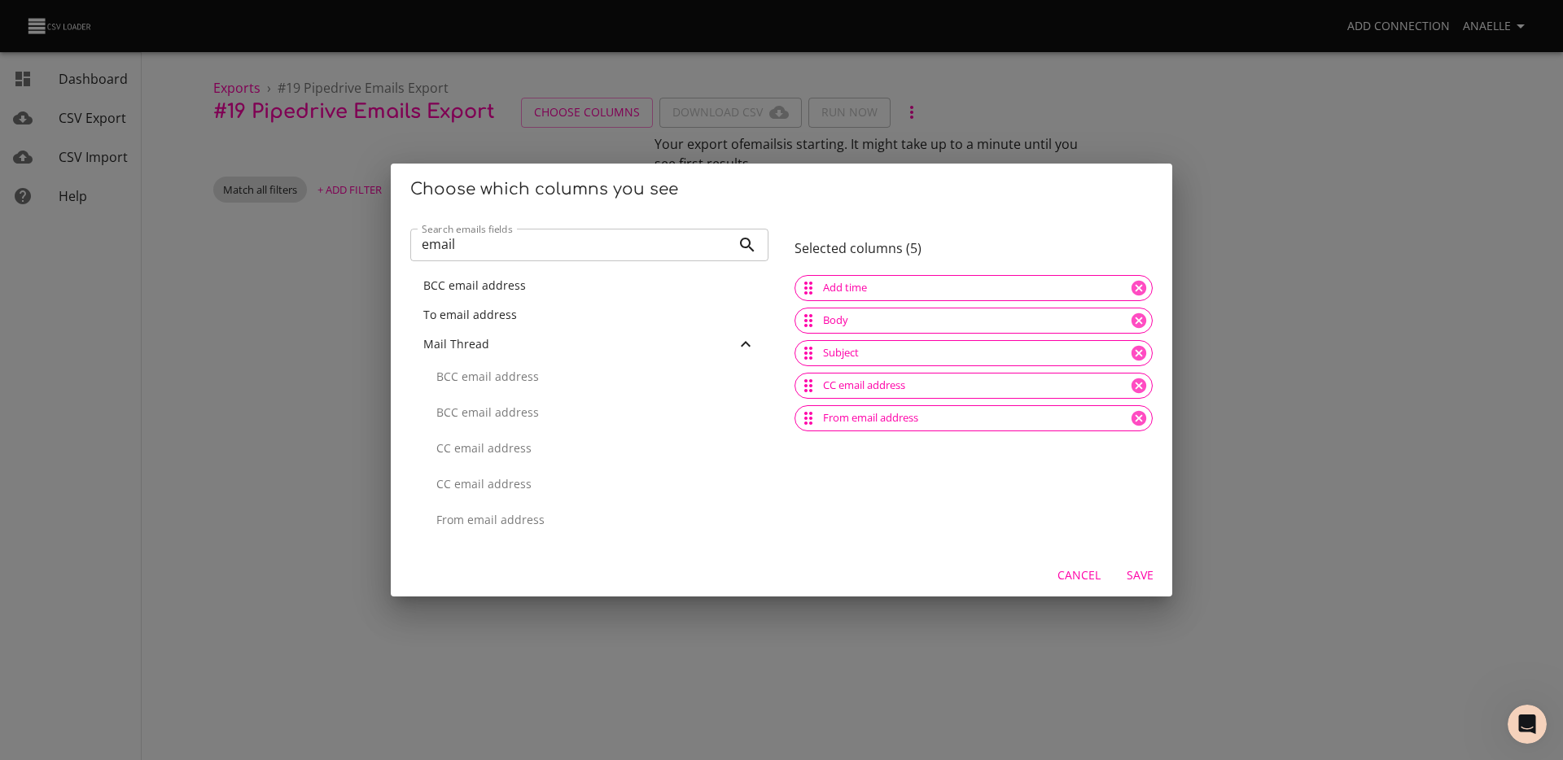
click at [478, 317] on span "To email address" at bounding box center [470, 314] width 94 height 15
click at [479, 248] on input "email" at bounding box center [570, 245] width 321 height 33
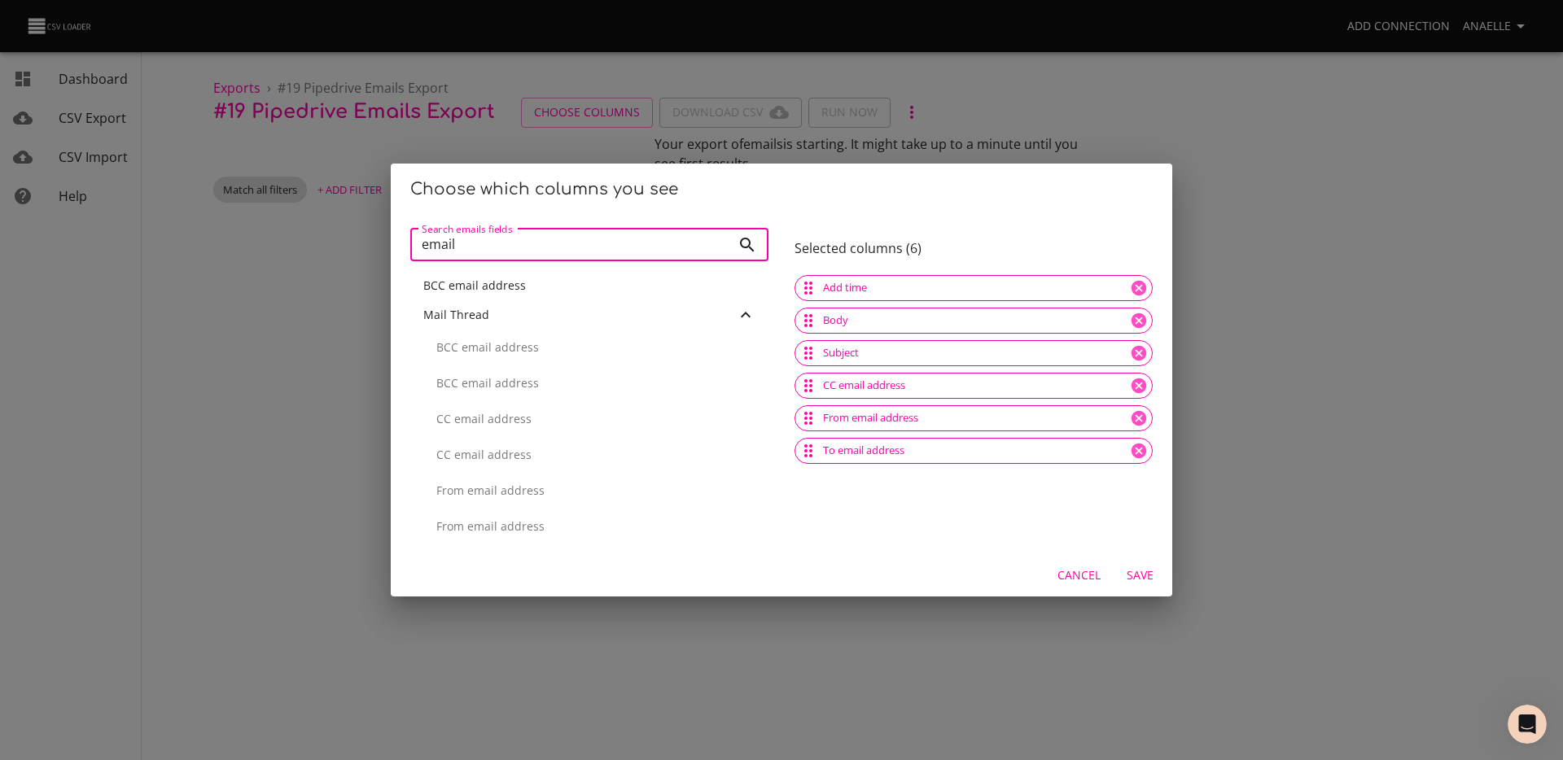
click at [479, 248] on input "email" at bounding box center [570, 245] width 321 height 33
click at [479, 288] on div "Id" at bounding box center [589, 286] width 332 height 16
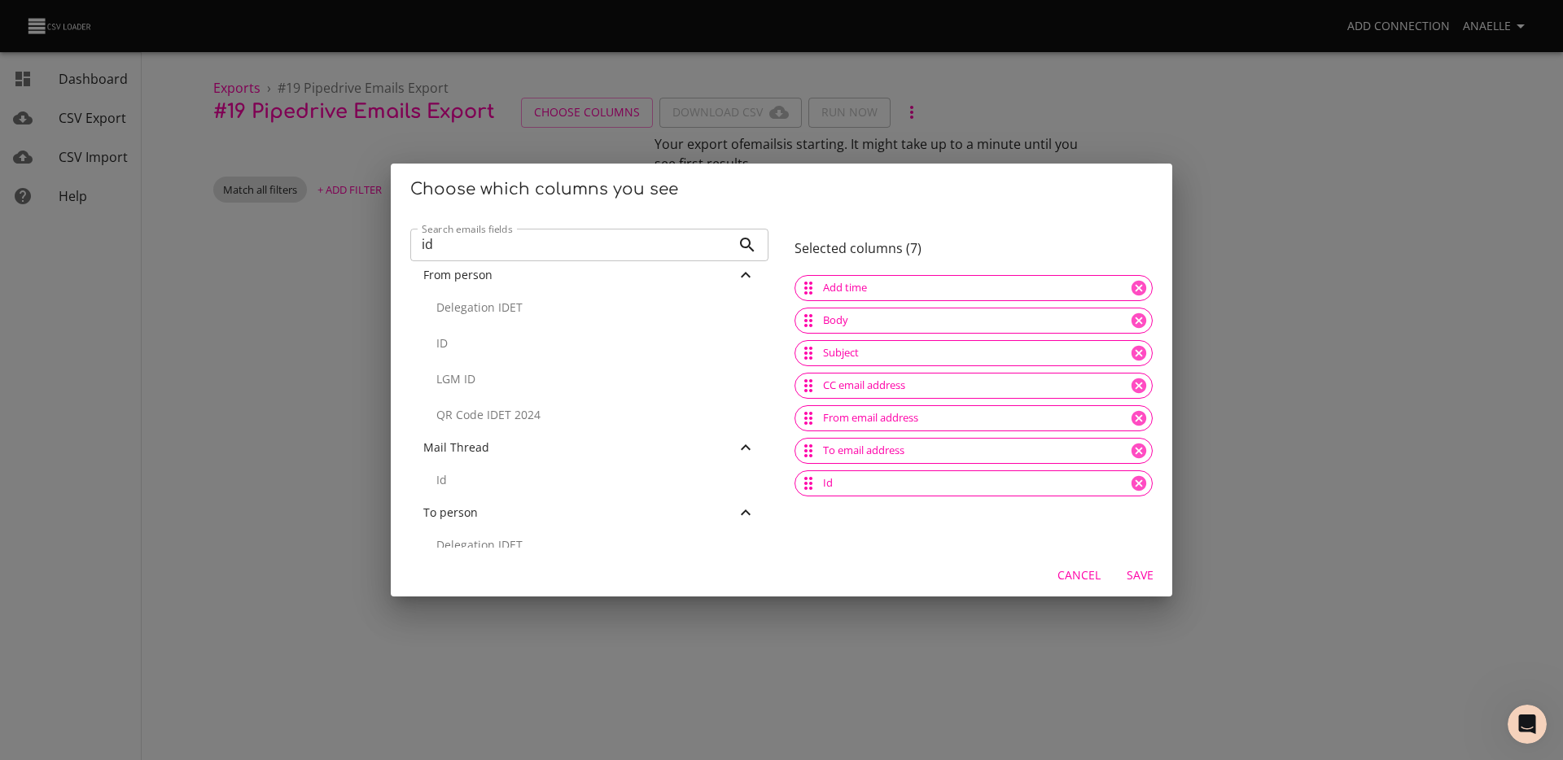
click at [489, 347] on p "ID" at bounding box center [595, 343] width 319 height 16
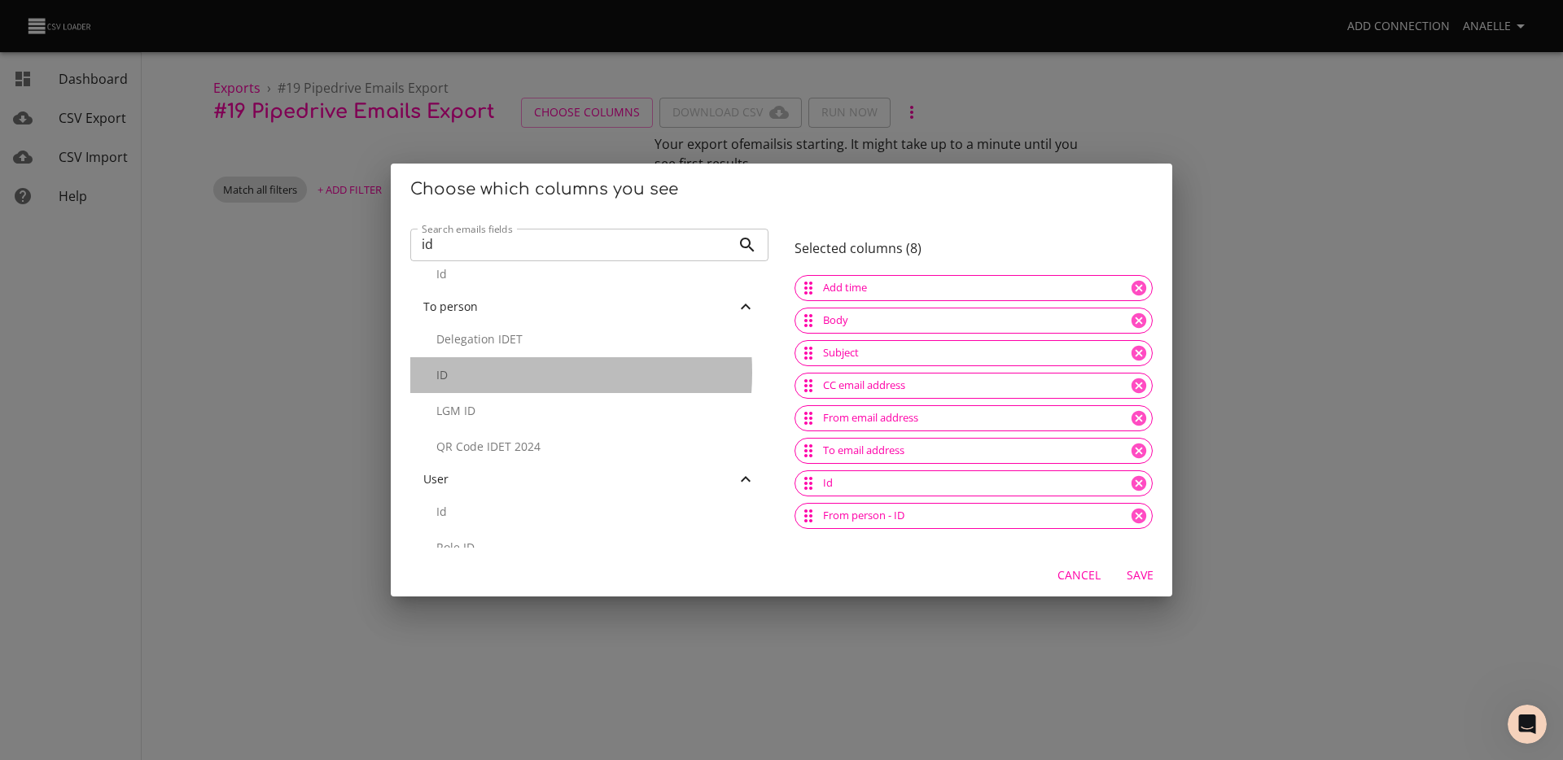
click at [471, 373] on p "ID" at bounding box center [595, 375] width 319 height 16
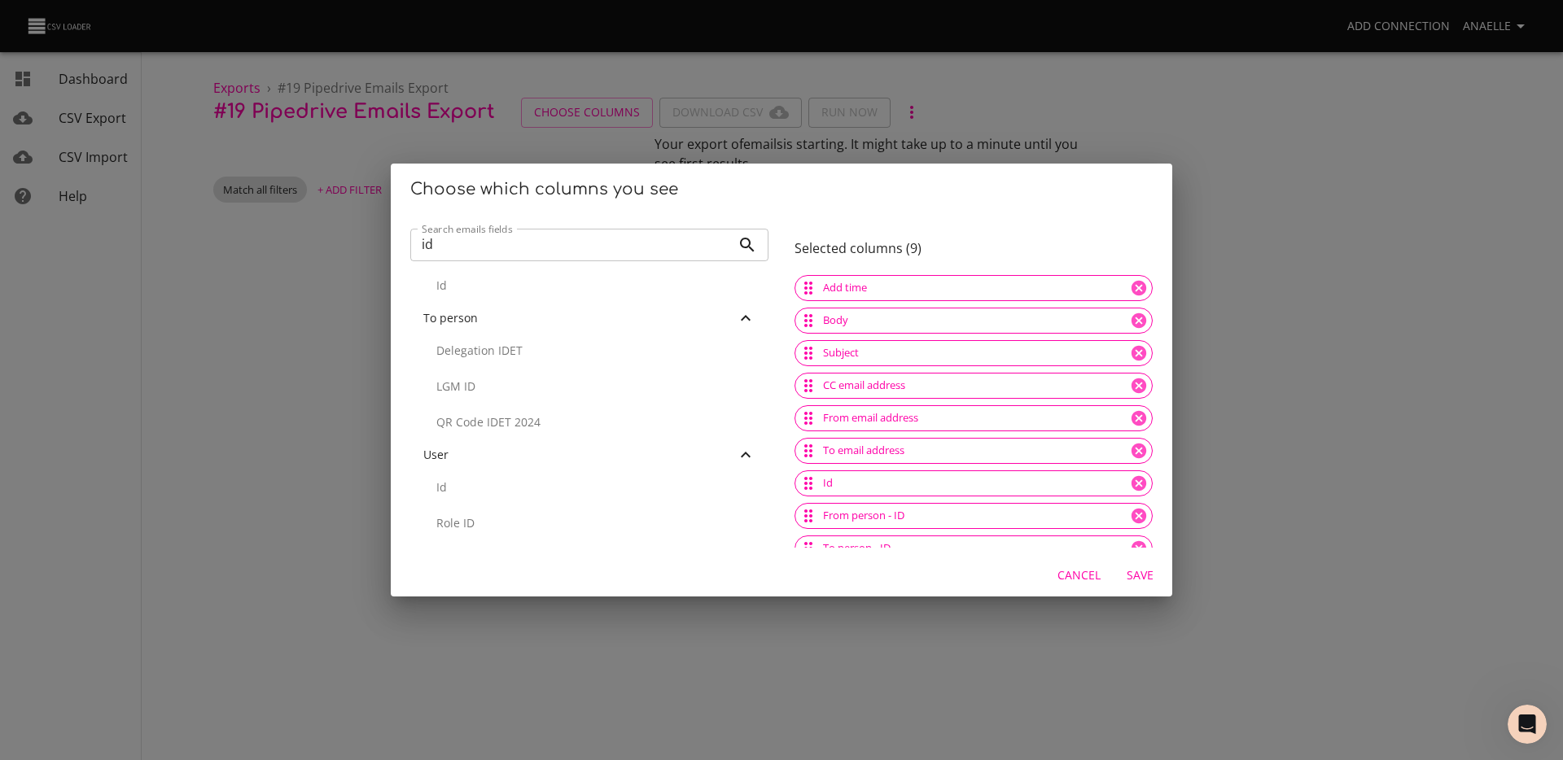
scroll to position [7, 0]
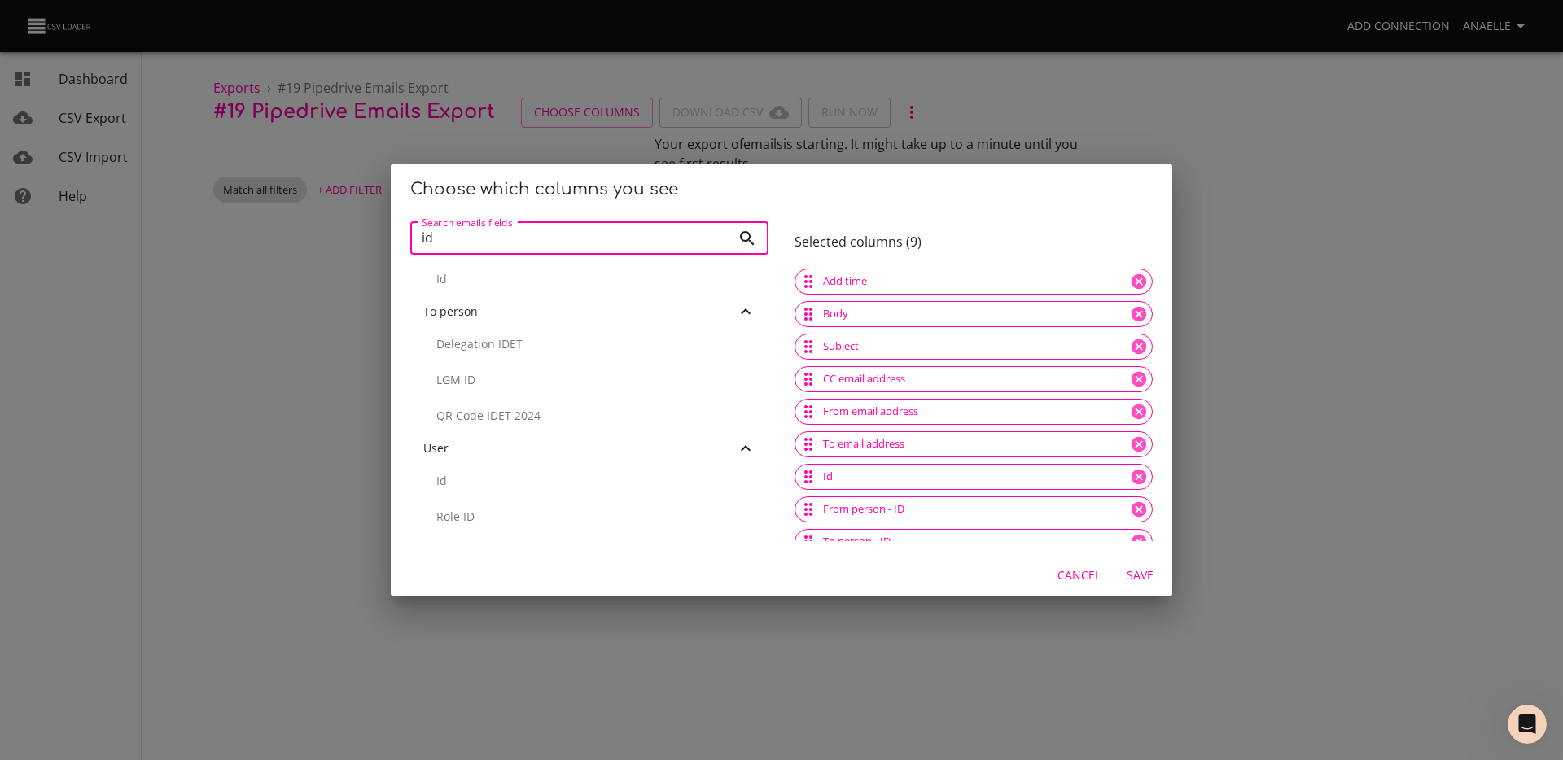
click at [470, 229] on input "id" at bounding box center [570, 238] width 321 height 33
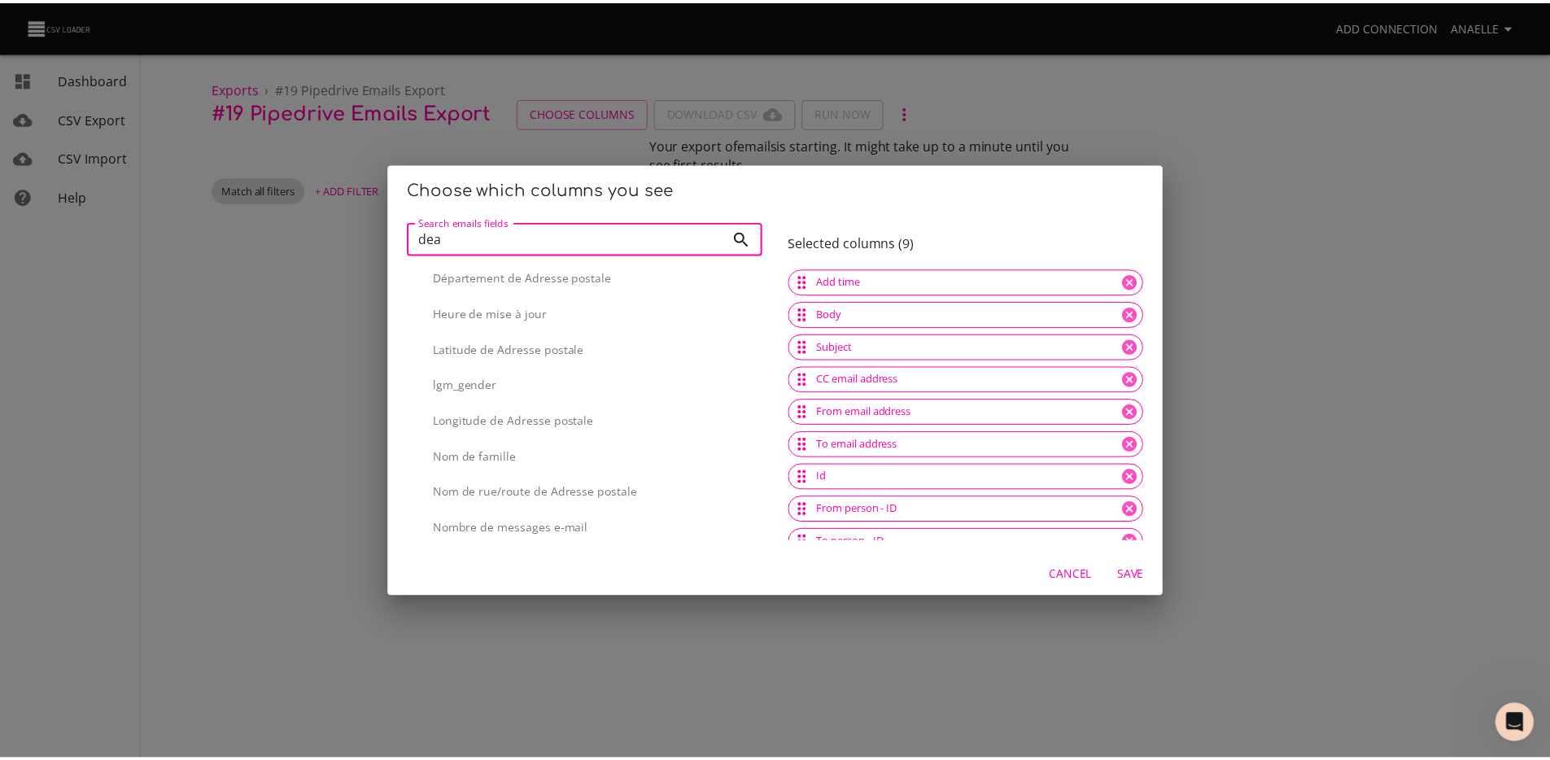
scroll to position [0, 0]
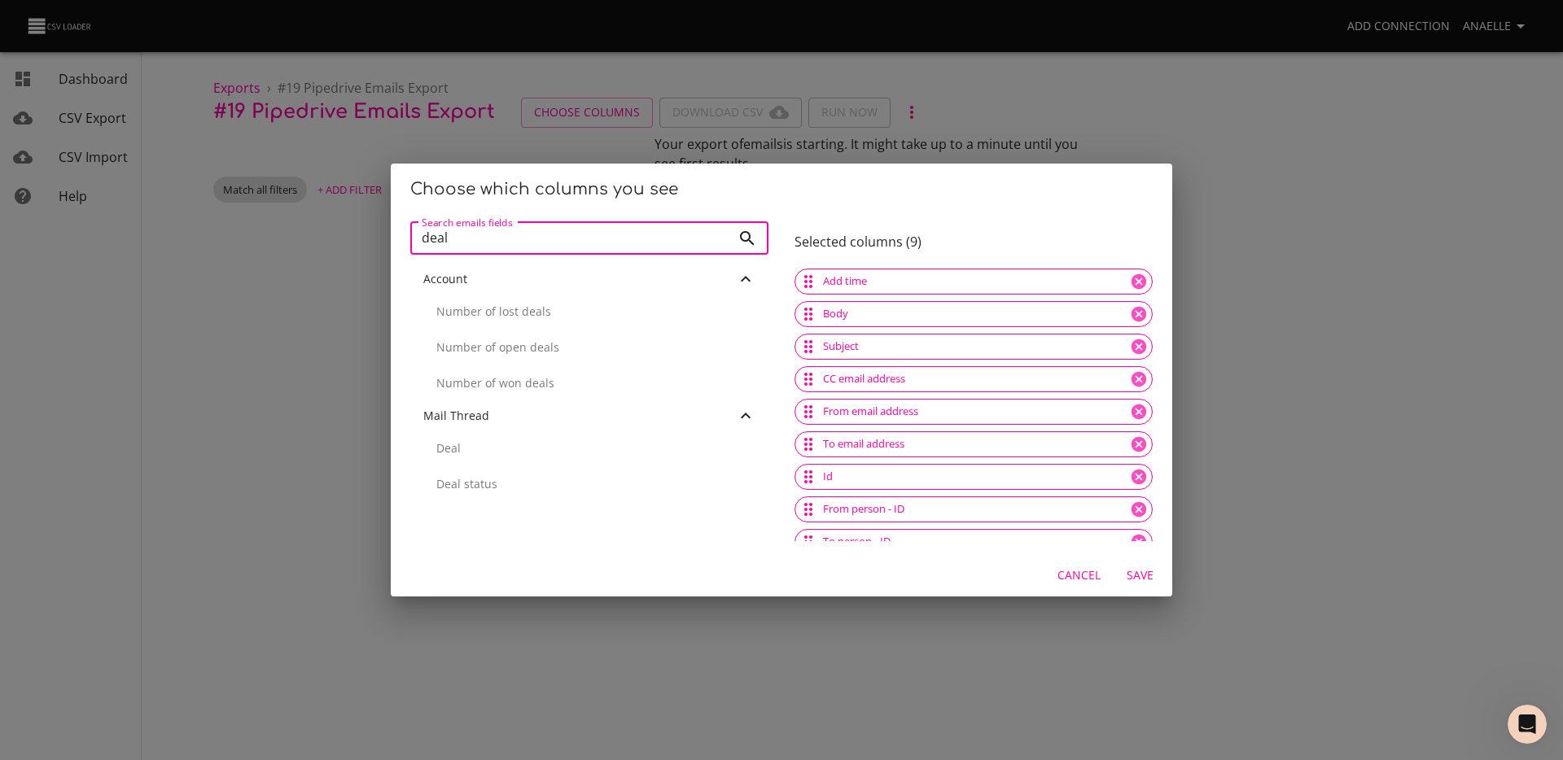
type input "deal"
click at [467, 435] on div "Deal" at bounding box center [589, 449] width 358 height 36
click at [1149, 575] on span "Save" at bounding box center [1139, 576] width 39 height 20
